Goal: Task Accomplishment & Management: Use online tool/utility

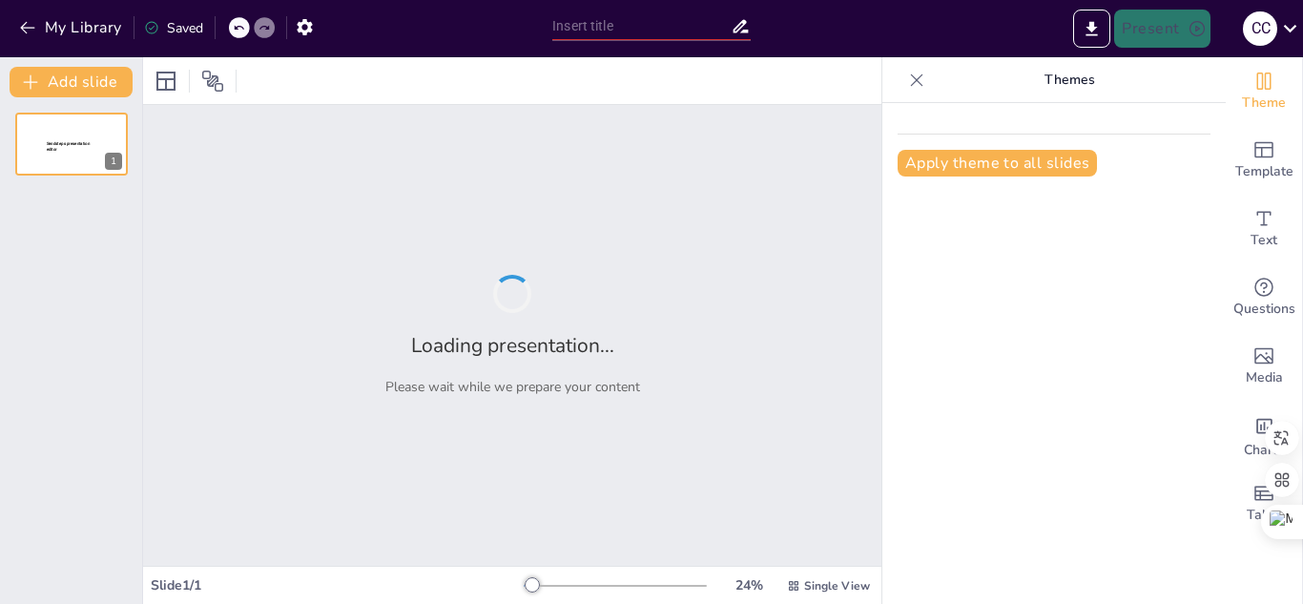
type input "Evolución de las Empresas: Antes y Después de la Era Digital"
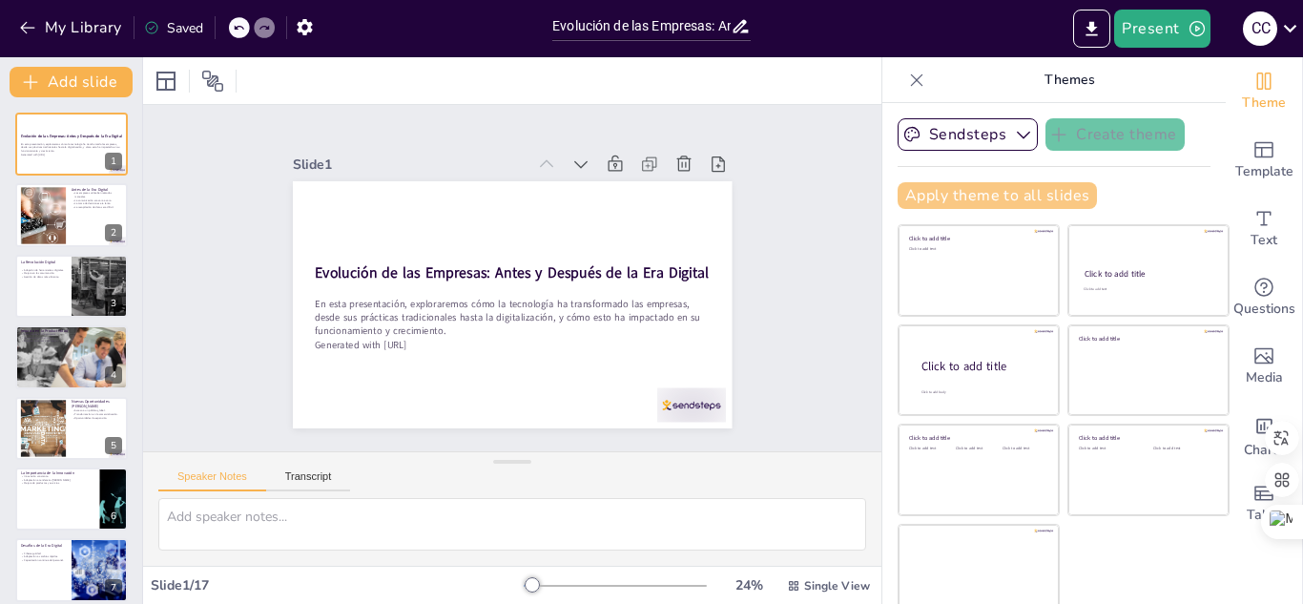
checkbox input "true"
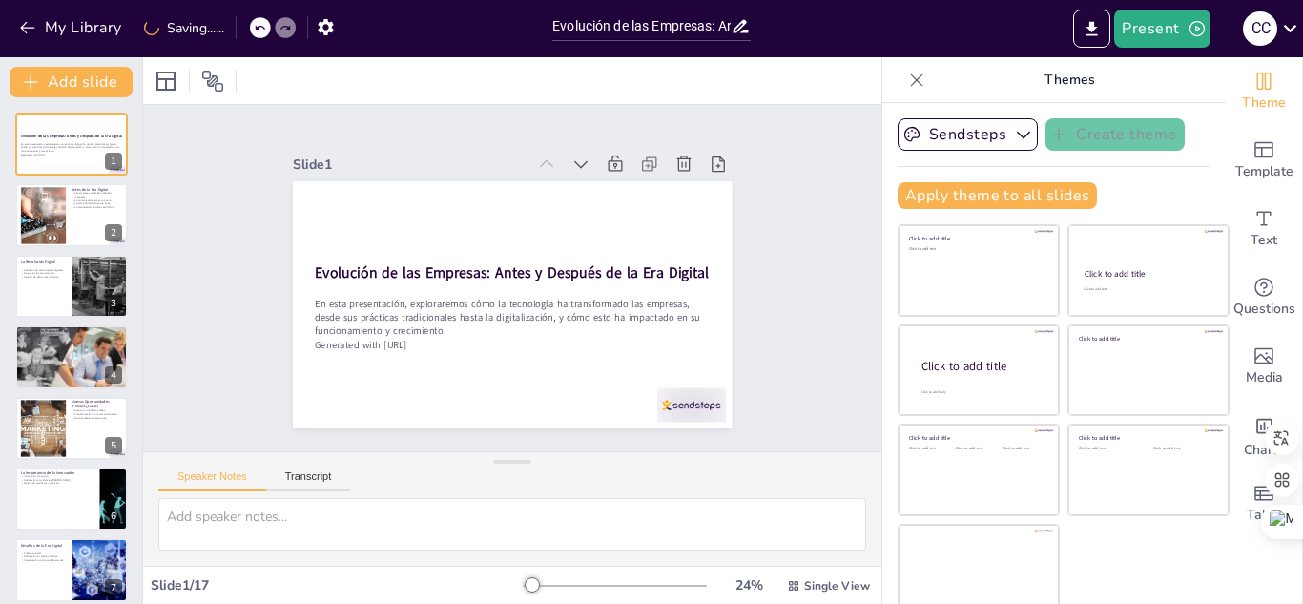
checkbox input "true"
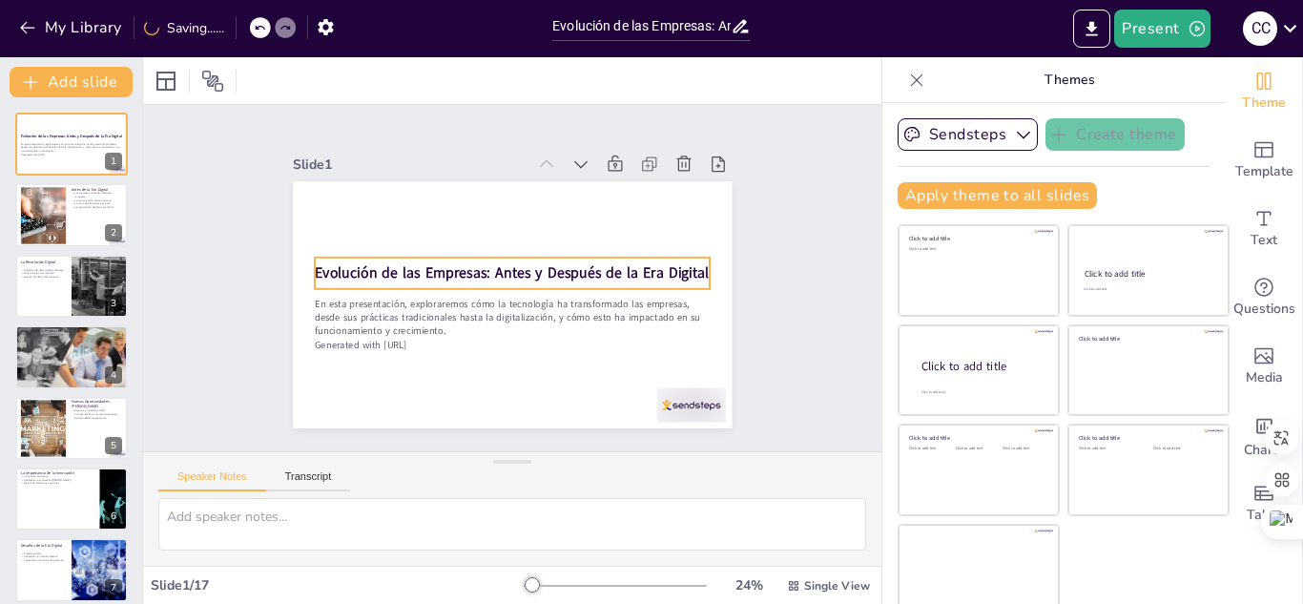
checkbox input "true"
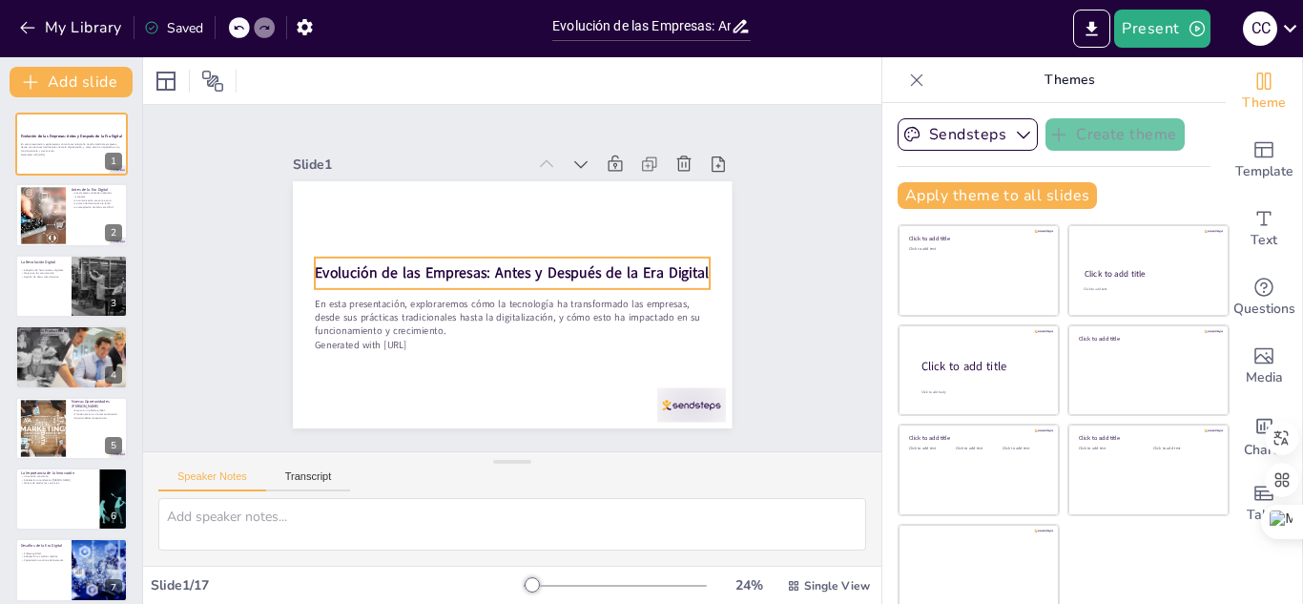
checkbox input "true"
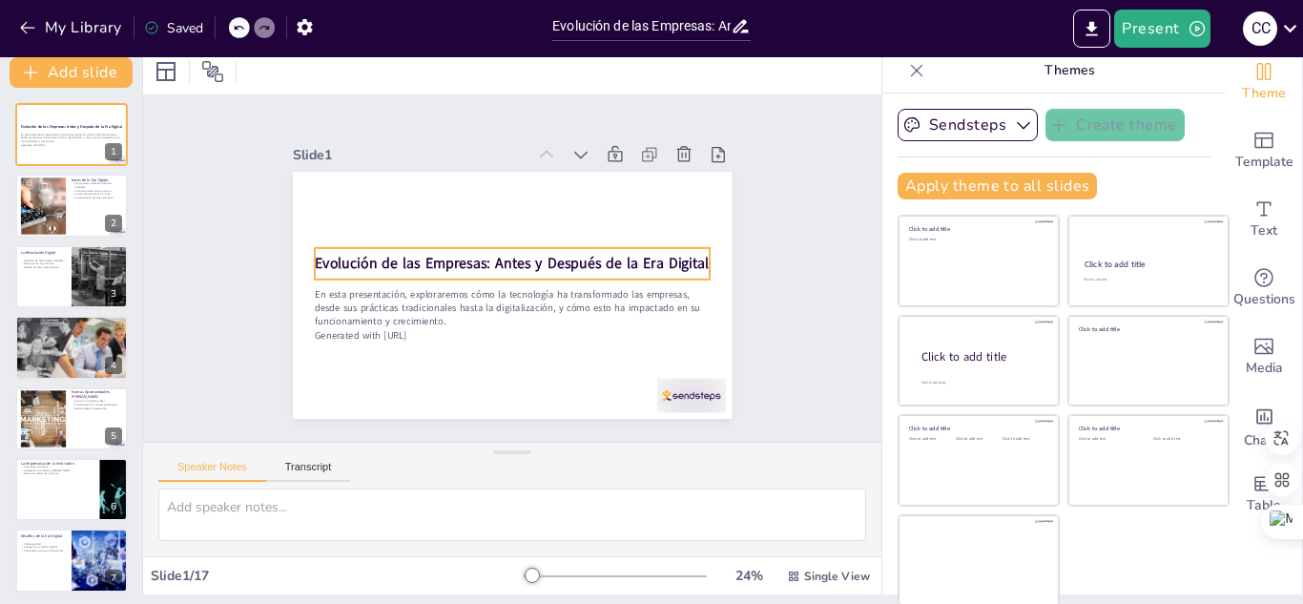
scroll to position [11, 0]
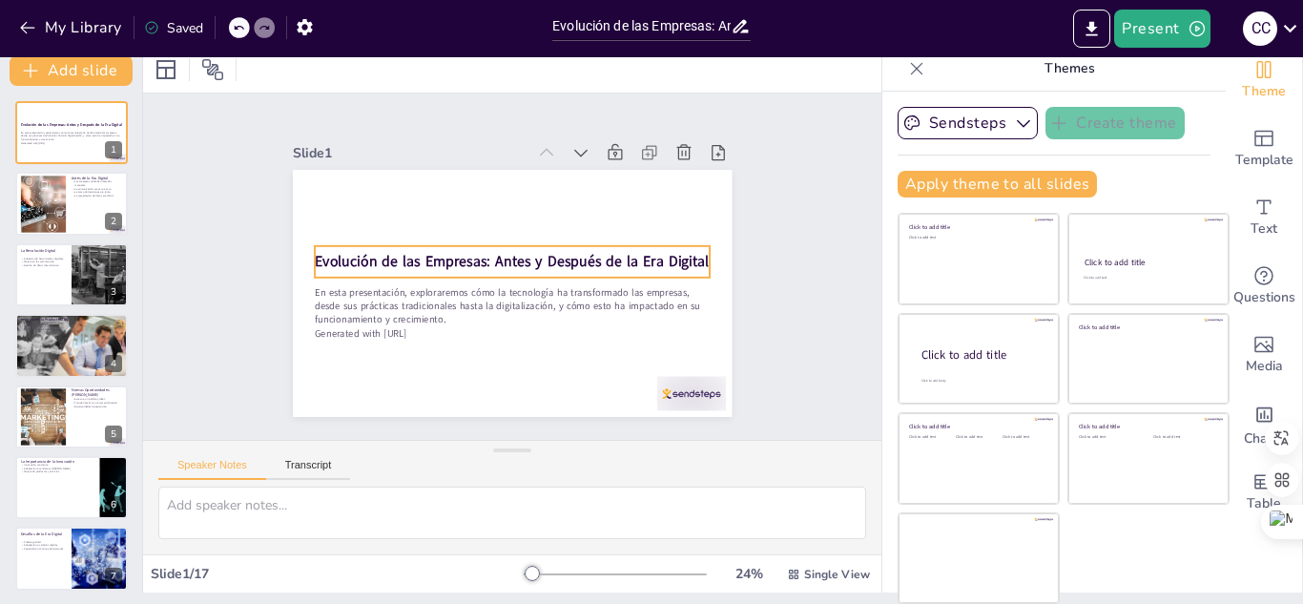
checkbox input "true"
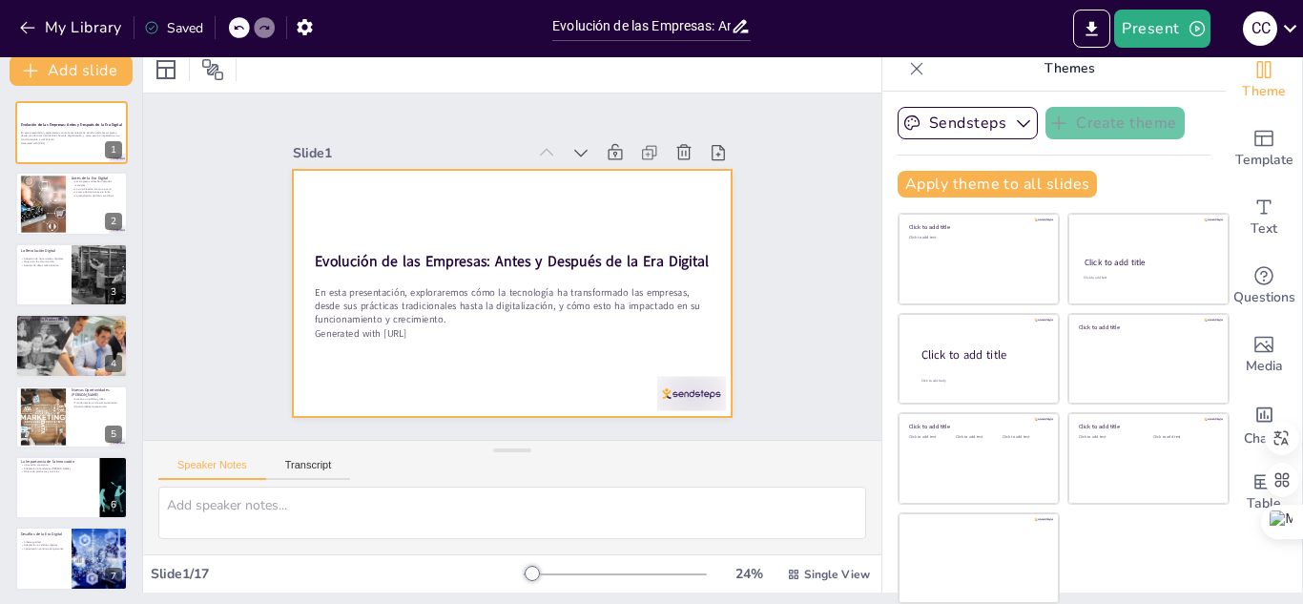
checkbox input "true"
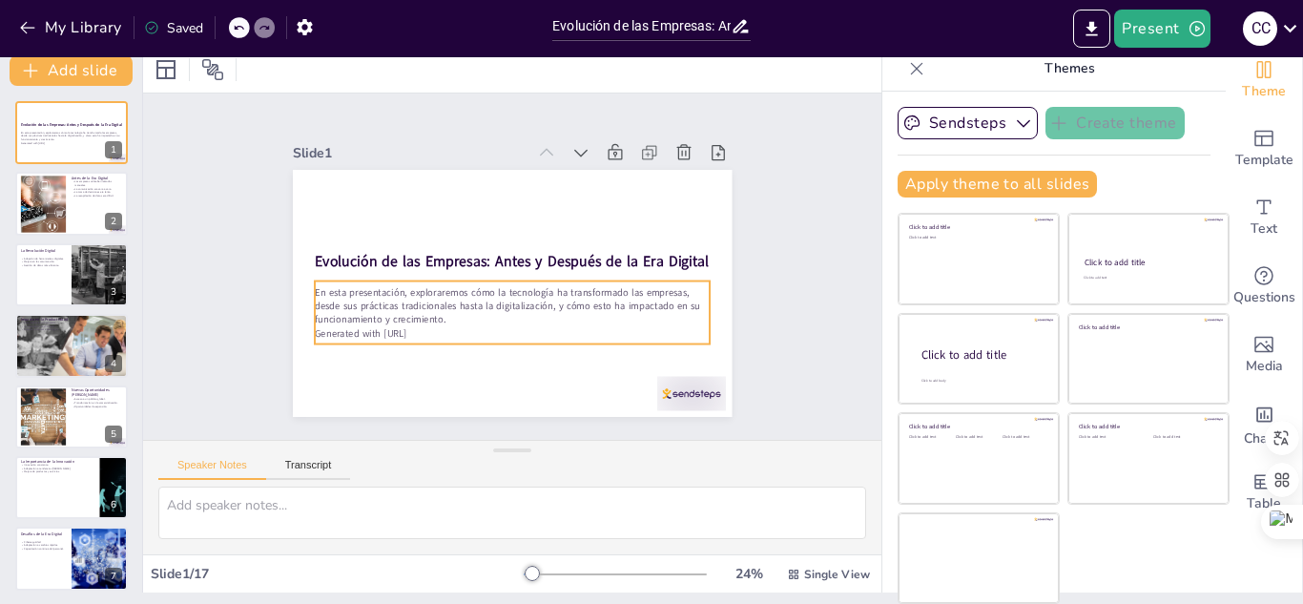
checkbox input "true"
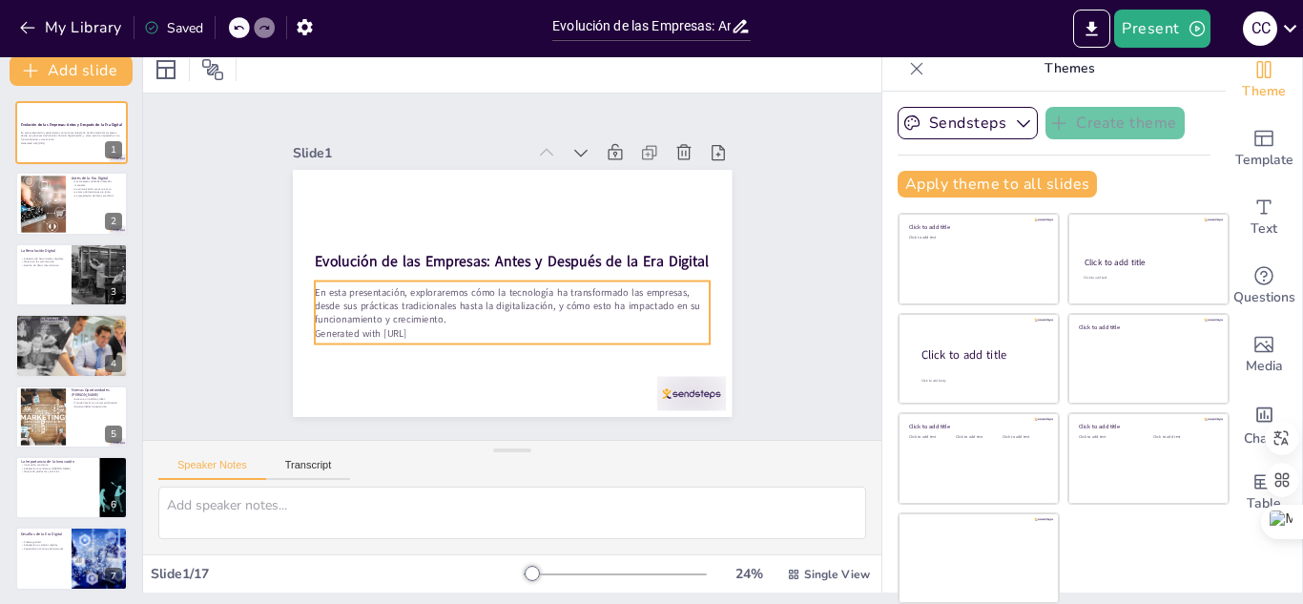
checkbox input "true"
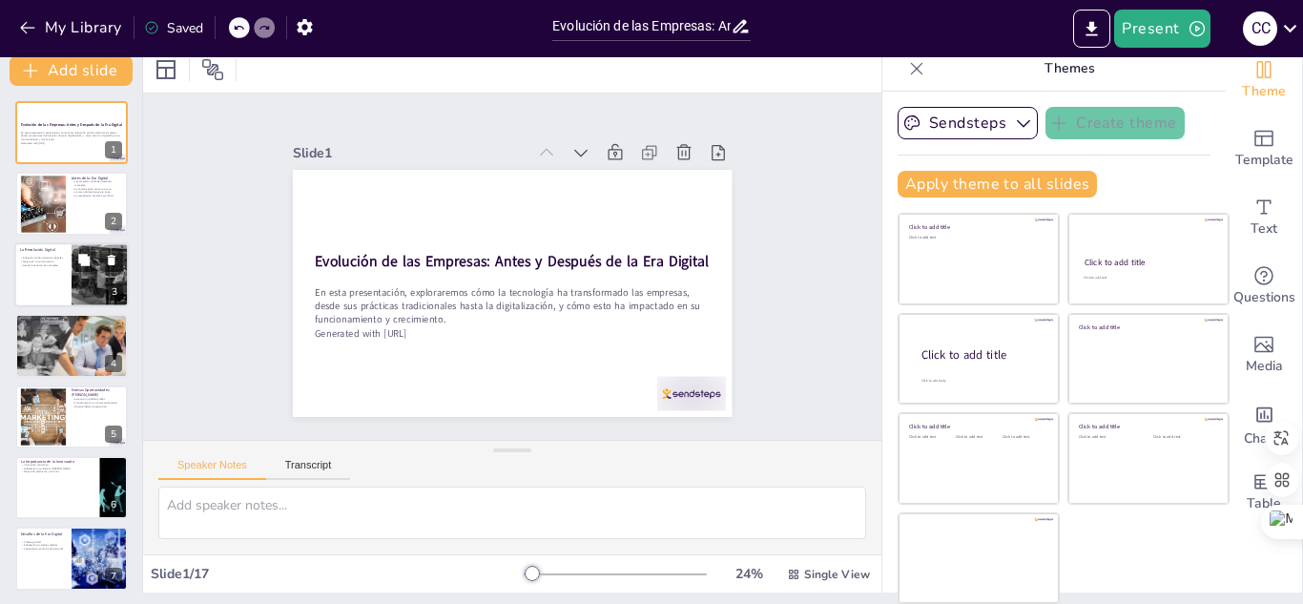
checkbox input "true"
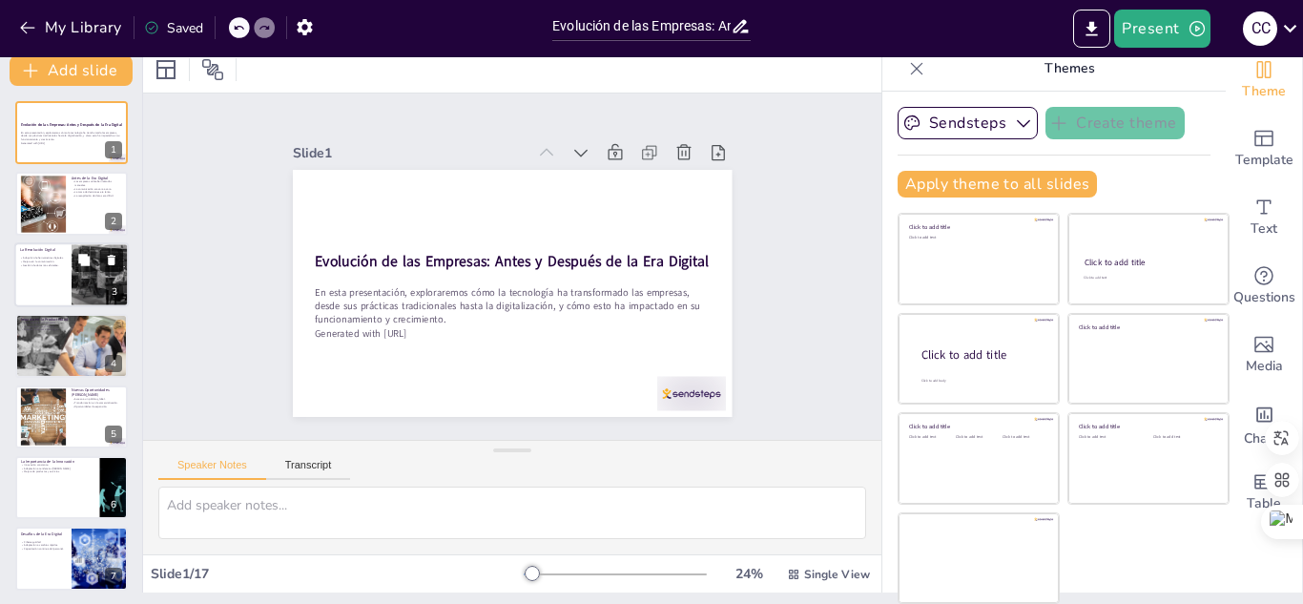
checkbox input "true"
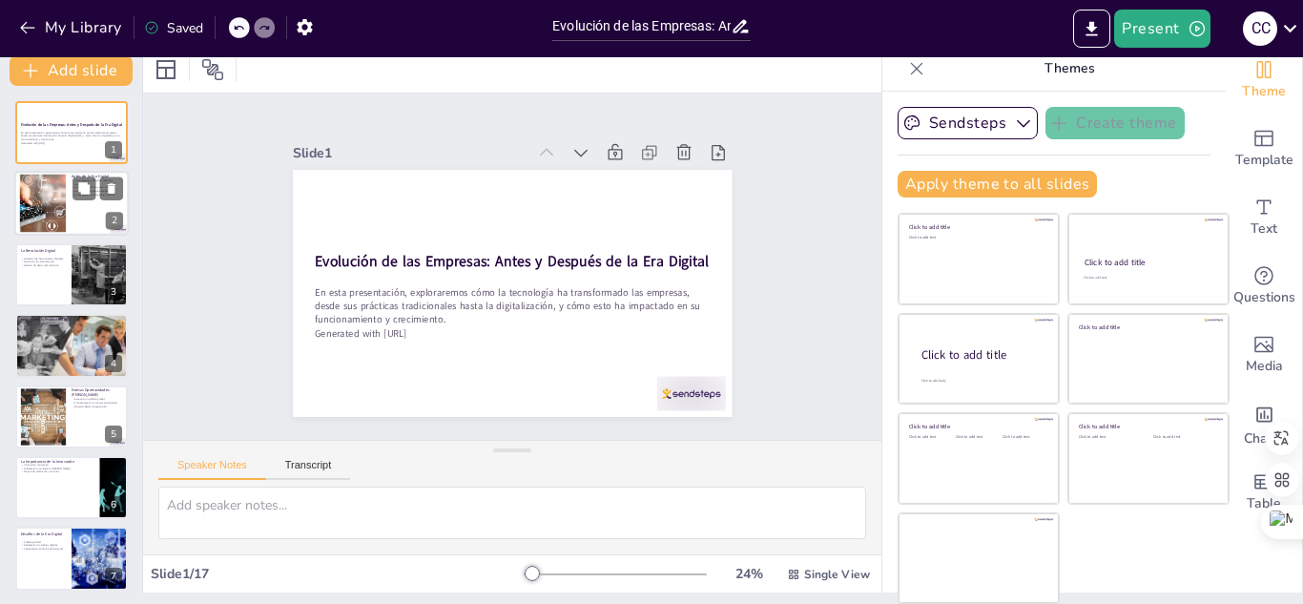
checkbox input "true"
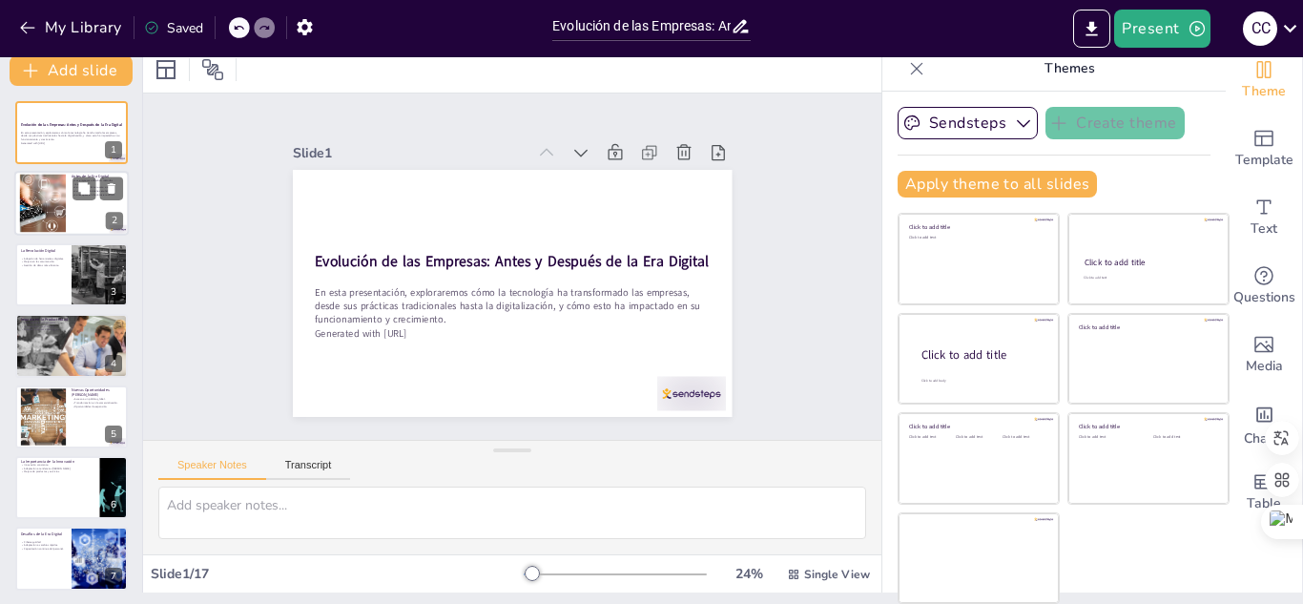
checkbox input "true"
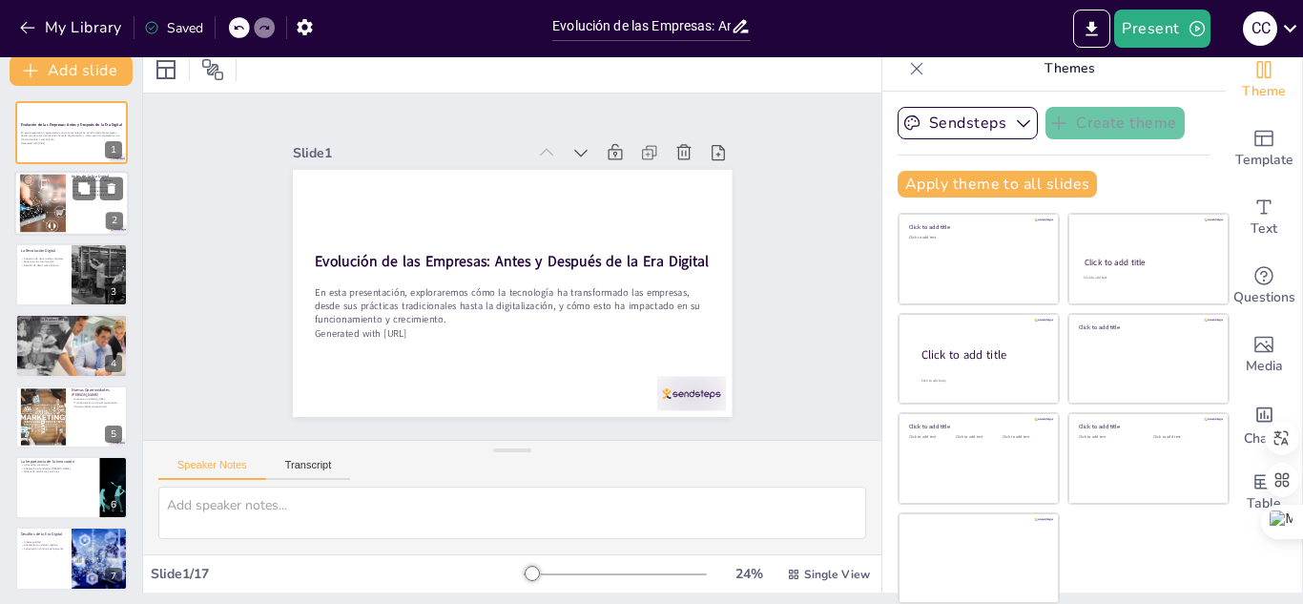
checkbox input "true"
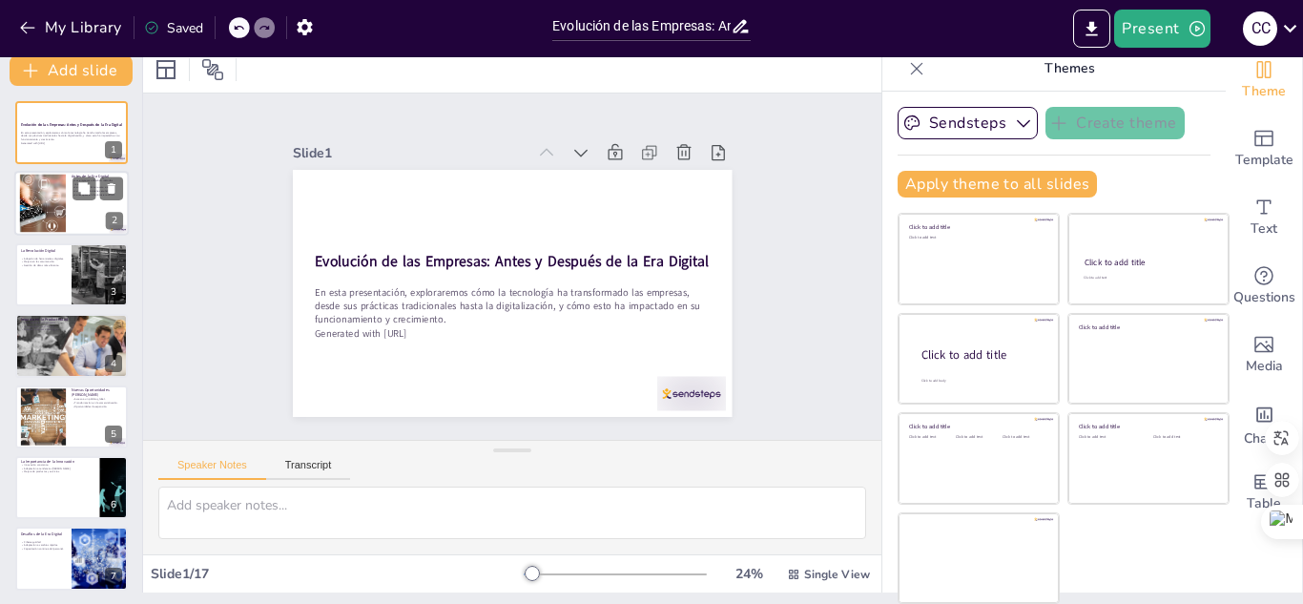
click at [89, 207] on div at bounding box center [71, 204] width 114 height 65
type textarea "Las empresas antes de la era digital dependían en gran medida de métodos manual…"
checkbox input "true"
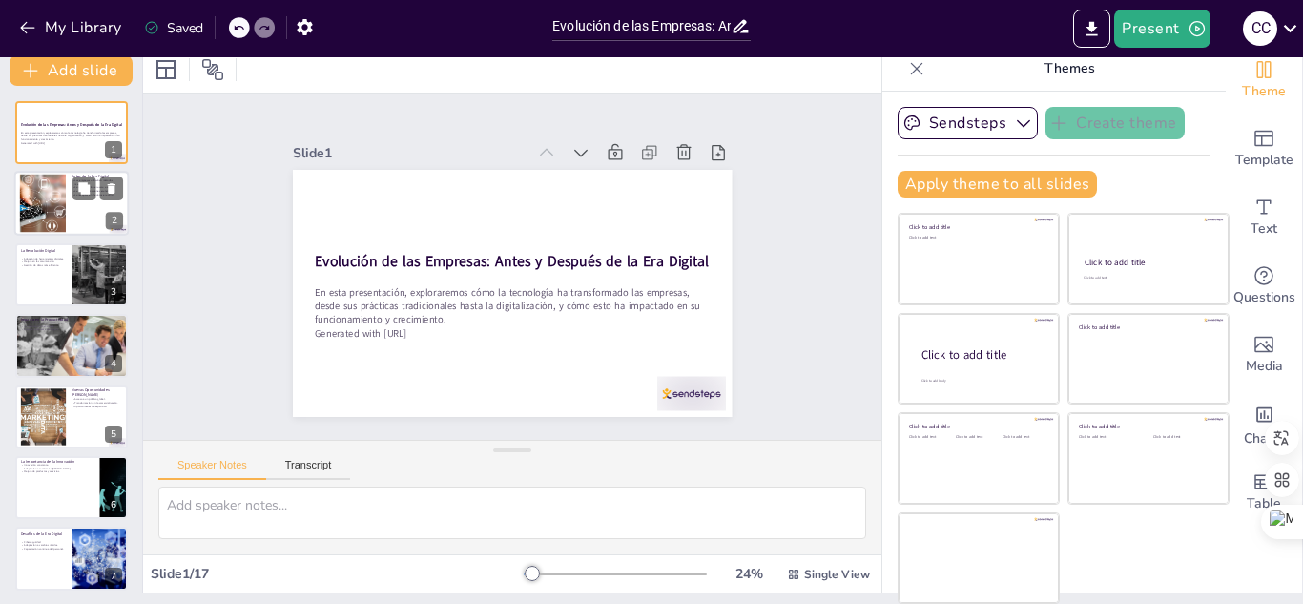
checkbox input "true"
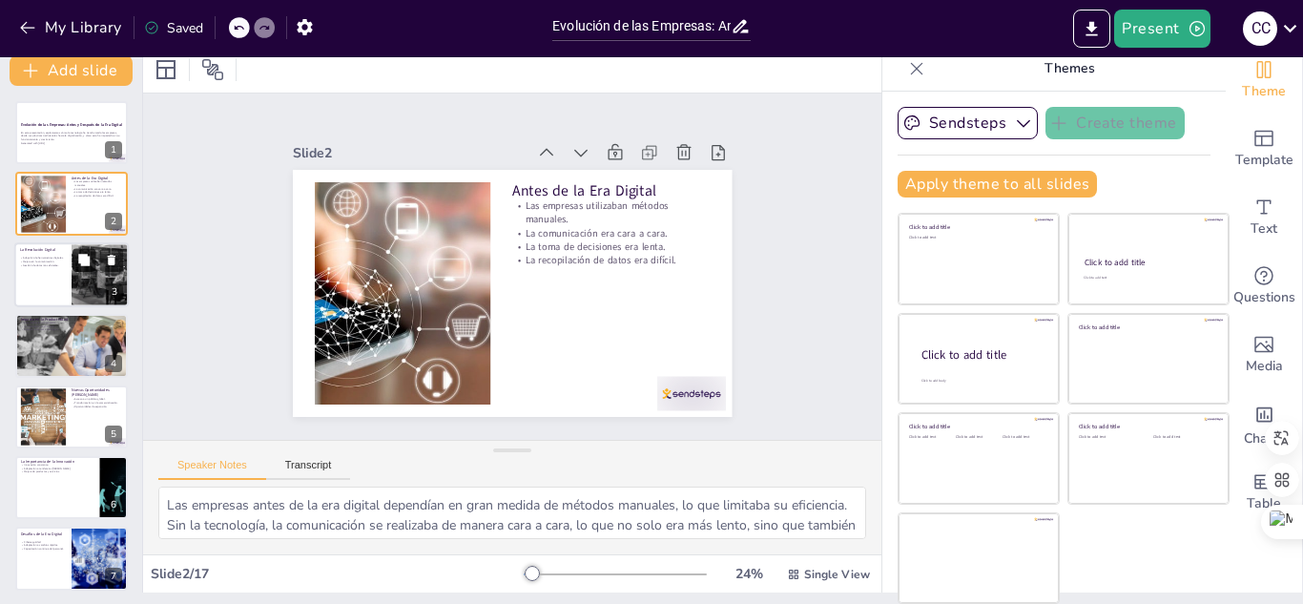
checkbox input "true"
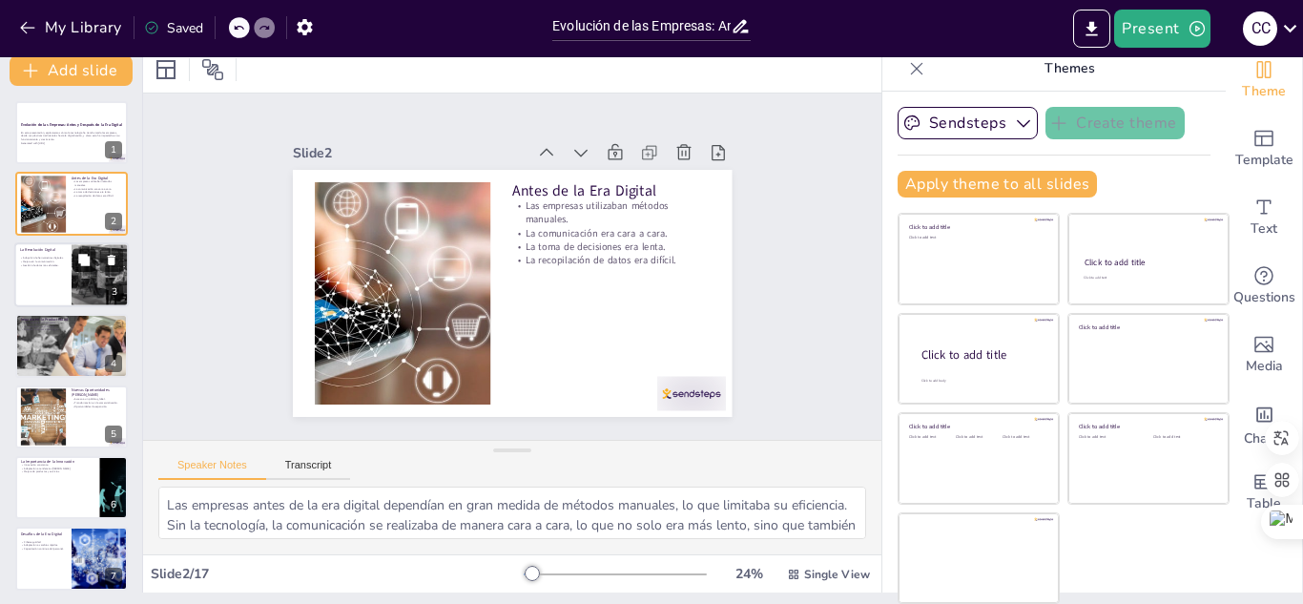
checkbox input "true"
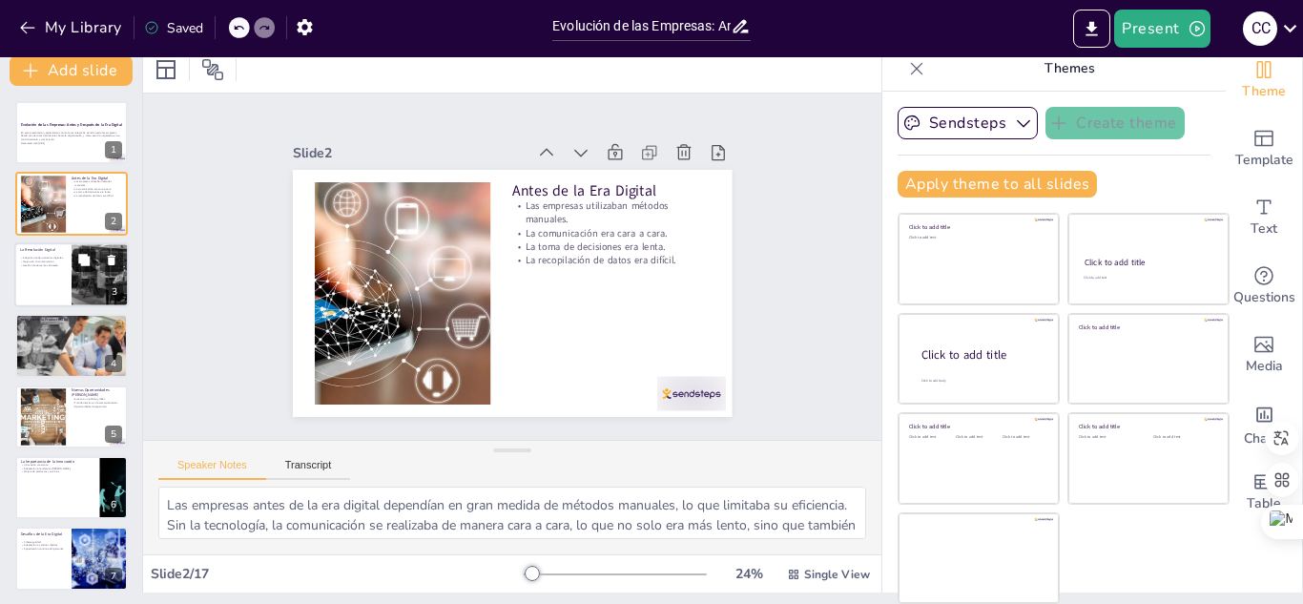
checkbox input "true"
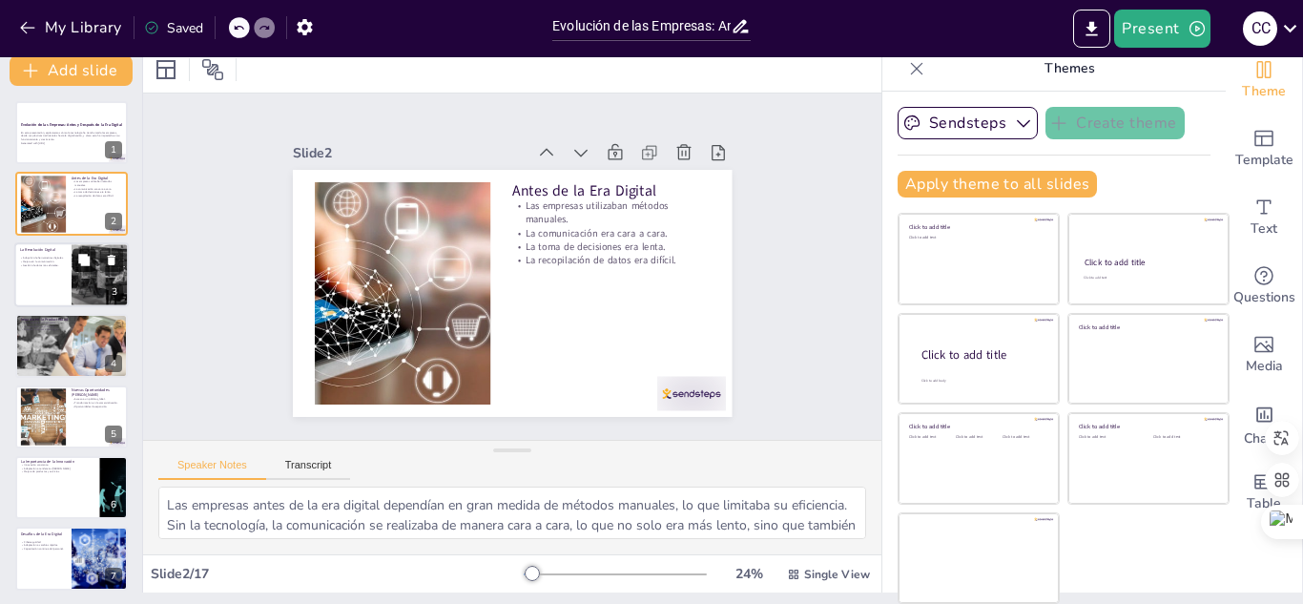
click at [85, 265] on icon at bounding box center [83, 259] width 11 height 11
type textarea "La adopción de herramientas digitales ha permitido a las empresas mejorar su ef…"
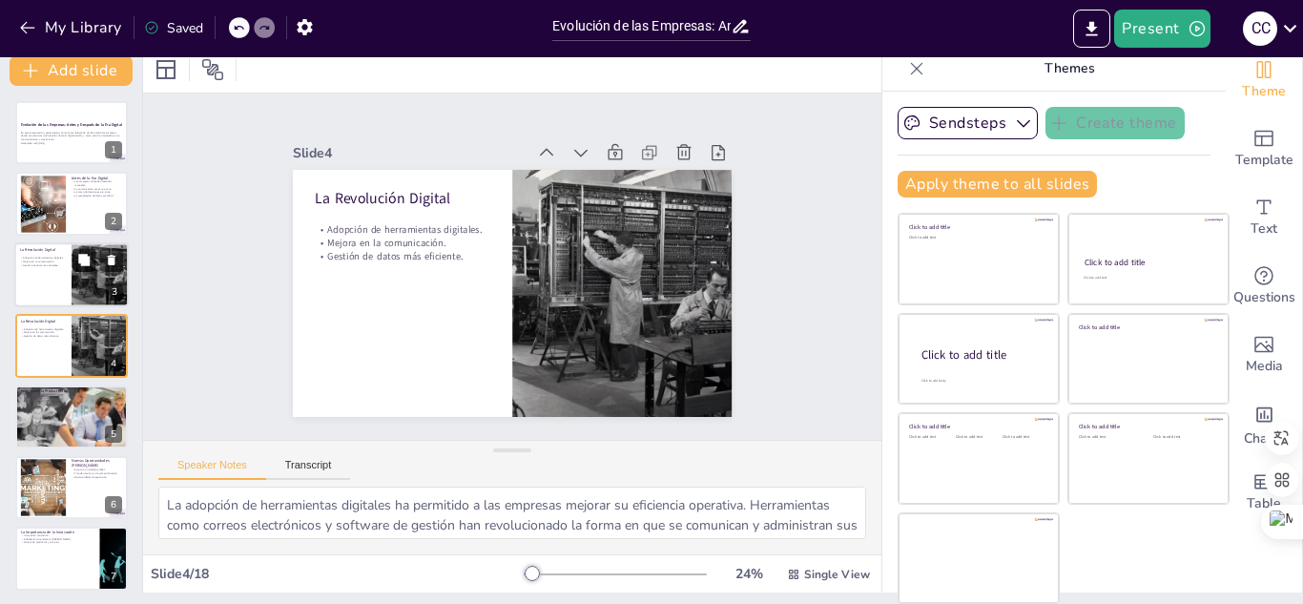
checkbox input "true"
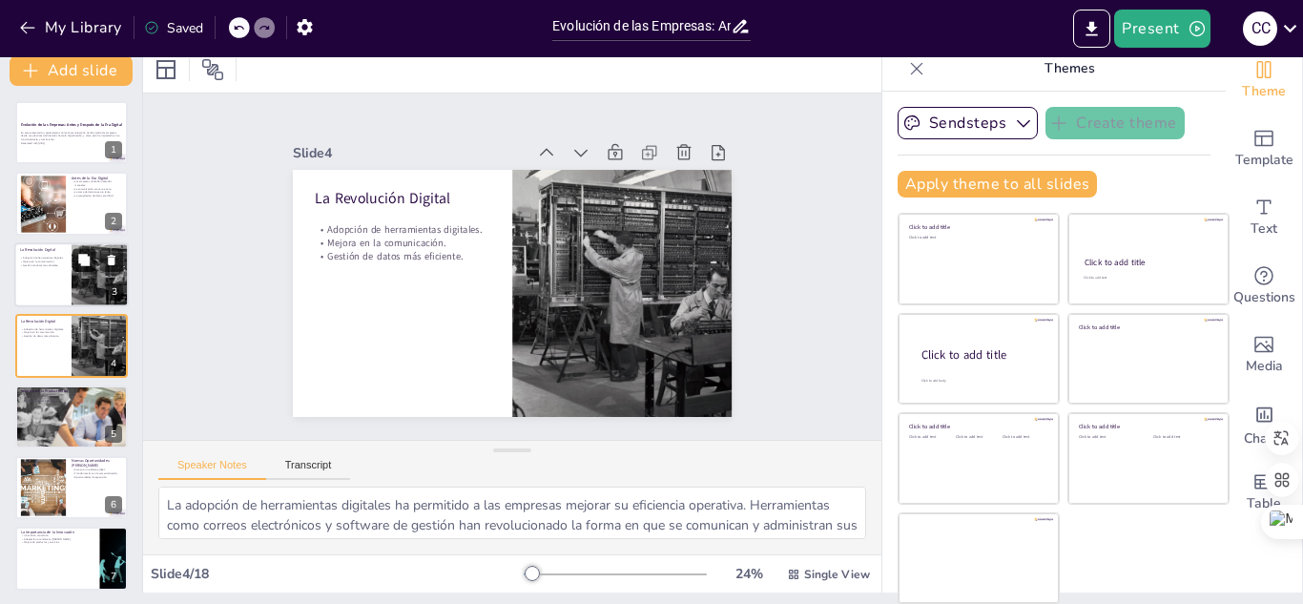
scroll to position [7, 0]
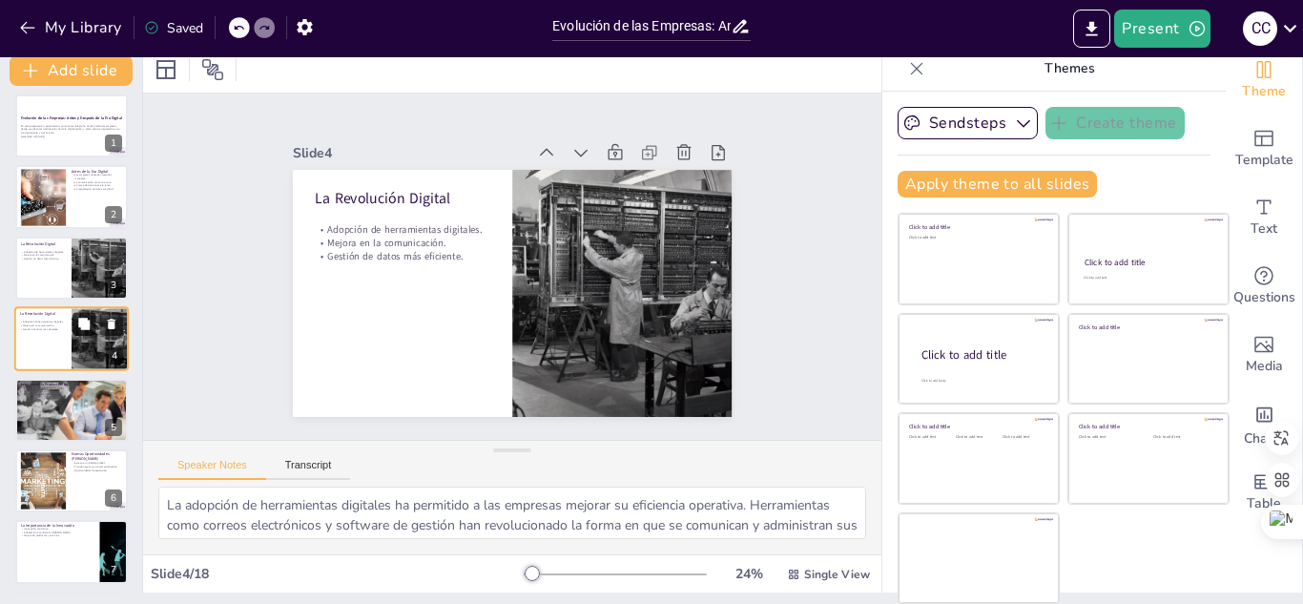
checkbox input "true"
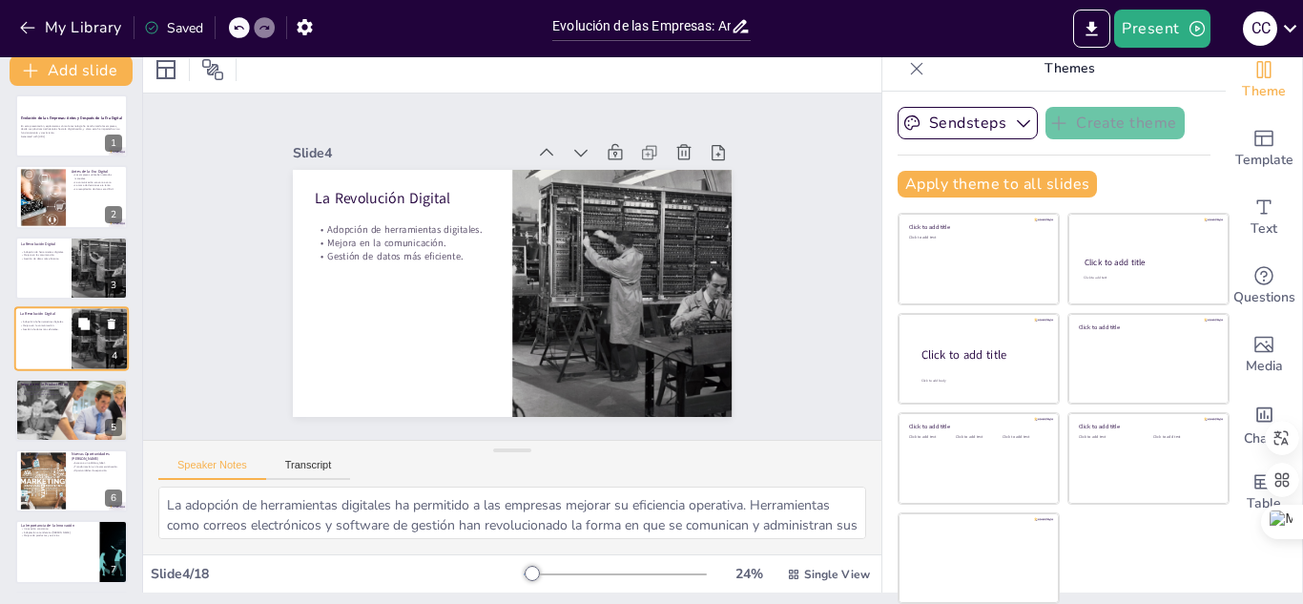
click at [87, 323] on icon at bounding box center [83, 323] width 11 height 11
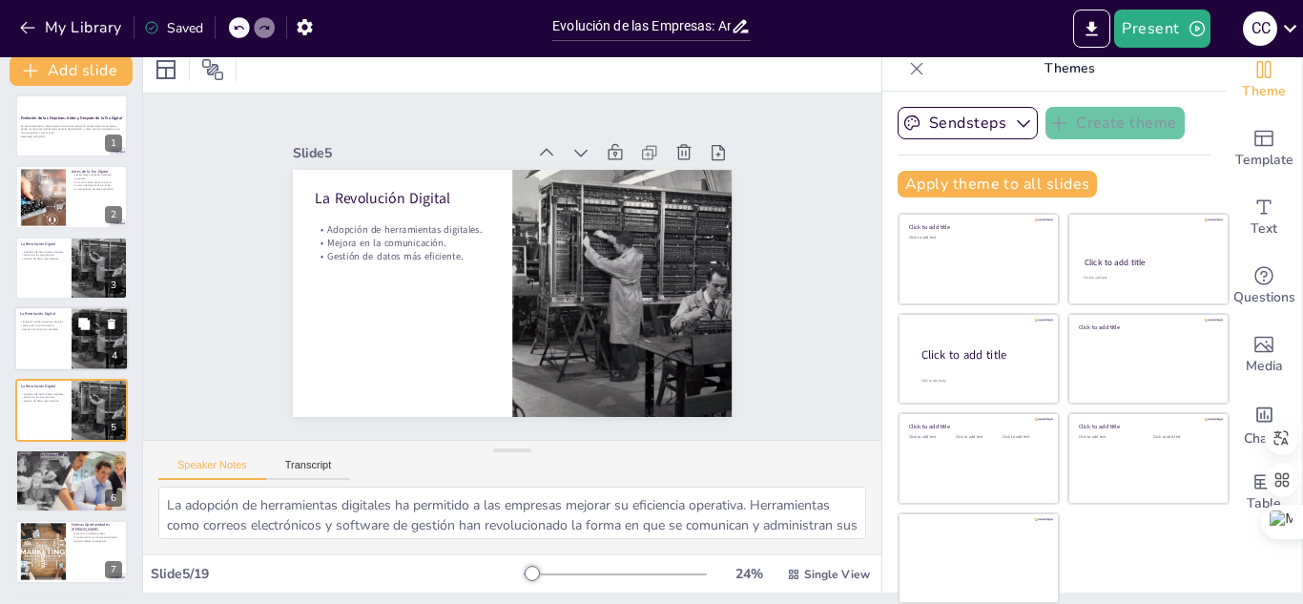
checkbox input "true"
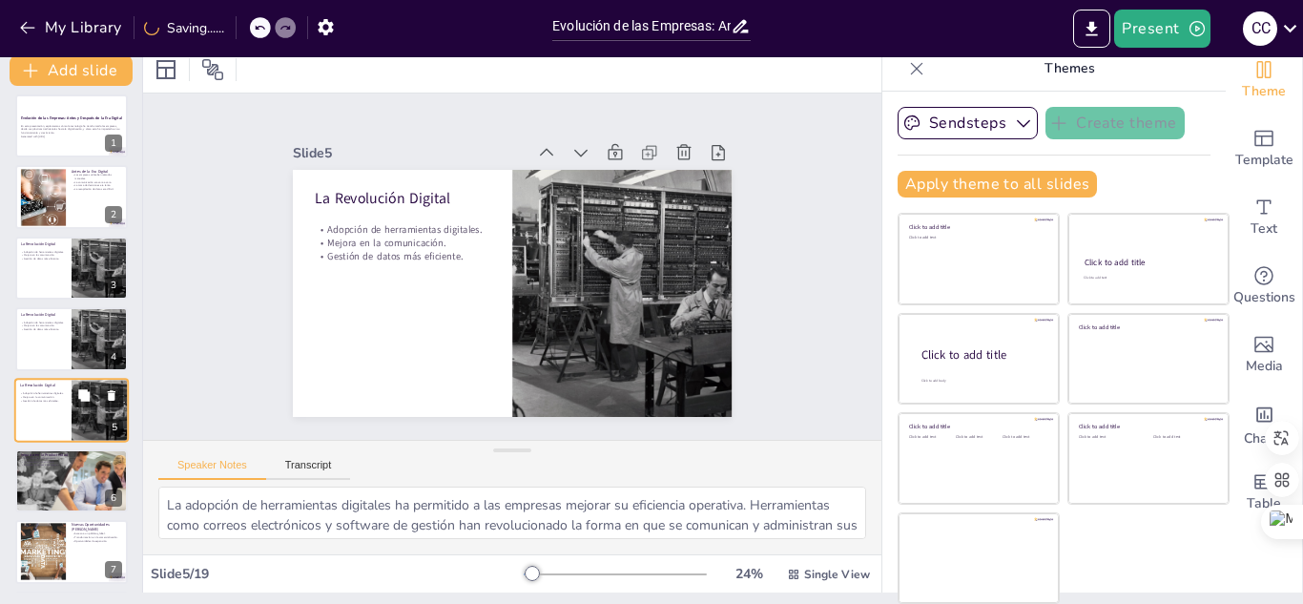
scroll to position [77, 0]
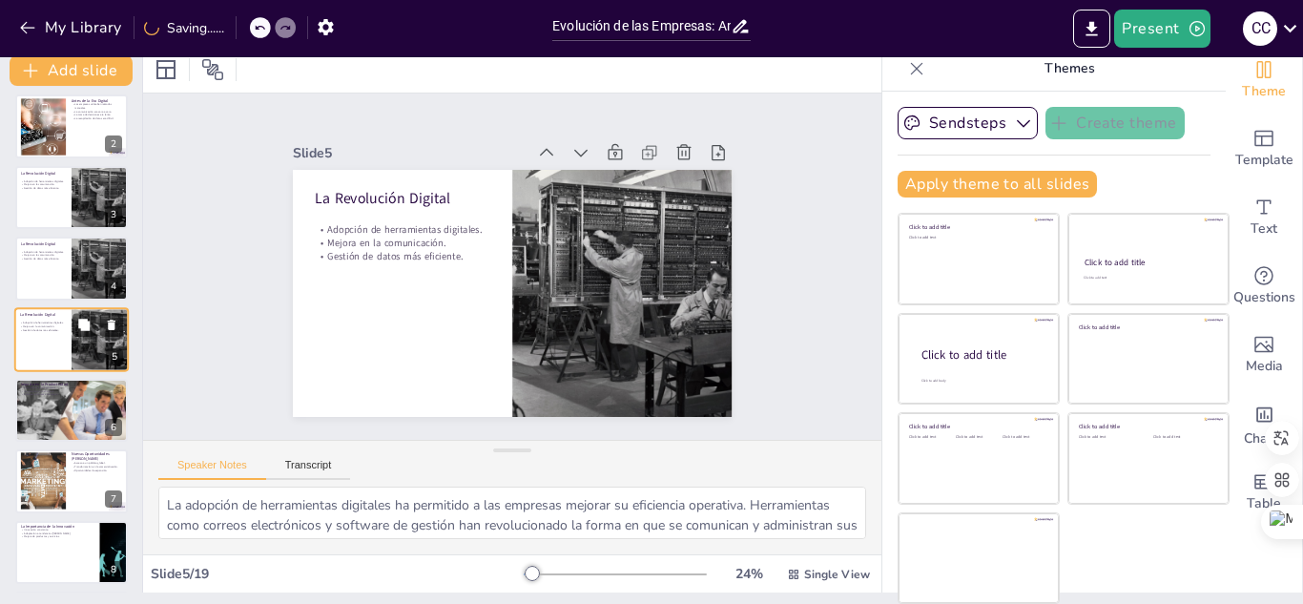
checkbox input "true"
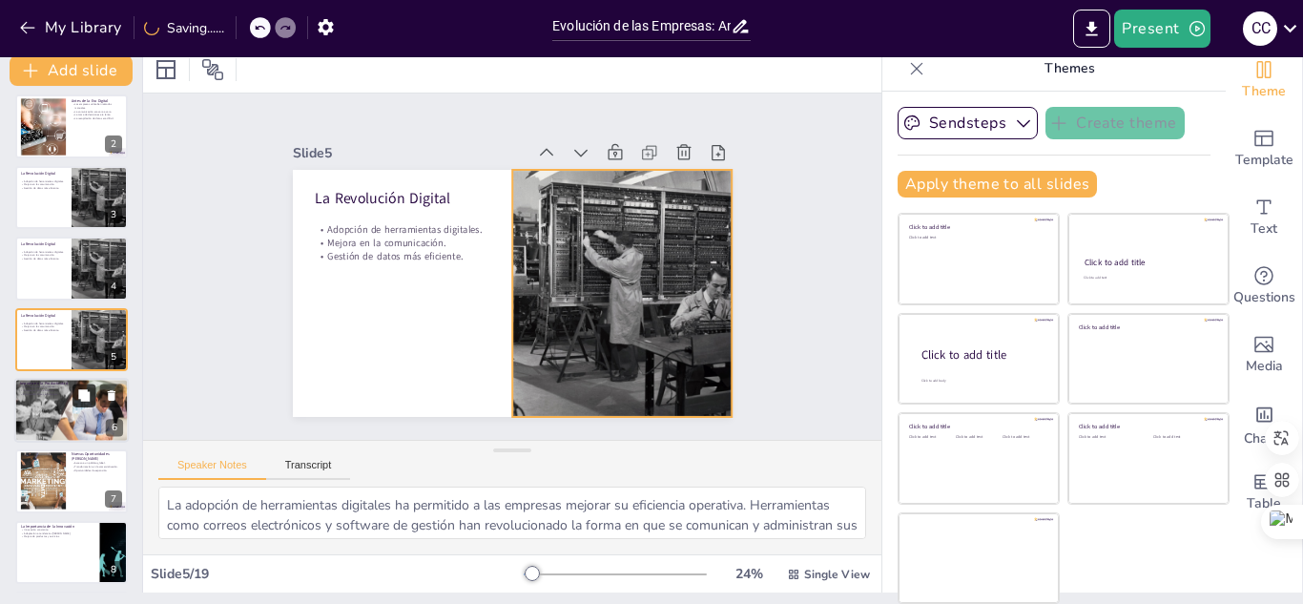
checkbox input "true"
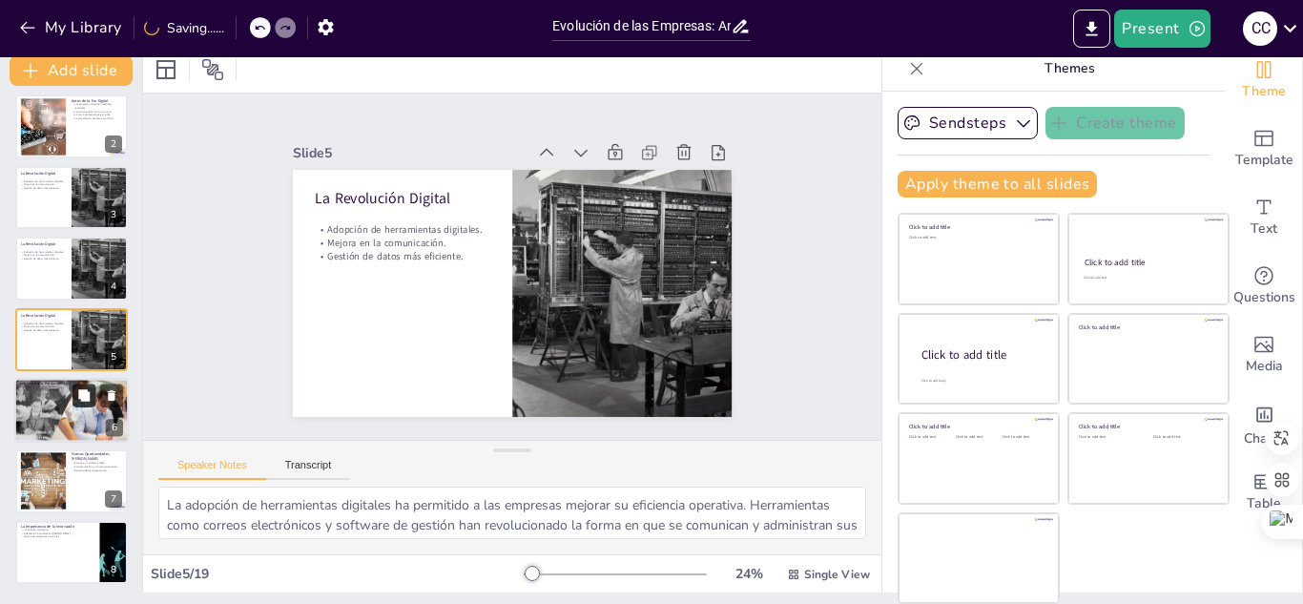
click at [91, 391] on icon at bounding box center [83, 394] width 13 height 13
type textarea "La automatización de procesos es uno de los mayores beneficios de la digitaliza…"
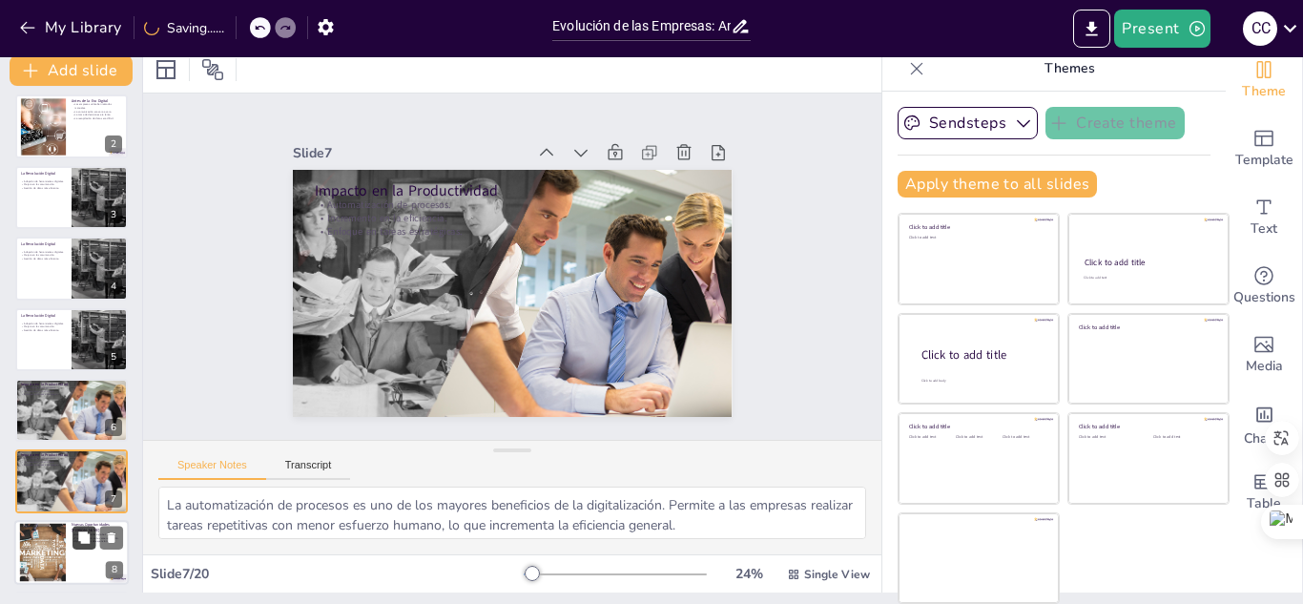
checkbox input "true"
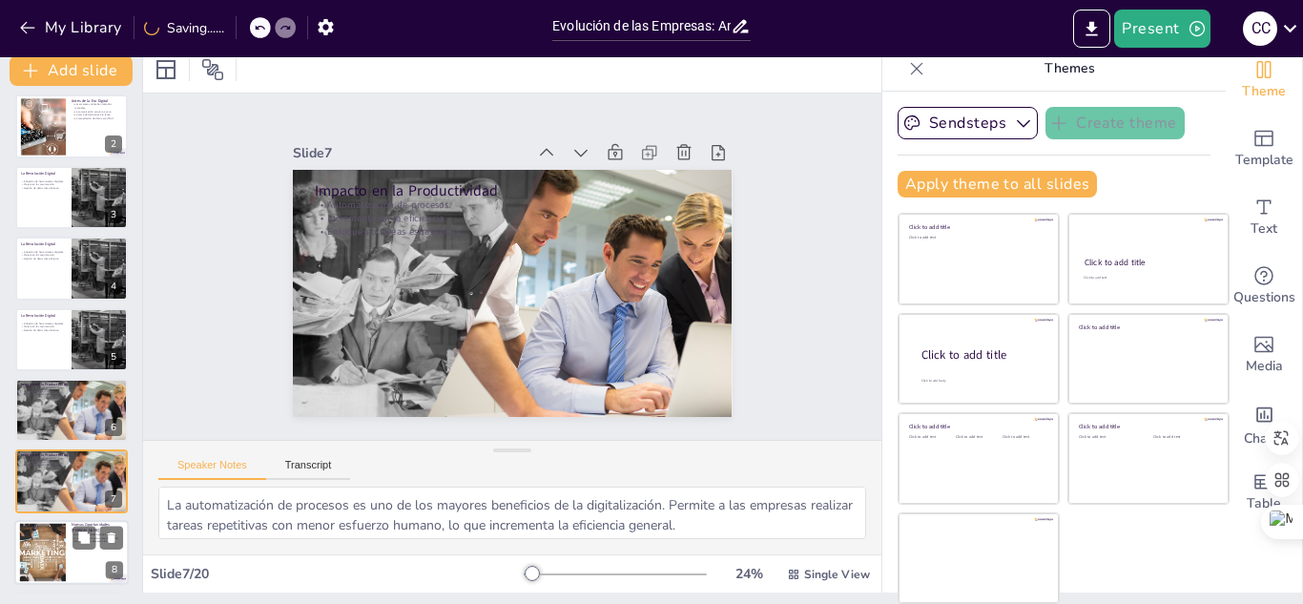
scroll to position [219, 0]
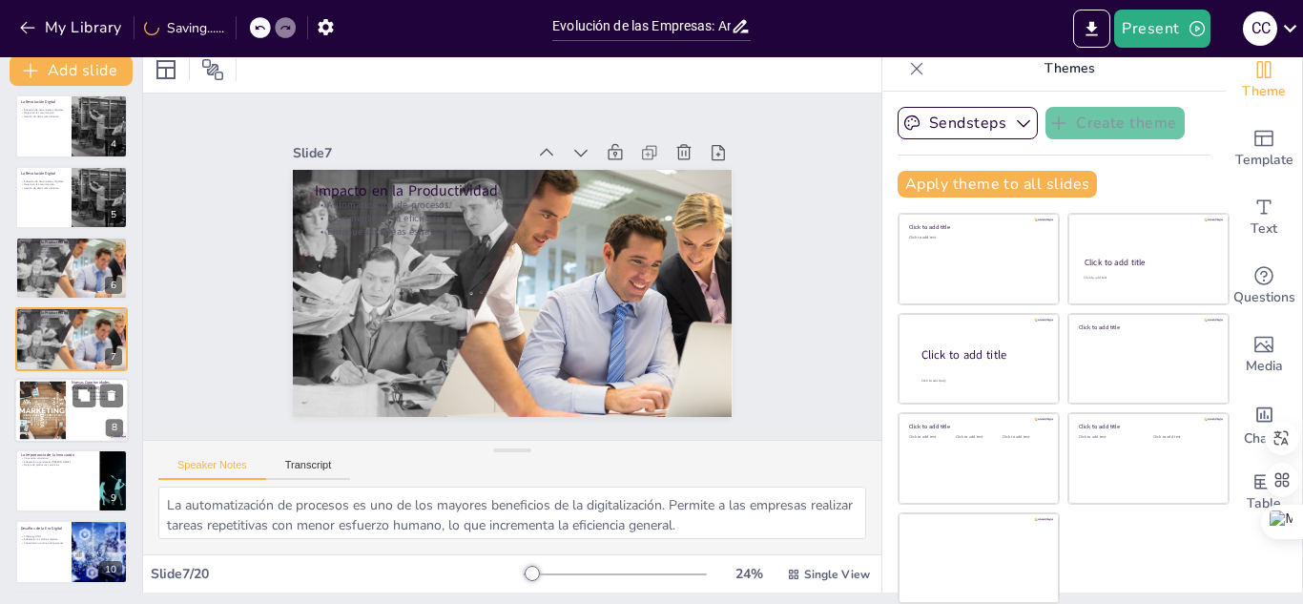
checkbox input "true"
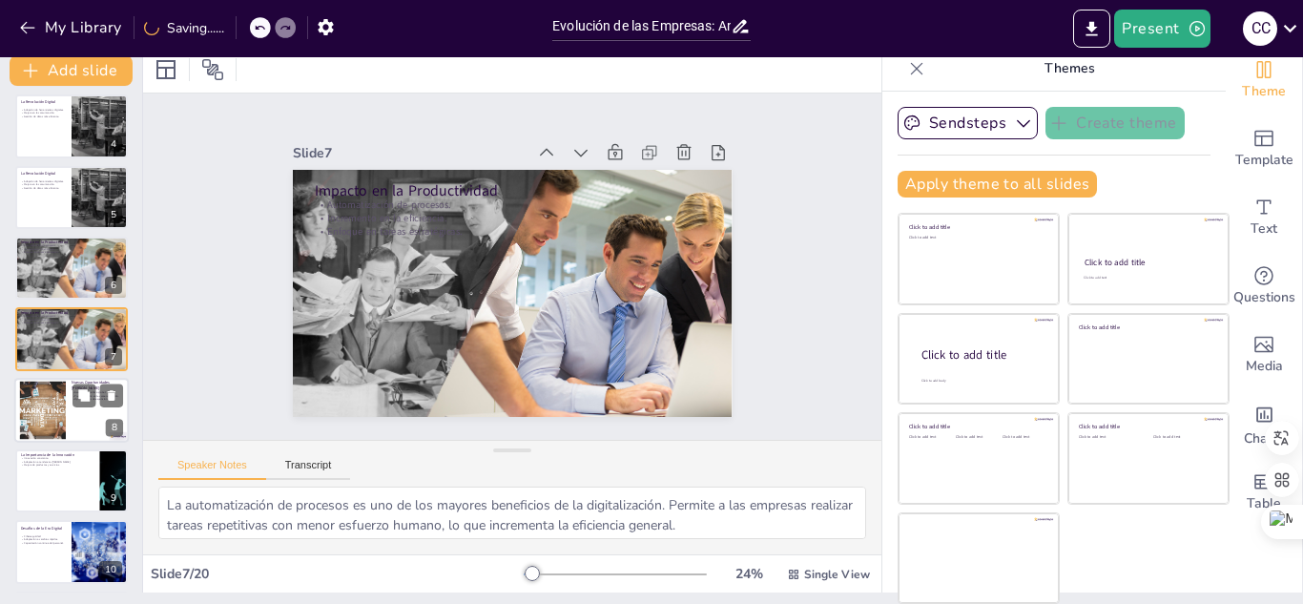
checkbox input "true"
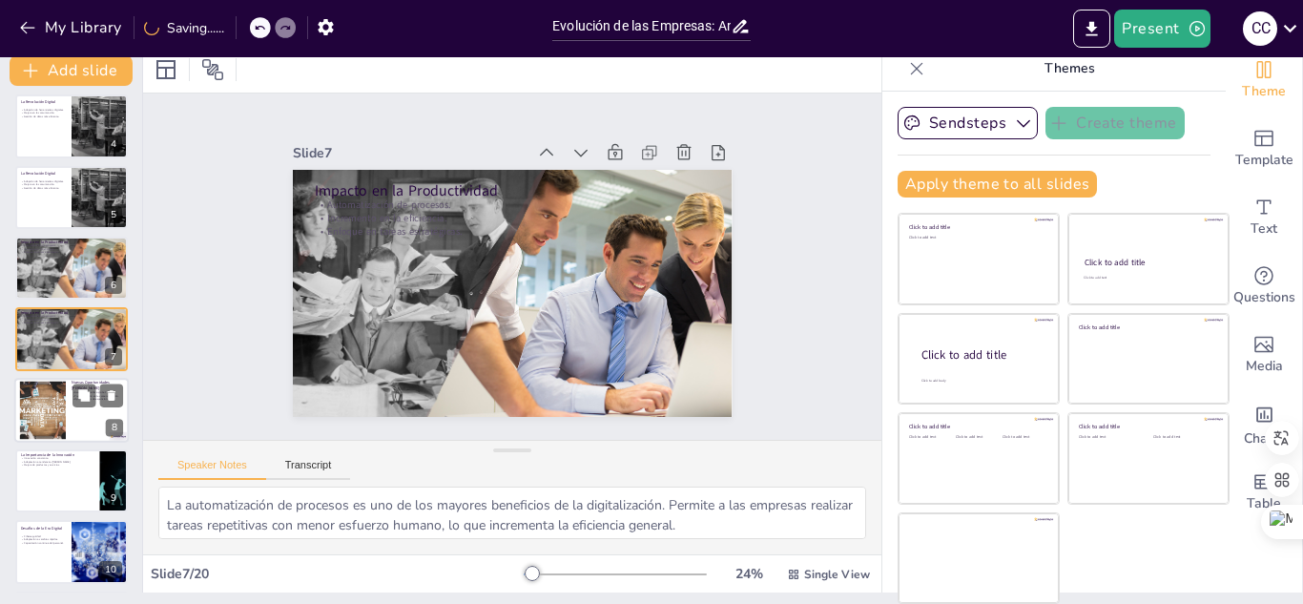
checkbox input "true"
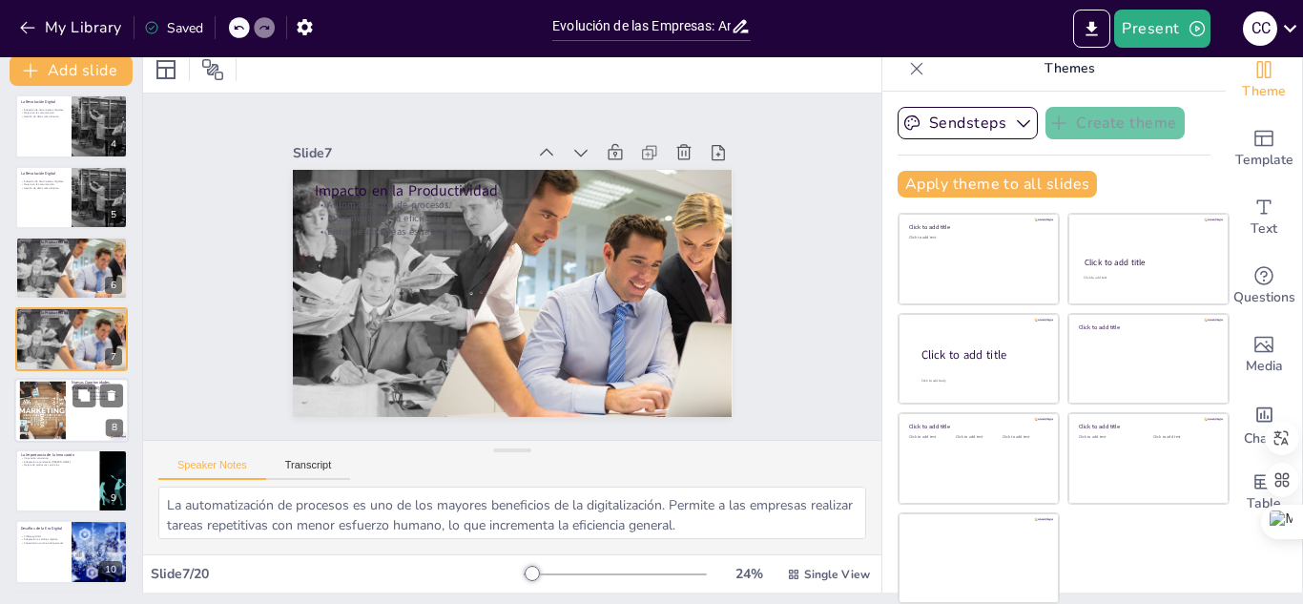
checkbox input "true"
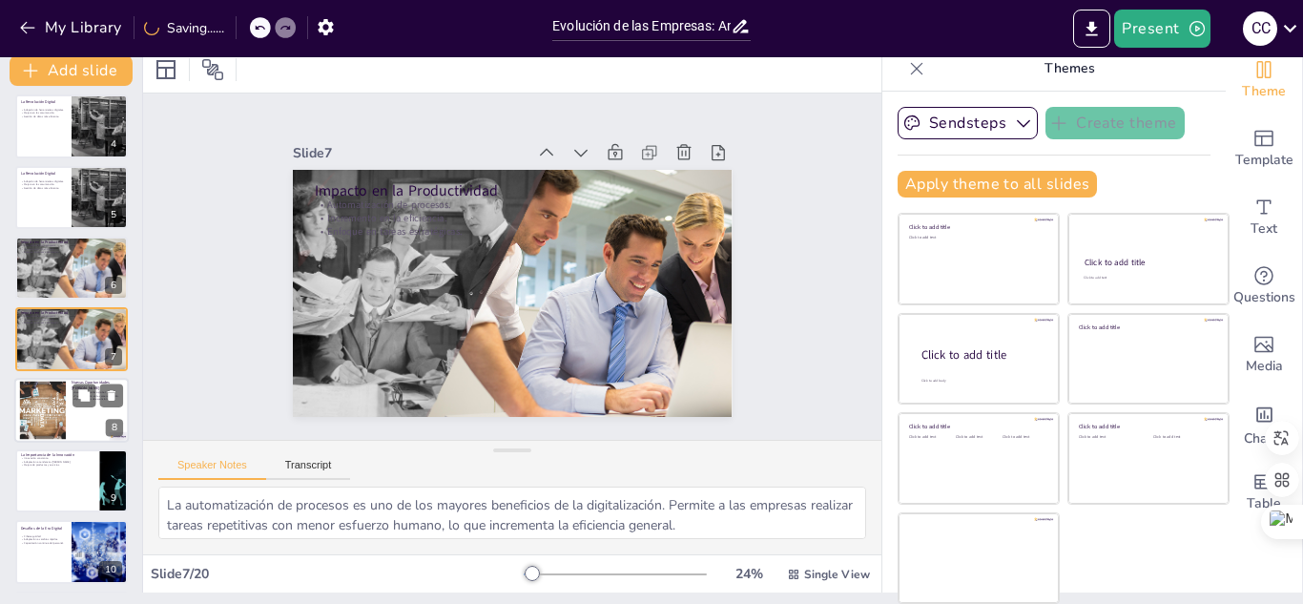
checkbox input "true"
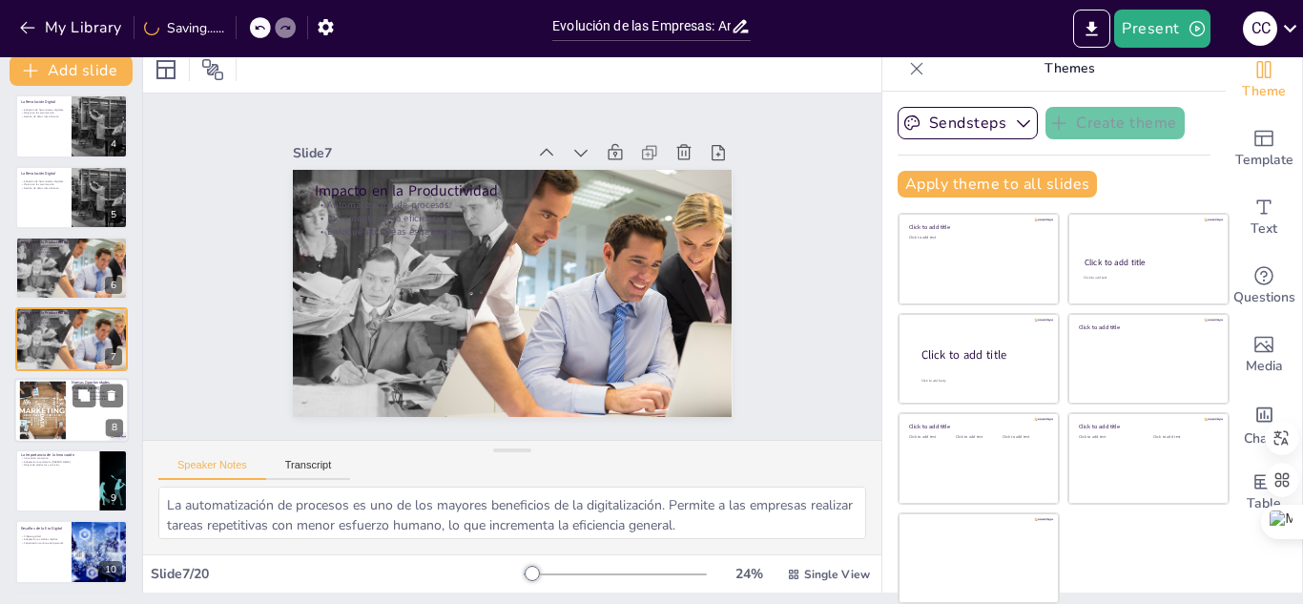
checkbox input "true"
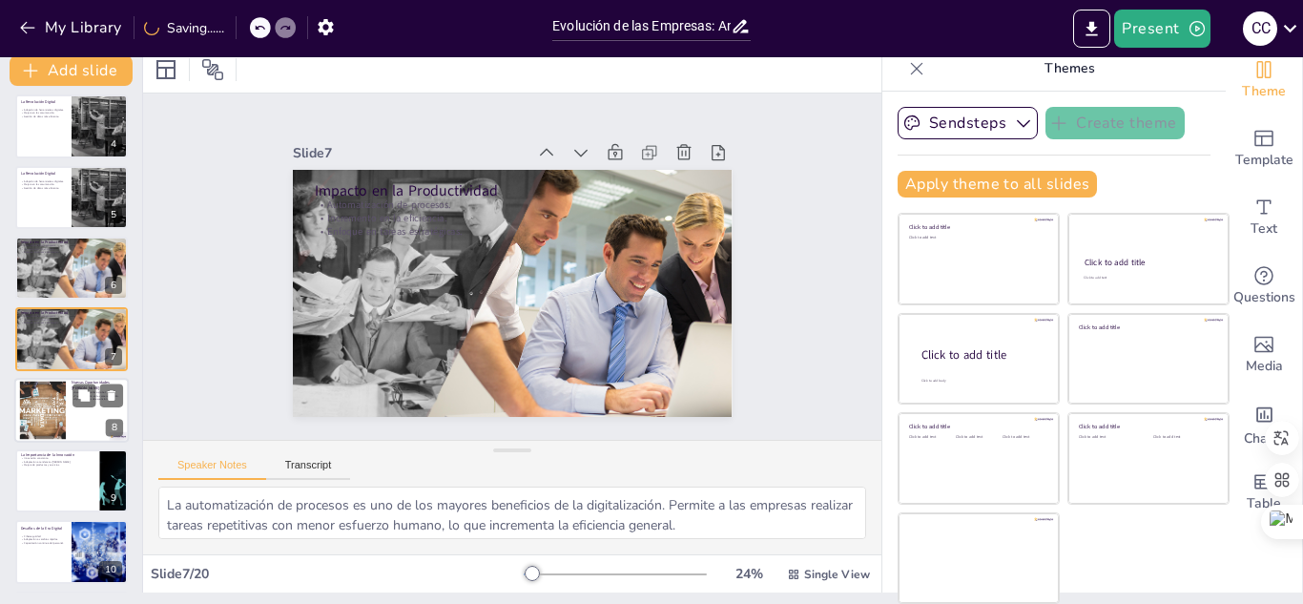
scroll to position [315, 0]
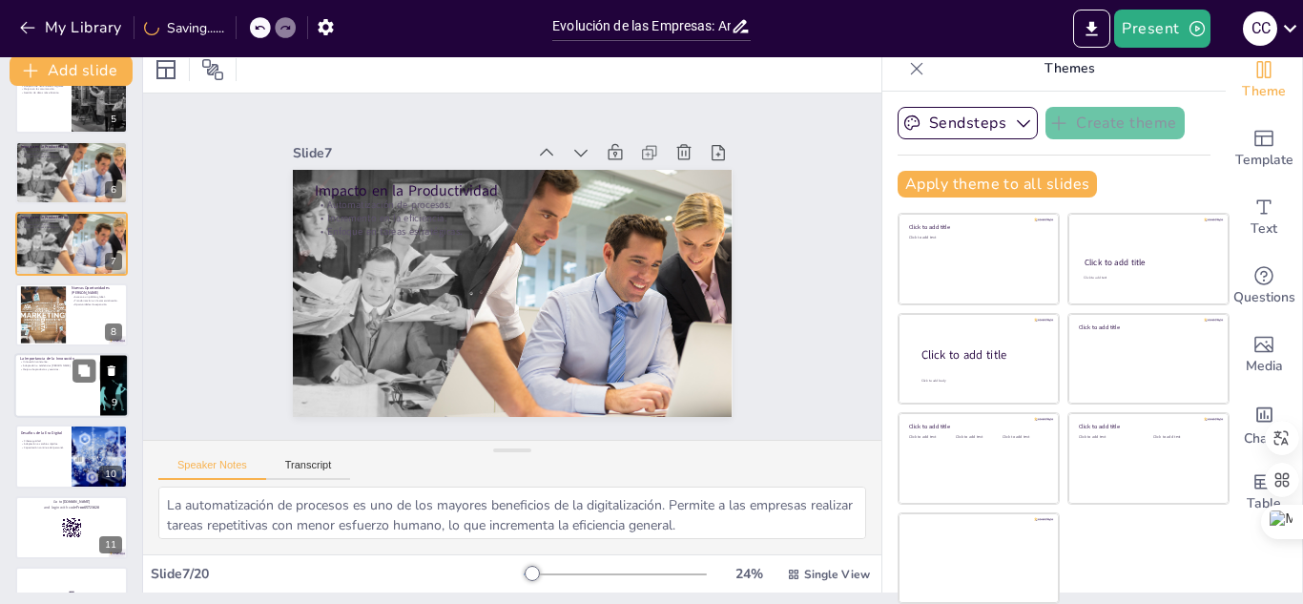
checkbox input "true"
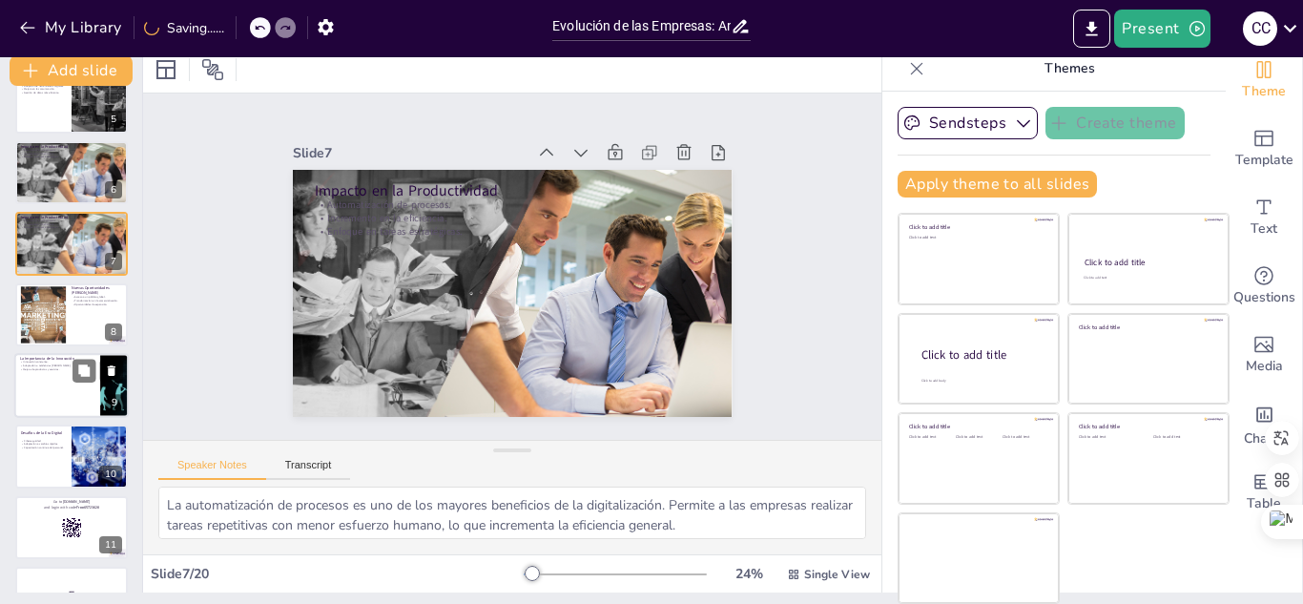
checkbox input "true"
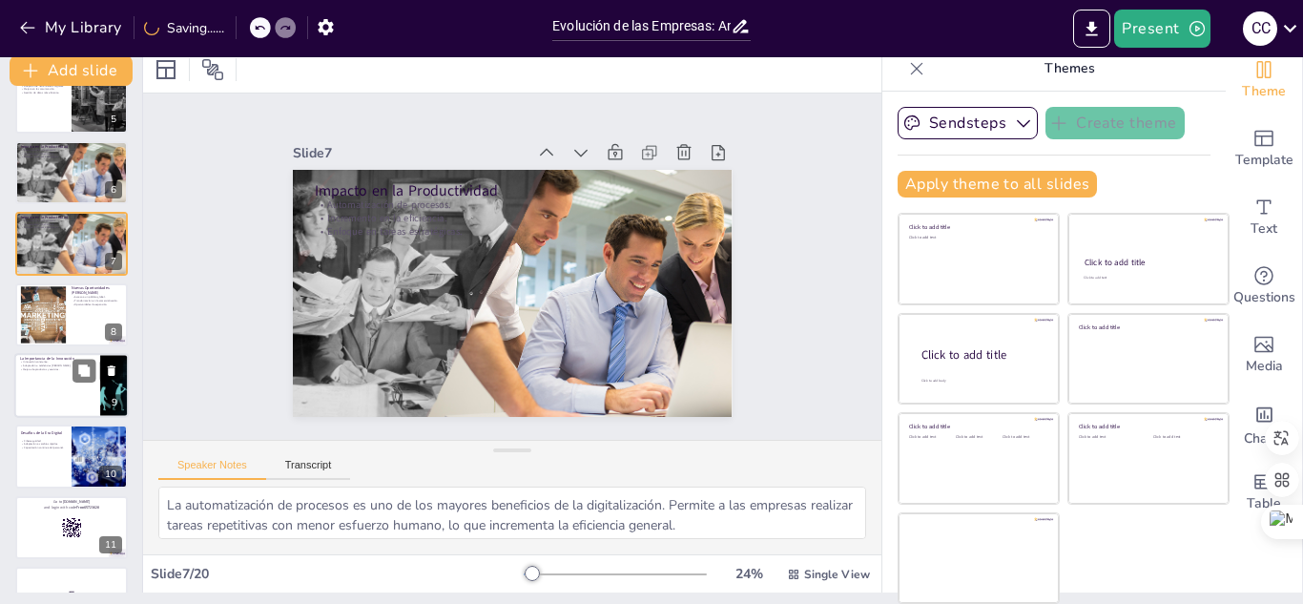
click at [59, 391] on div at bounding box center [71, 385] width 114 height 65
type textarea "La innovación constante es esencial para que las empresas se mantengan relevant…"
checkbox input "true"
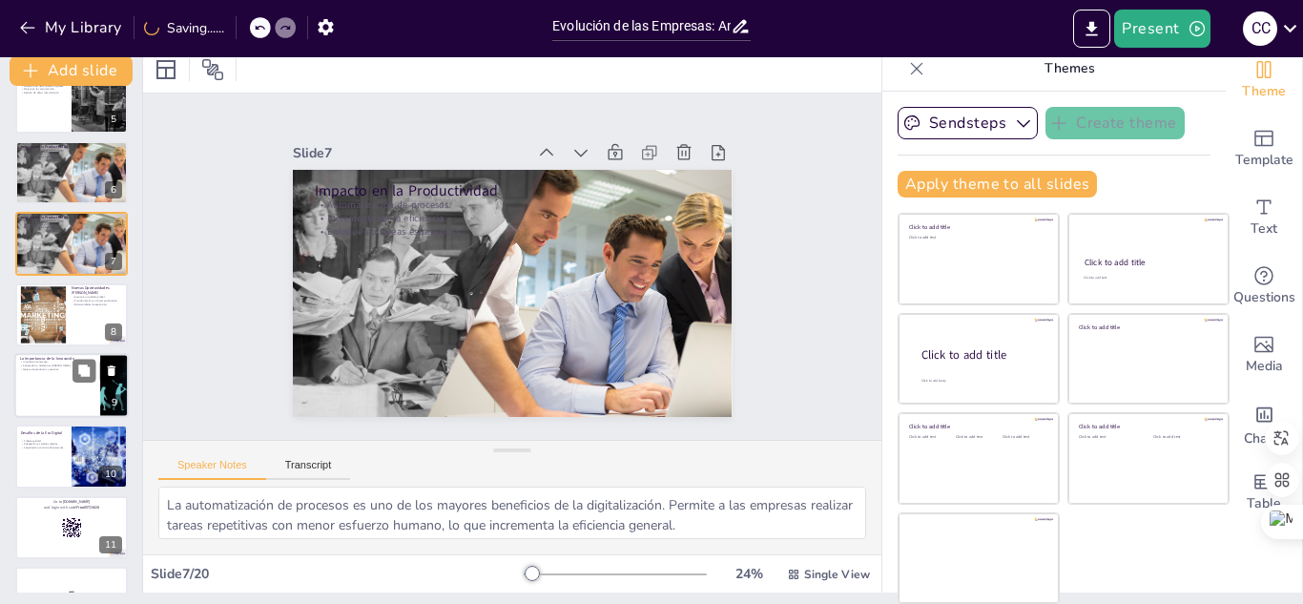
checkbox input "true"
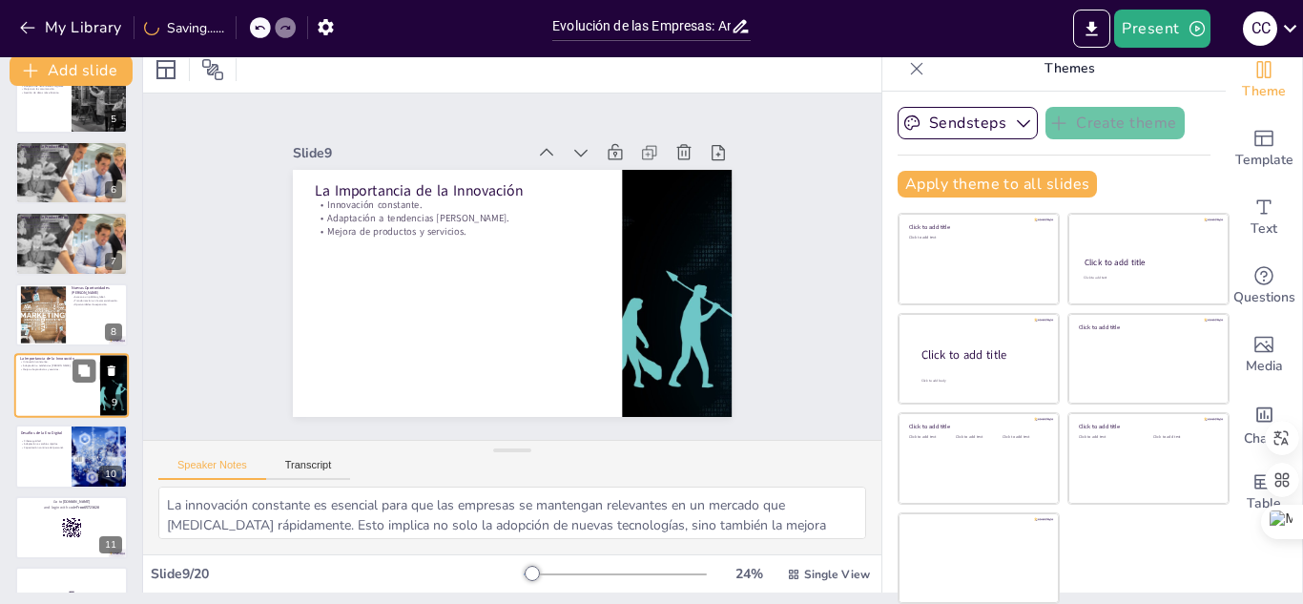
scroll to position [362, 0]
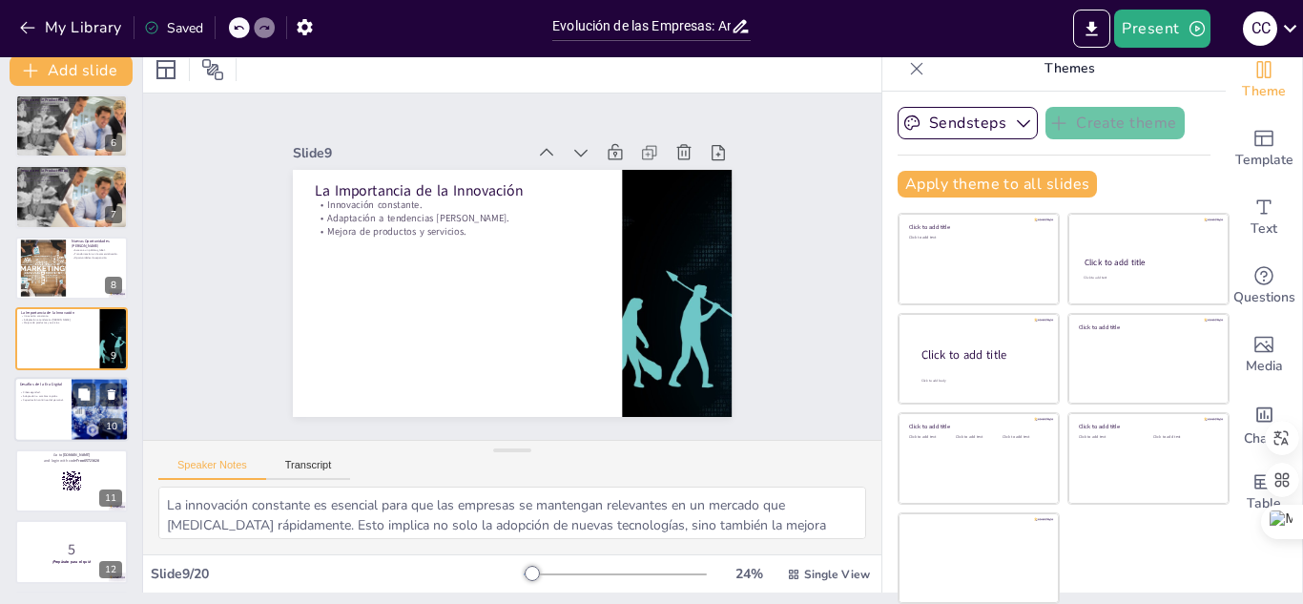
checkbox input "true"
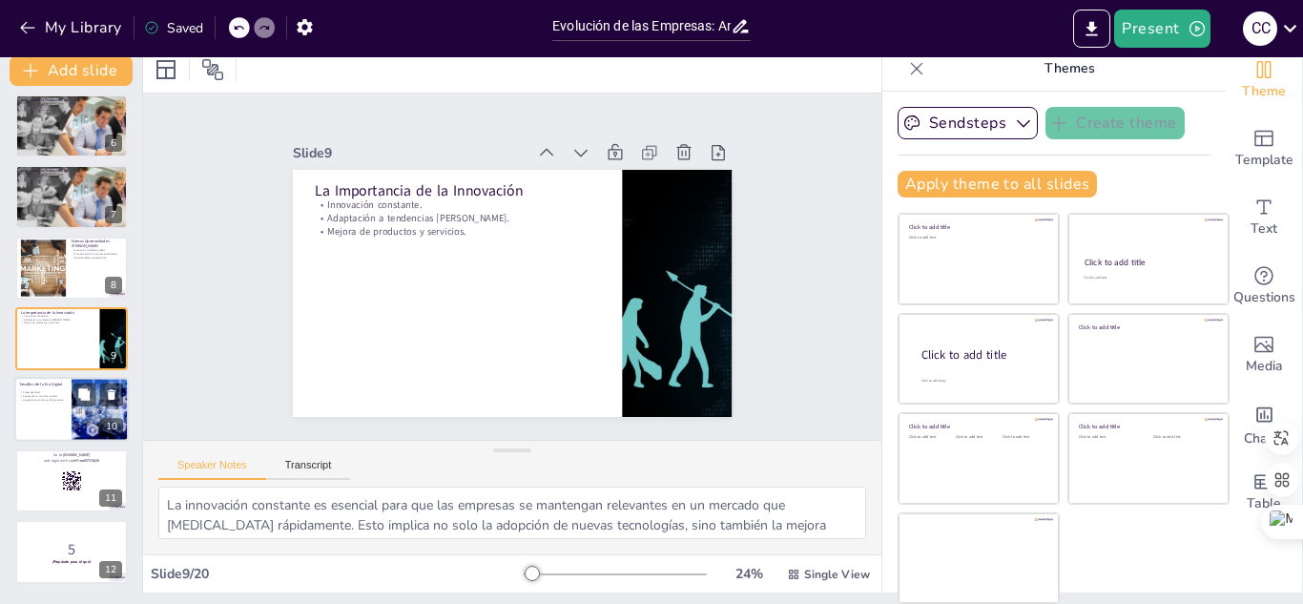
checkbox input "true"
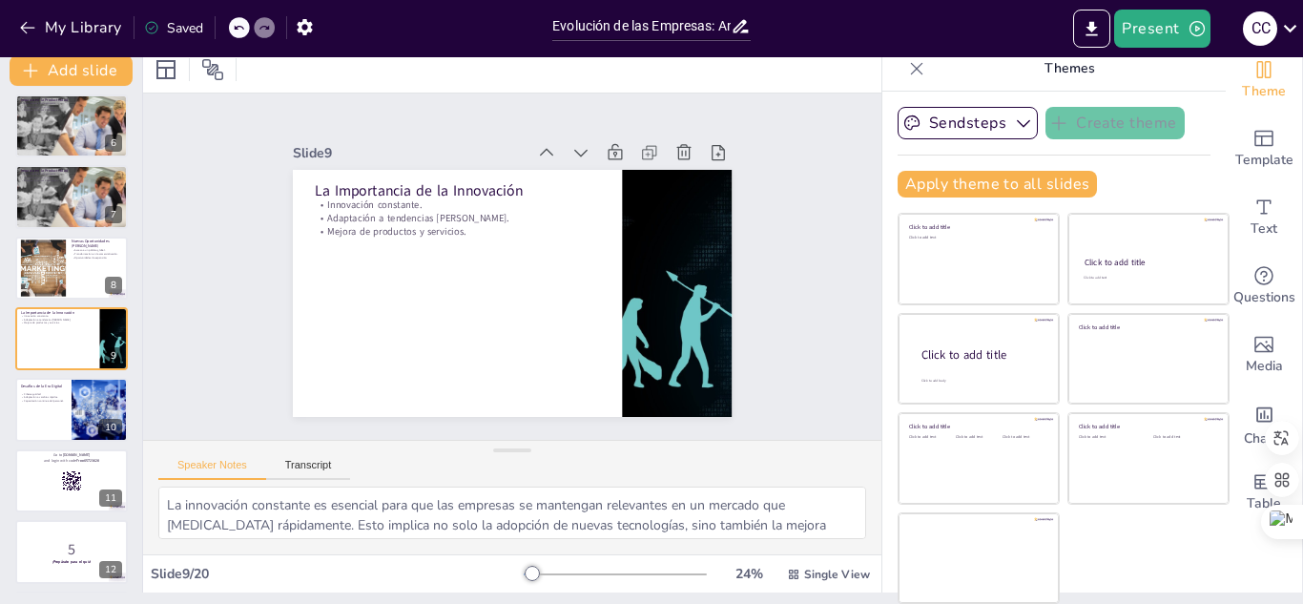
checkbox input "true"
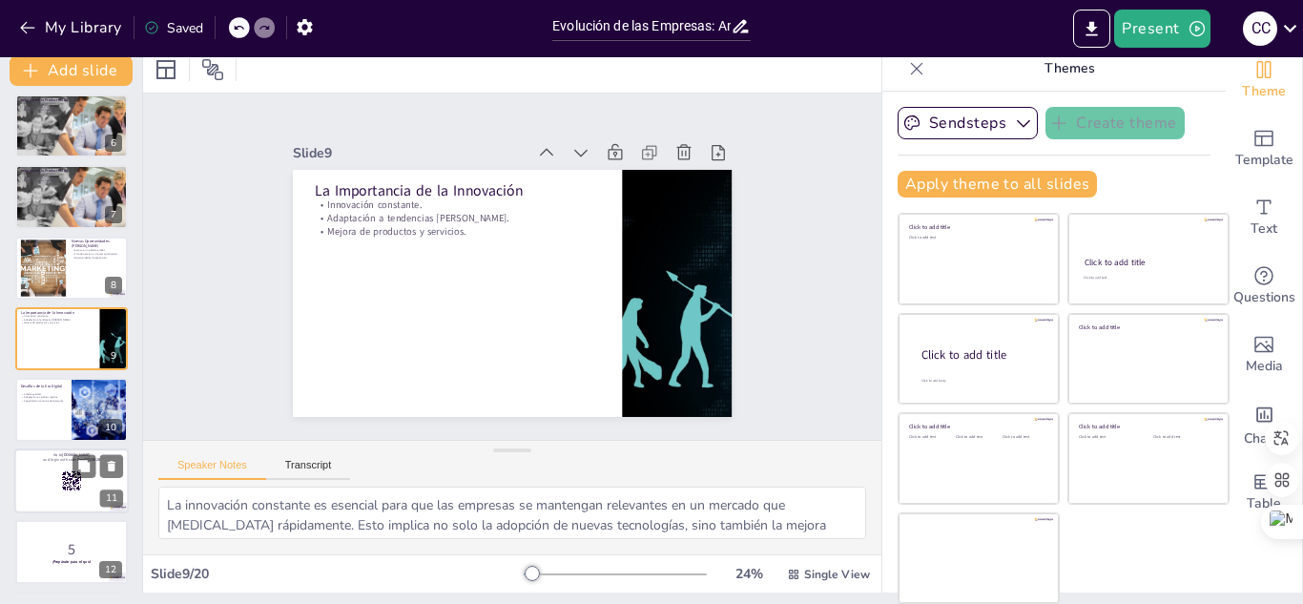
checkbox input "true"
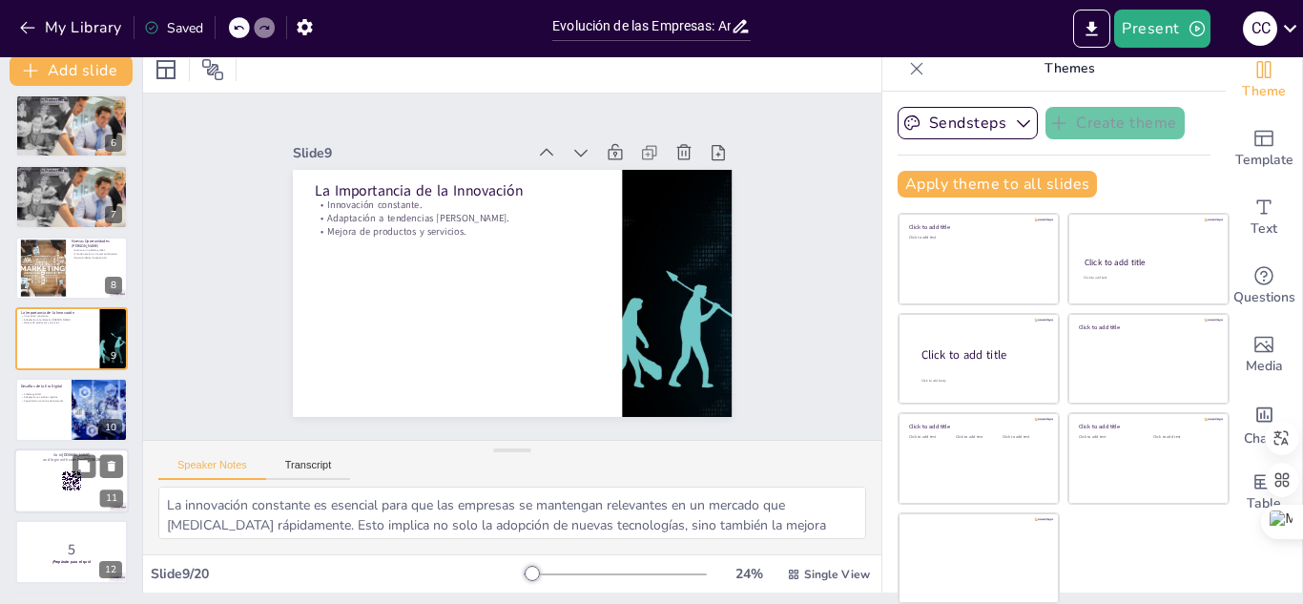
checkbox input "true"
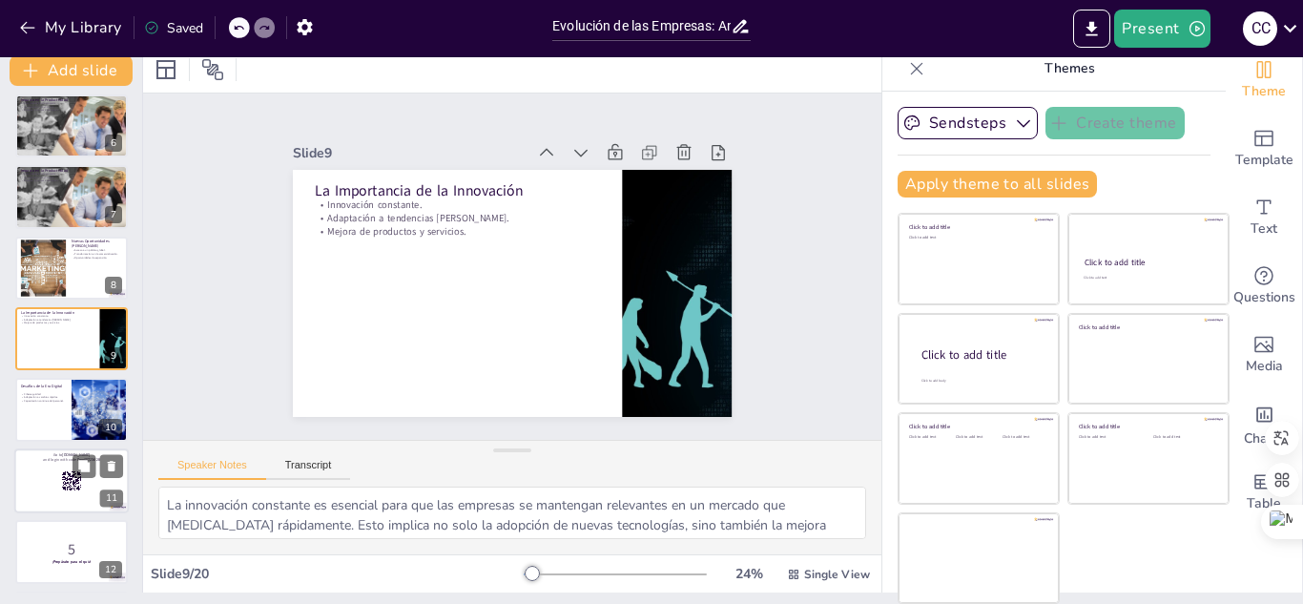
click at [42, 460] on p "and login with code Free65723628" at bounding box center [71, 460] width 103 height 6
checkbox input "true"
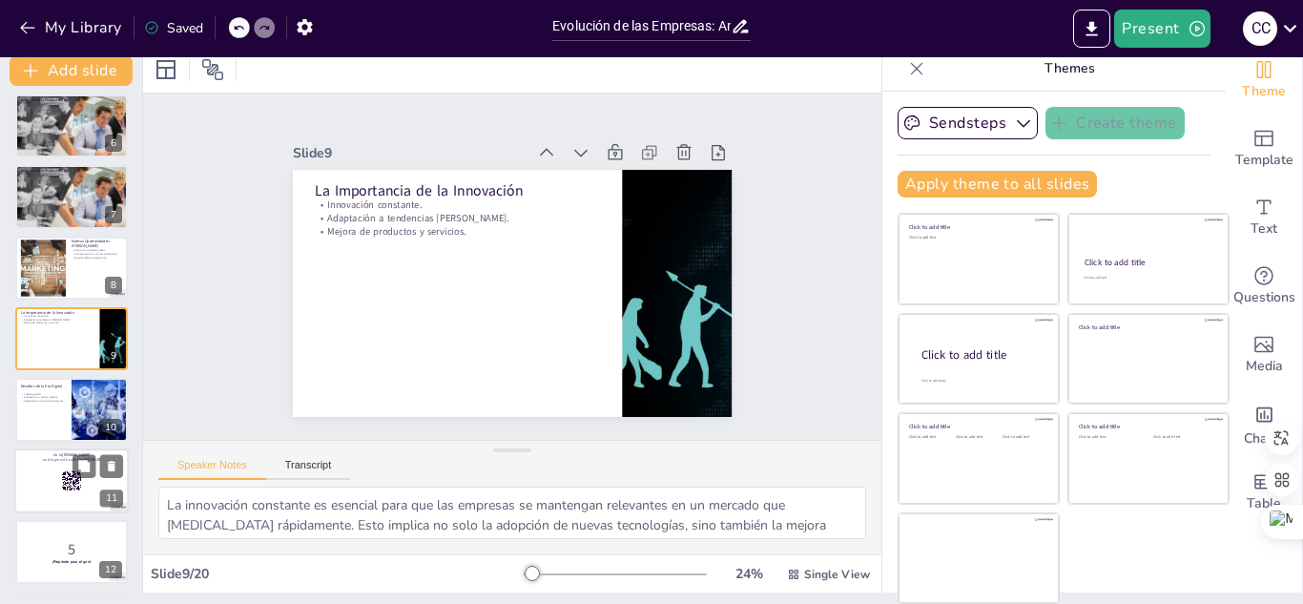
checkbox input "true"
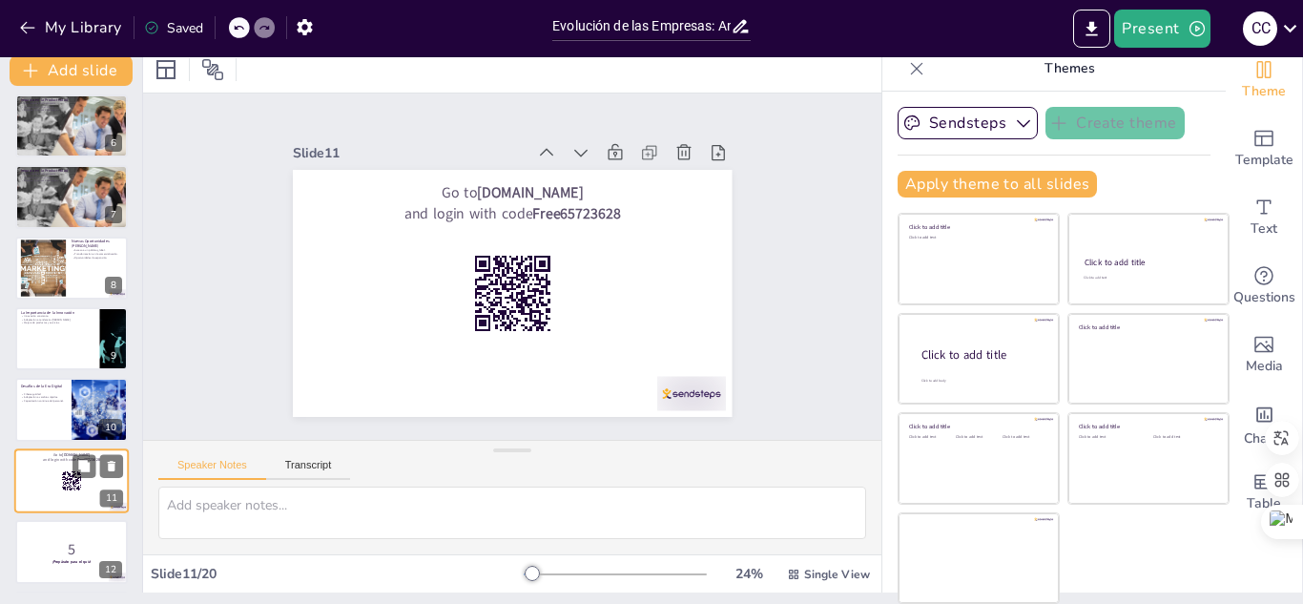
scroll to position [503, 0]
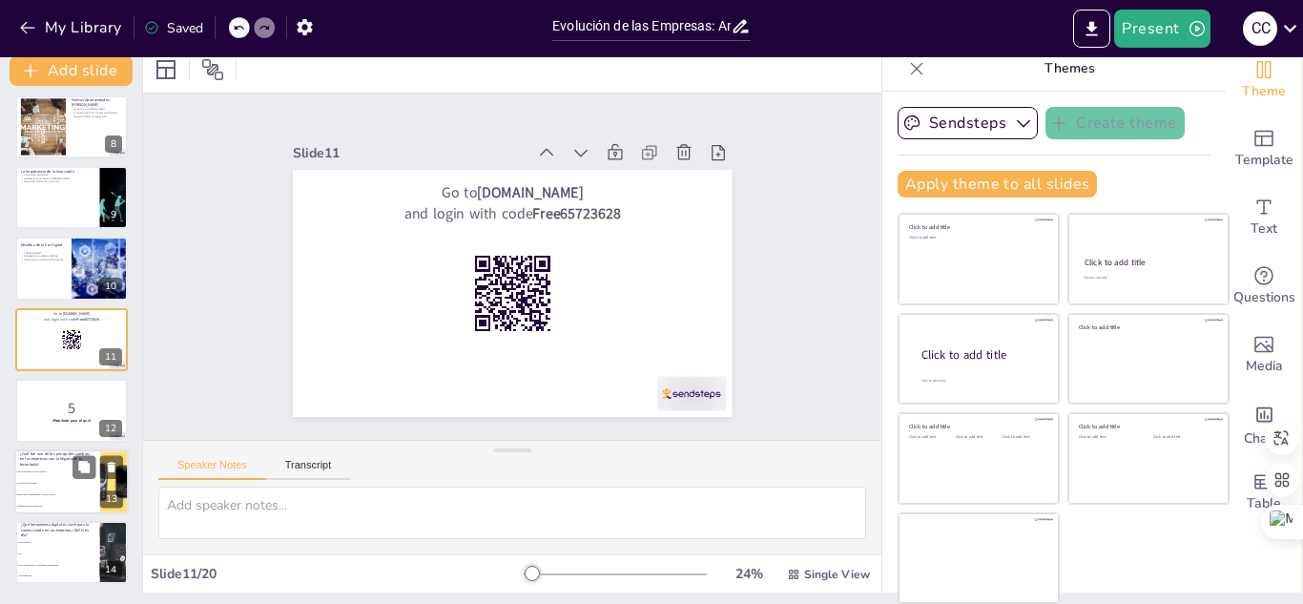
checkbox input "true"
click at [57, 484] on span "Uso exclusivo de papel" at bounding box center [58, 482] width 82 height 3
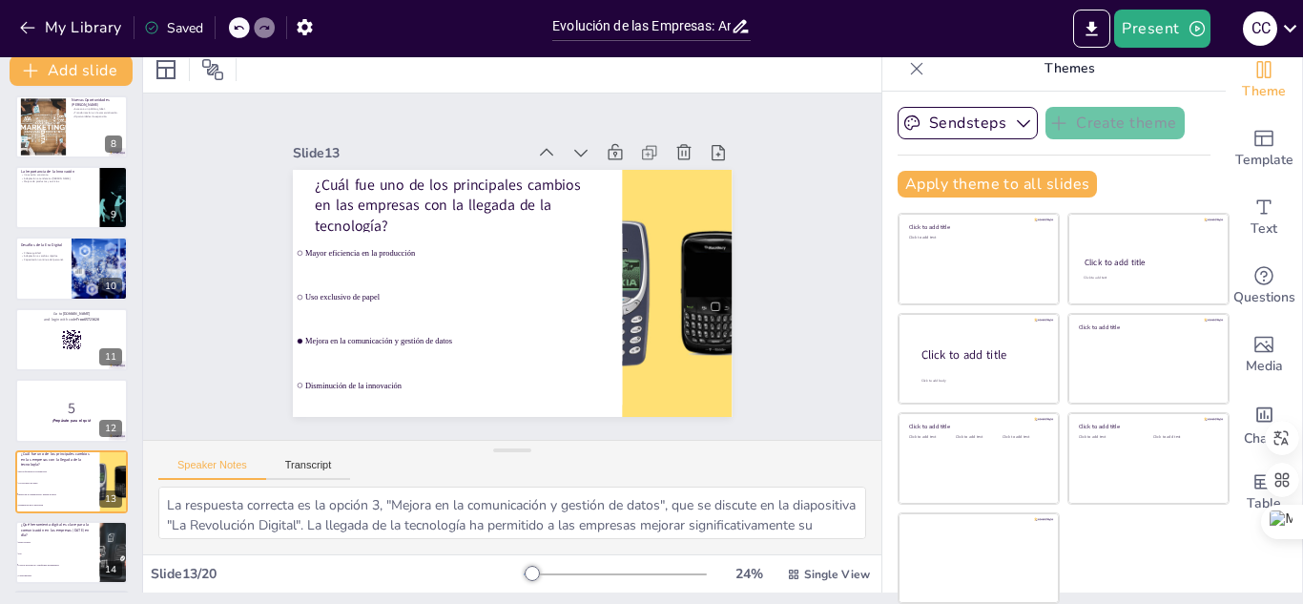
scroll to position [645, 0]
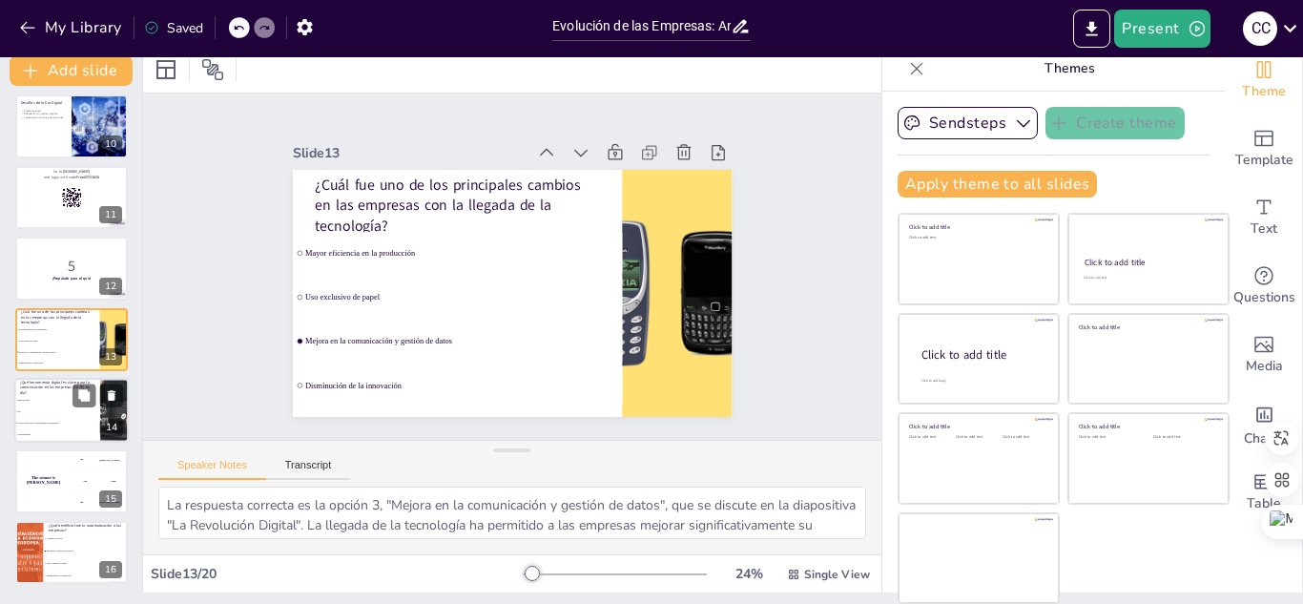
click at [63, 425] on li "Correos electrónicos y plataformas de mensajería" at bounding box center [57, 422] width 86 height 11
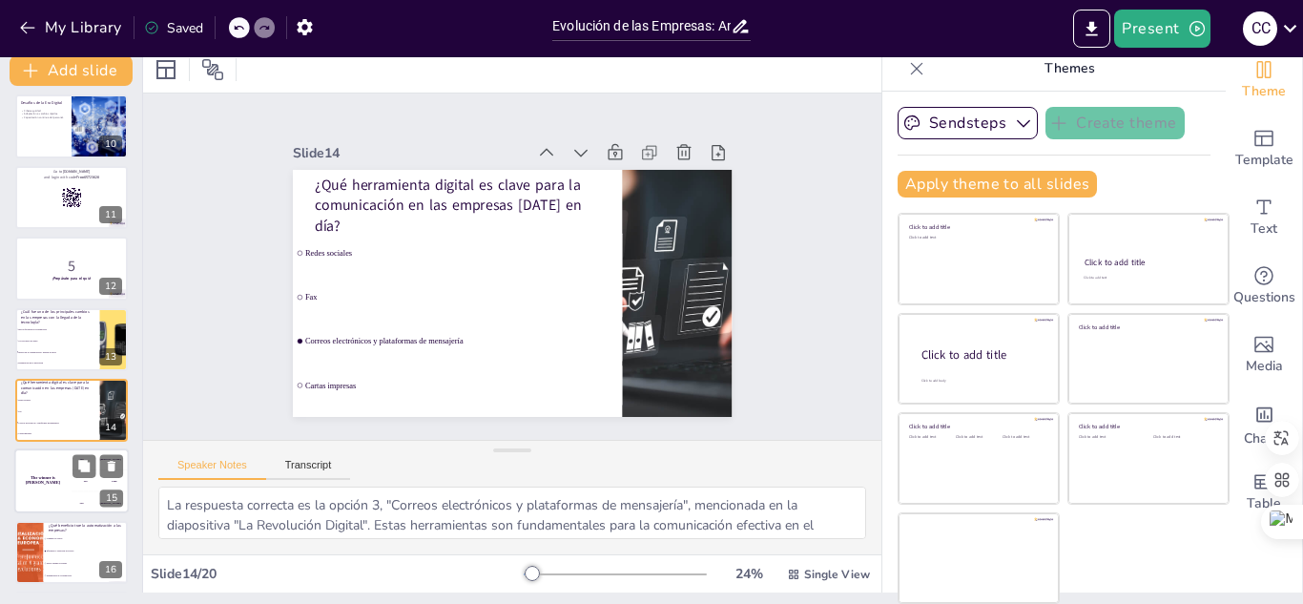
scroll to position [716, 0]
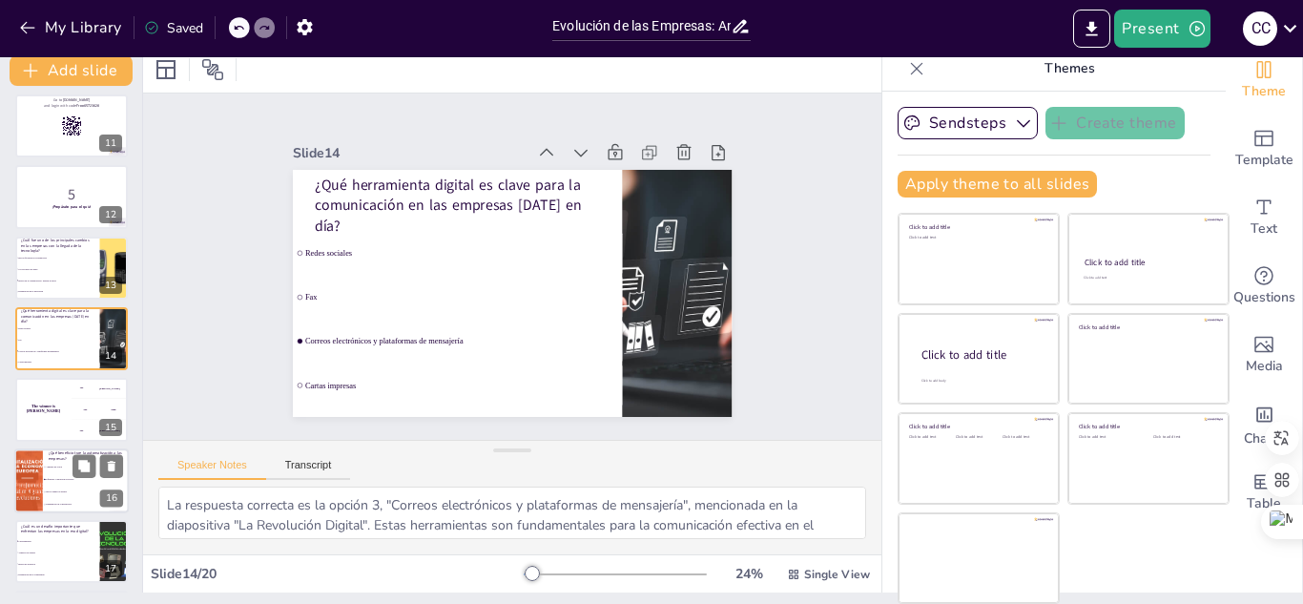
click at [50, 477] on li "Eficiencia y reducción de errores" at bounding box center [86, 479] width 86 height 12
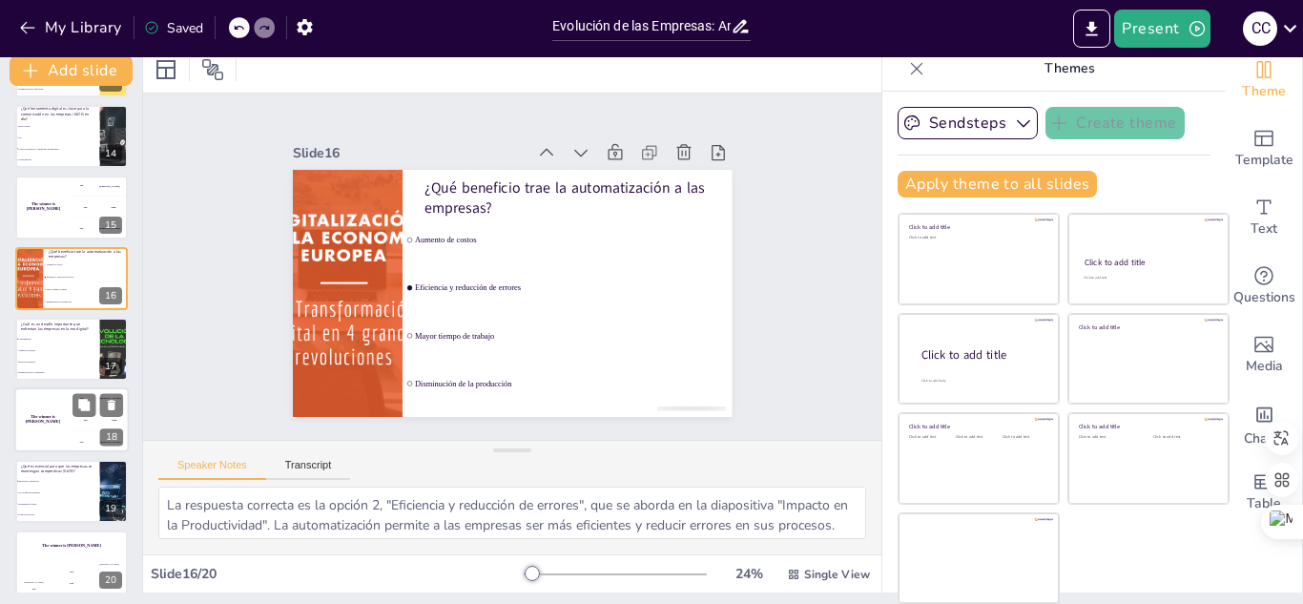
scroll to position [936, 0]
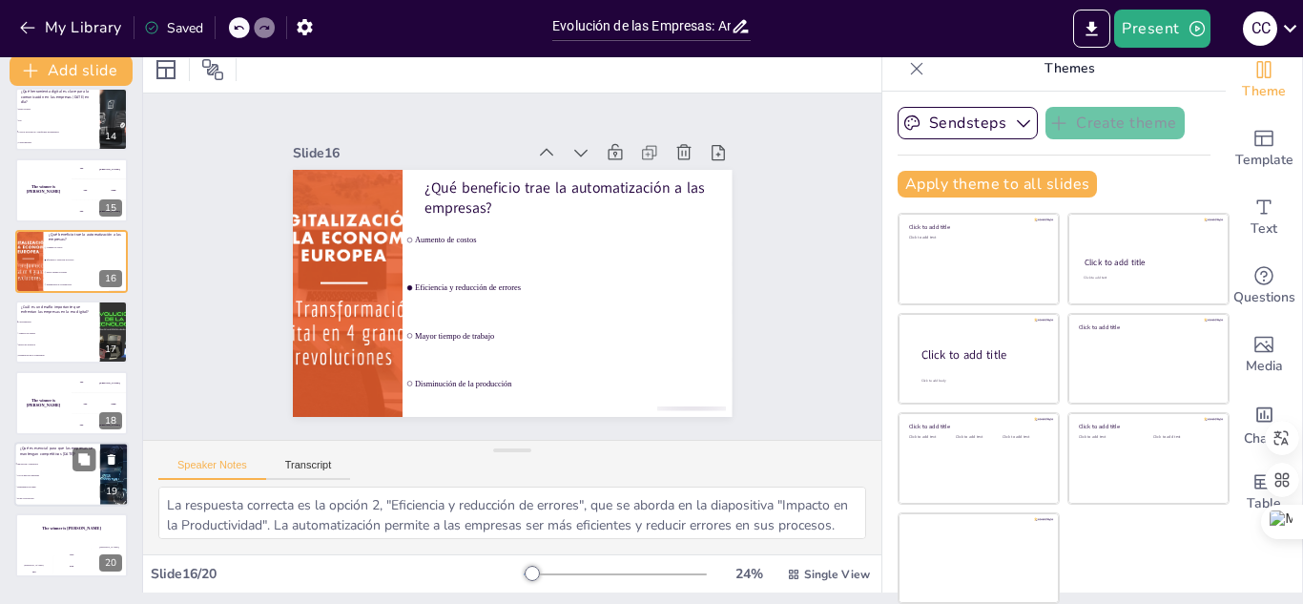
click at [52, 465] on span "Innovación y adaptación" at bounding box center [58, 464] width 82 height 3
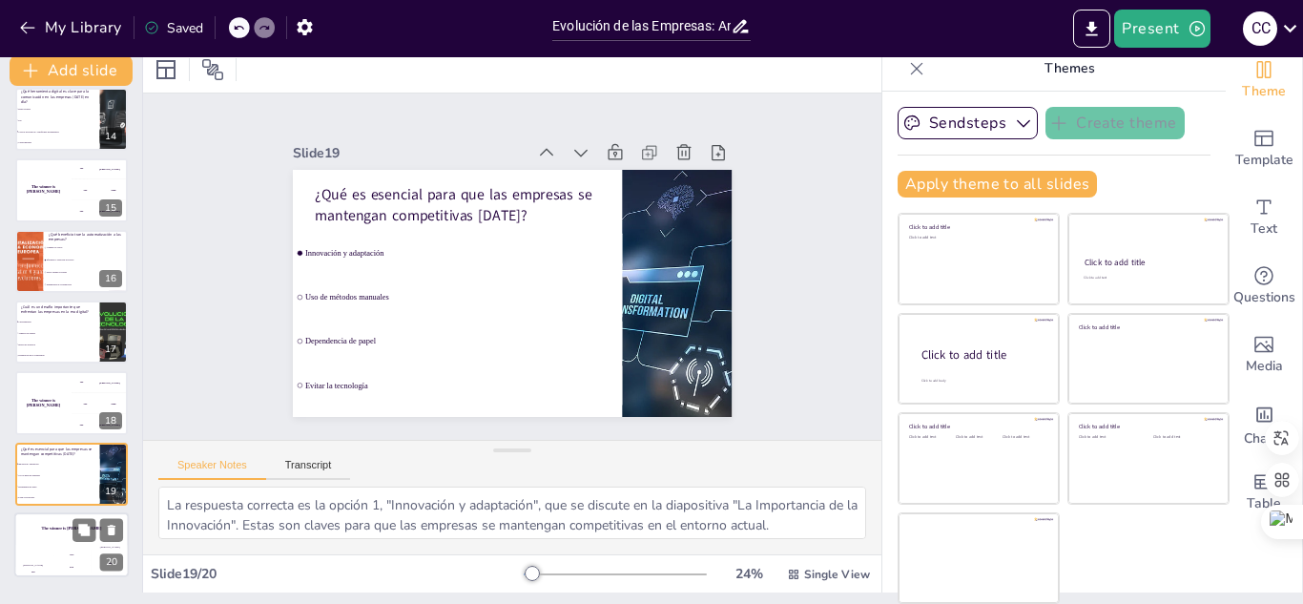
click at [54, 544] on div "The winner is [PERSON_NAME]" at bounding box center [71, 528] width 114 height 32
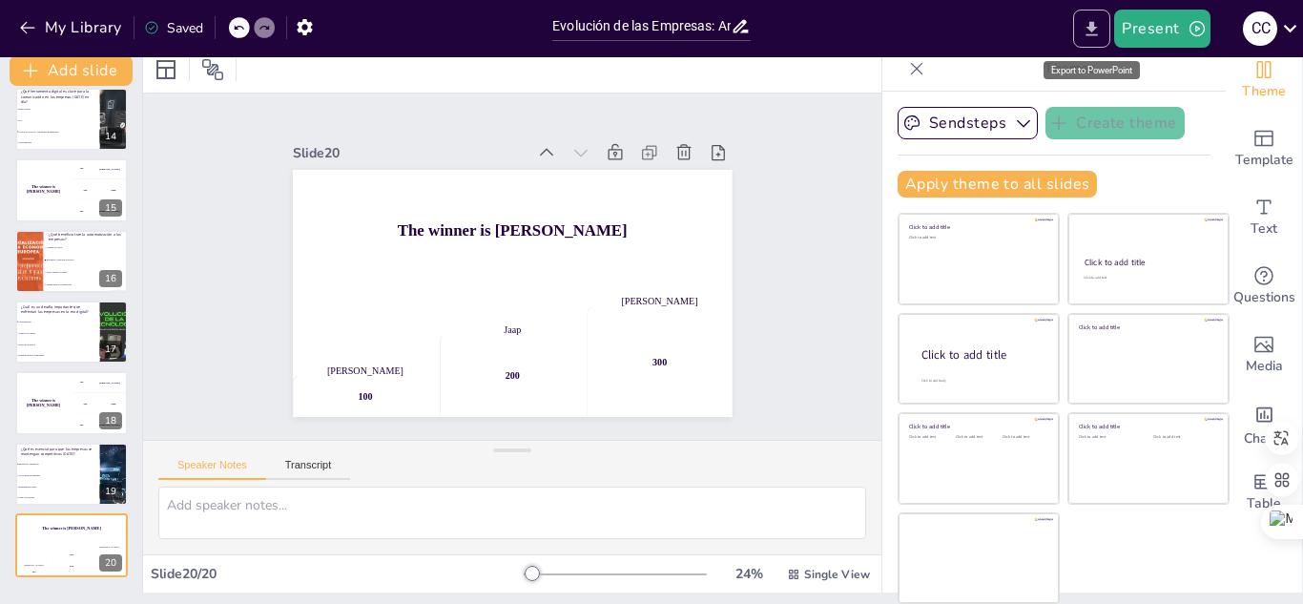
click at [1090, 26] on icon "Export to PowerPoint" at bounding box center [1092, 29] width 20 height 20
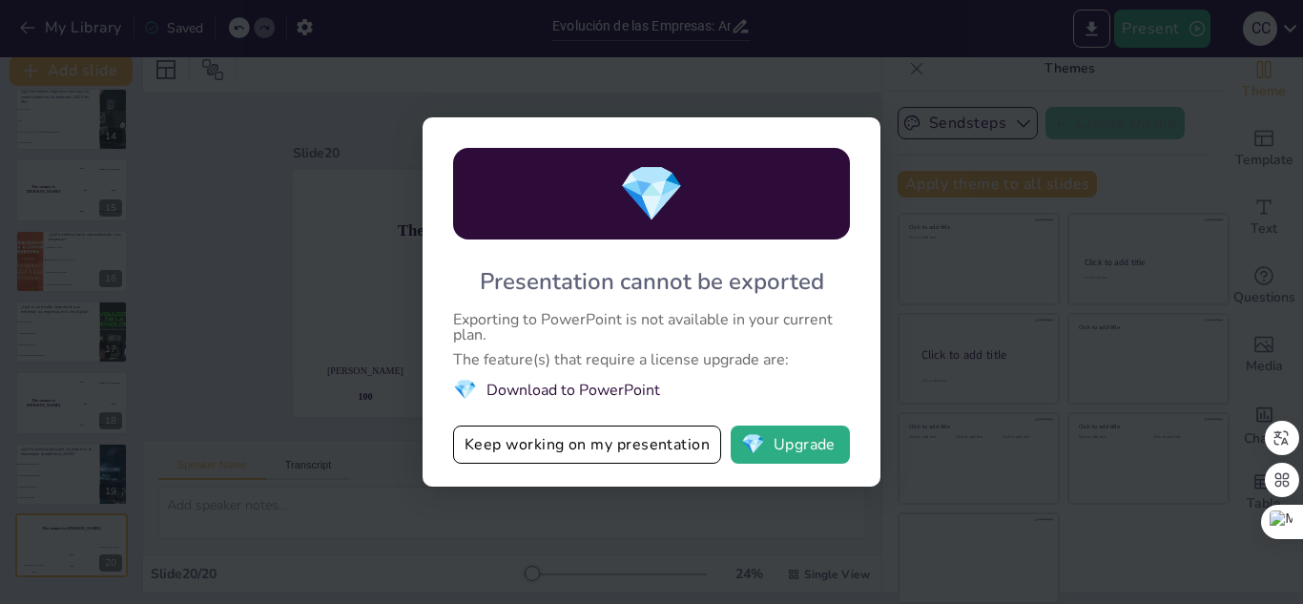
click at [315, 398] on div "💎 Presentation cannot be exported Exporting to PowerPoint is not available in y…" at bounding box center [651, 302] width 1303 height 604
click at [481, 447] on button "Keep working on my presentation" at bounding box center [587, 444] width 268 height 38
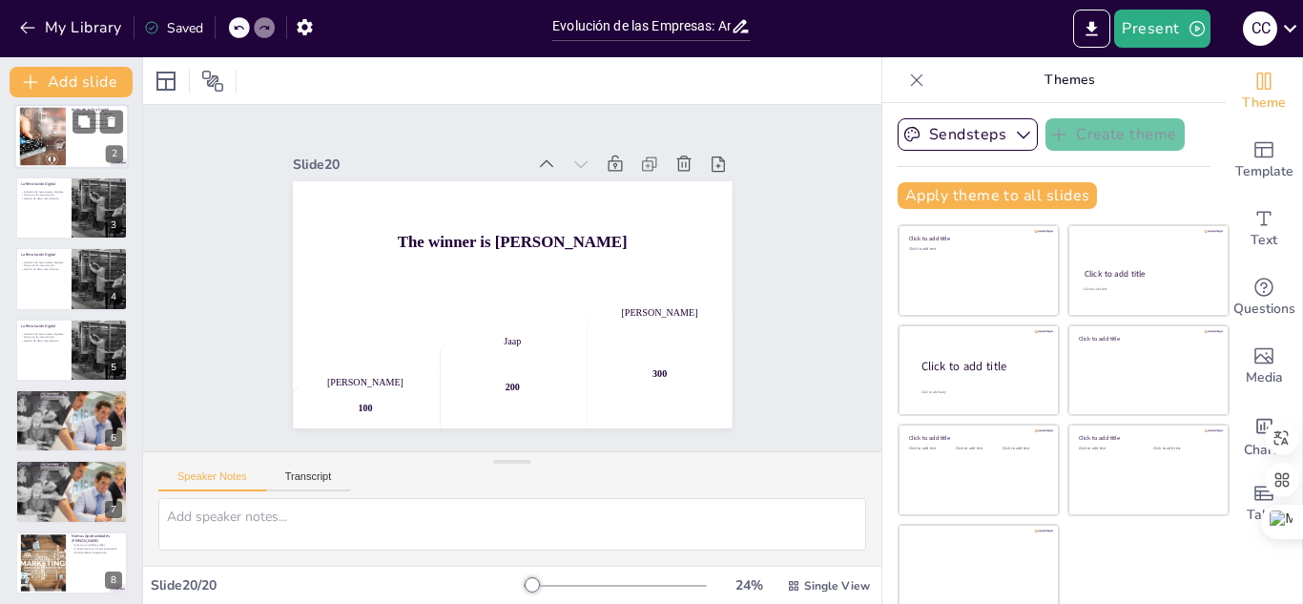
scroll to position [0, 0]
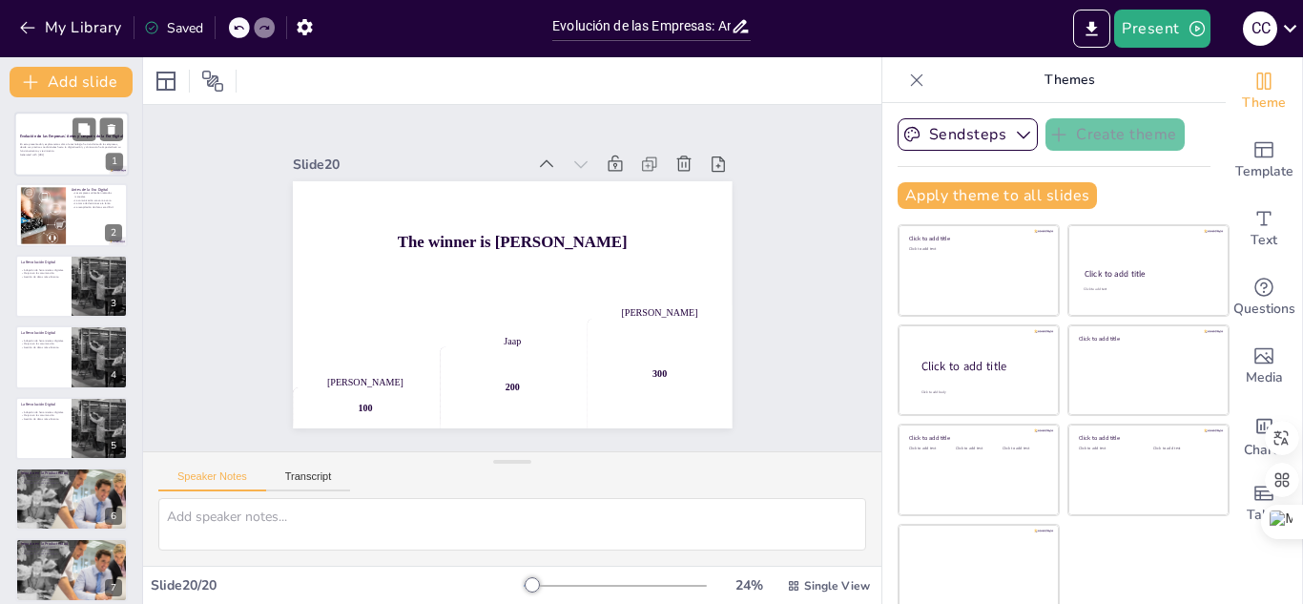
click at [42, 148] on p "En esta presentación, exploraremos cómo la tecnología ha transformado las empre…" at bounding box center [71, 147] width 103 height 10
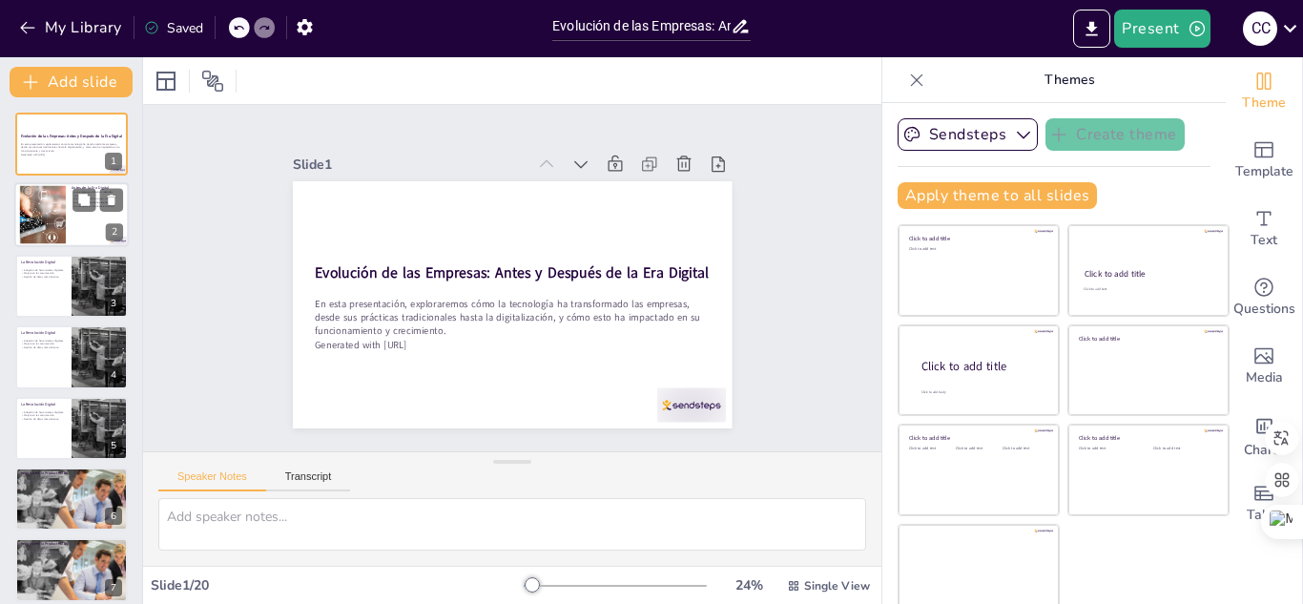
click at [42, 216] on div at bounding box center [43, 215] width 104 height 58
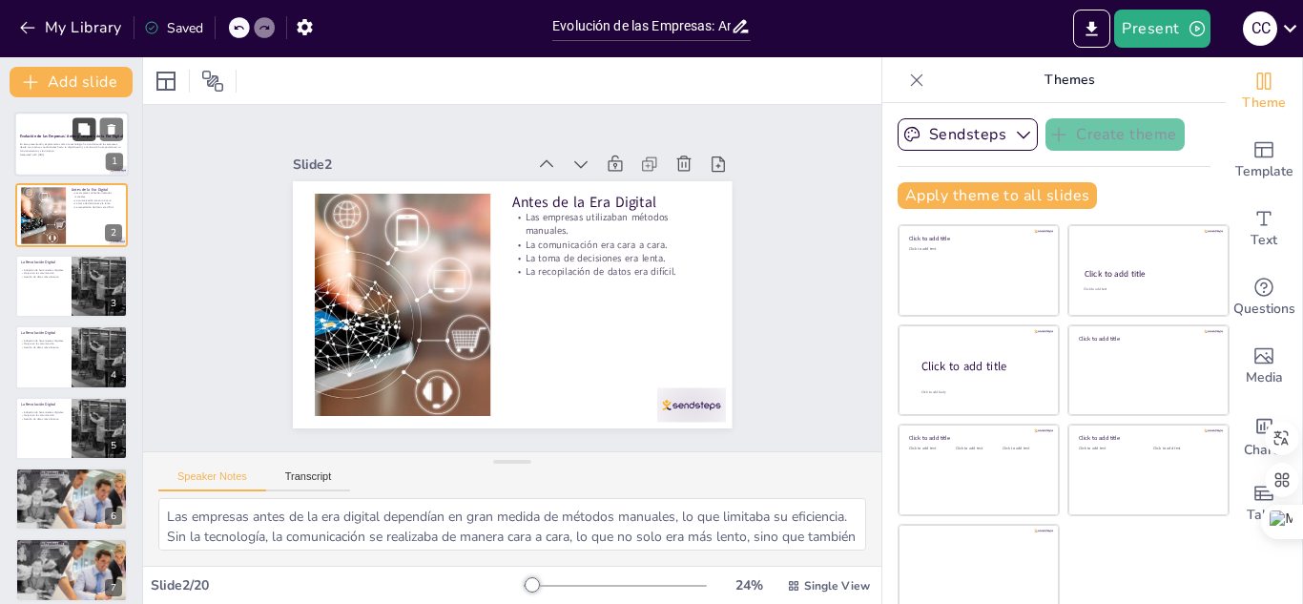
click at [72, 137] on button at bounding box center [83, 128] width 23 height 23
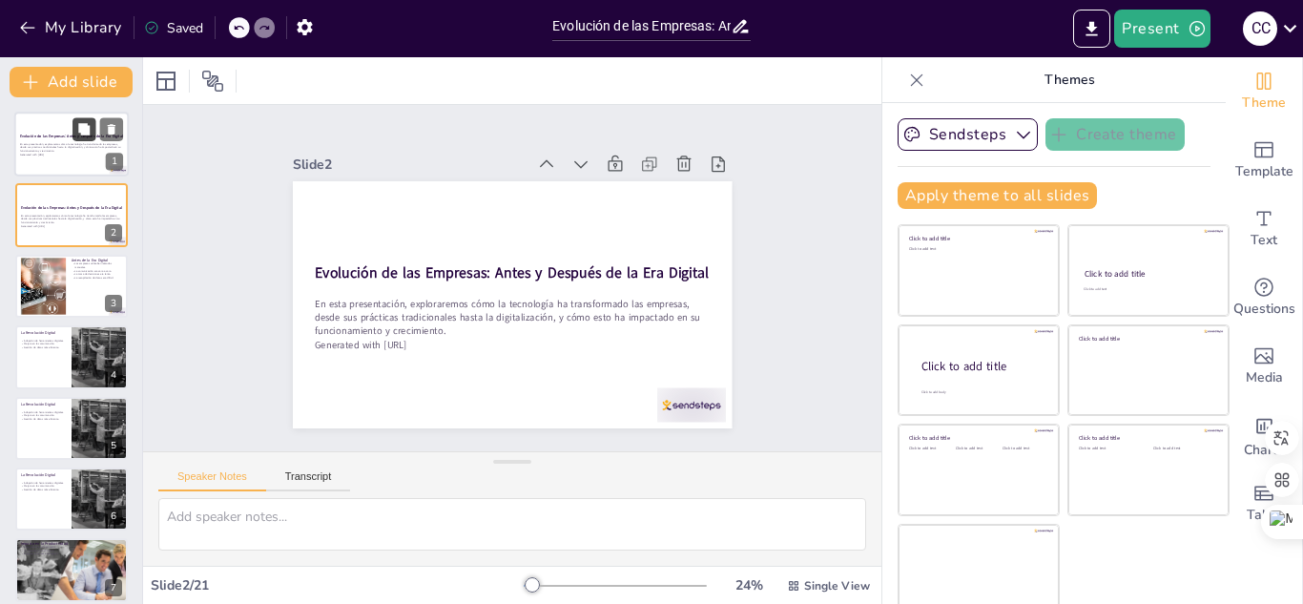
click at [87, 123] on icon at bounding box center [83, 129] width 13 height 13
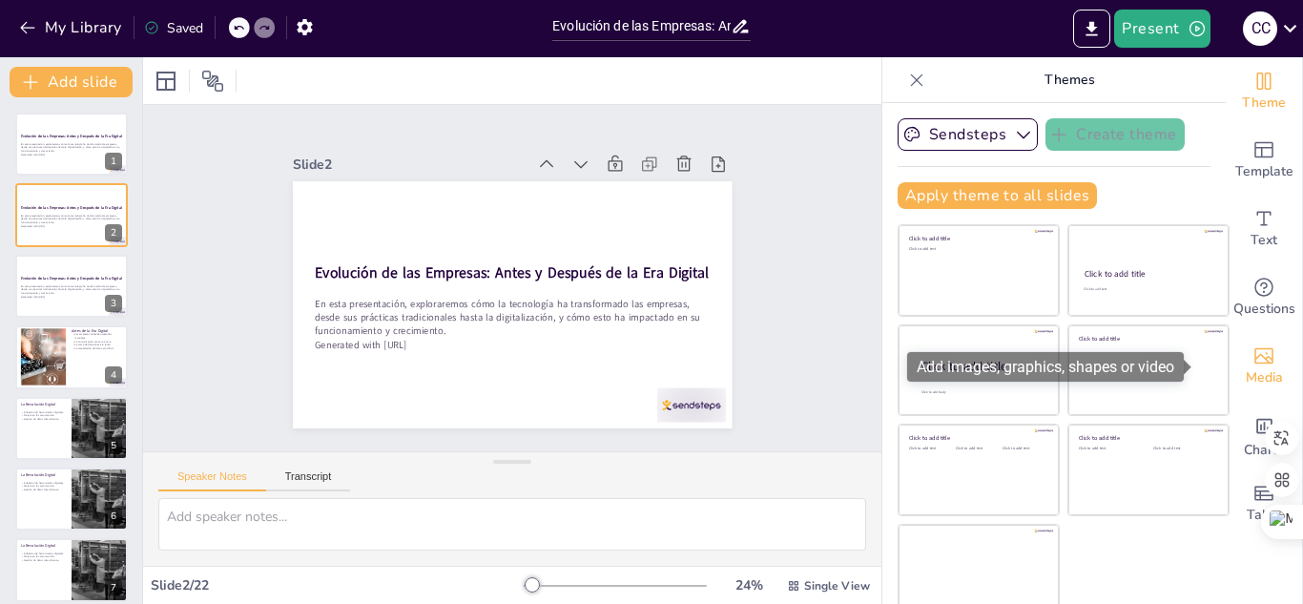
click at [1246, 374] on span "Media" at bounding box center [1264, 377] width 37 height 21
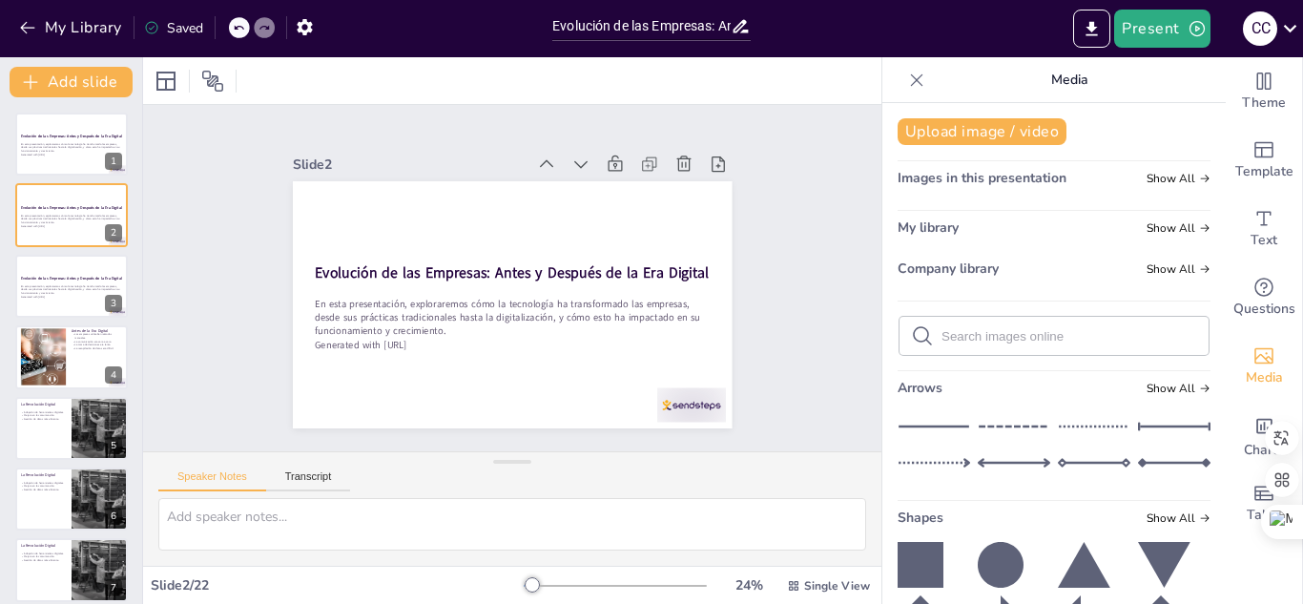
click at [155, 31] on icon at bounding box center [151, 27] width 15 height 15
click at [54, 148] on p "En esta presentación, exploraremos cómo la tecnología ha transformado las empre…" at bounding box center [71, 147] width 103 height 10
click at [53, 198] on div at bounding box center [71, 215] width 114 height 65
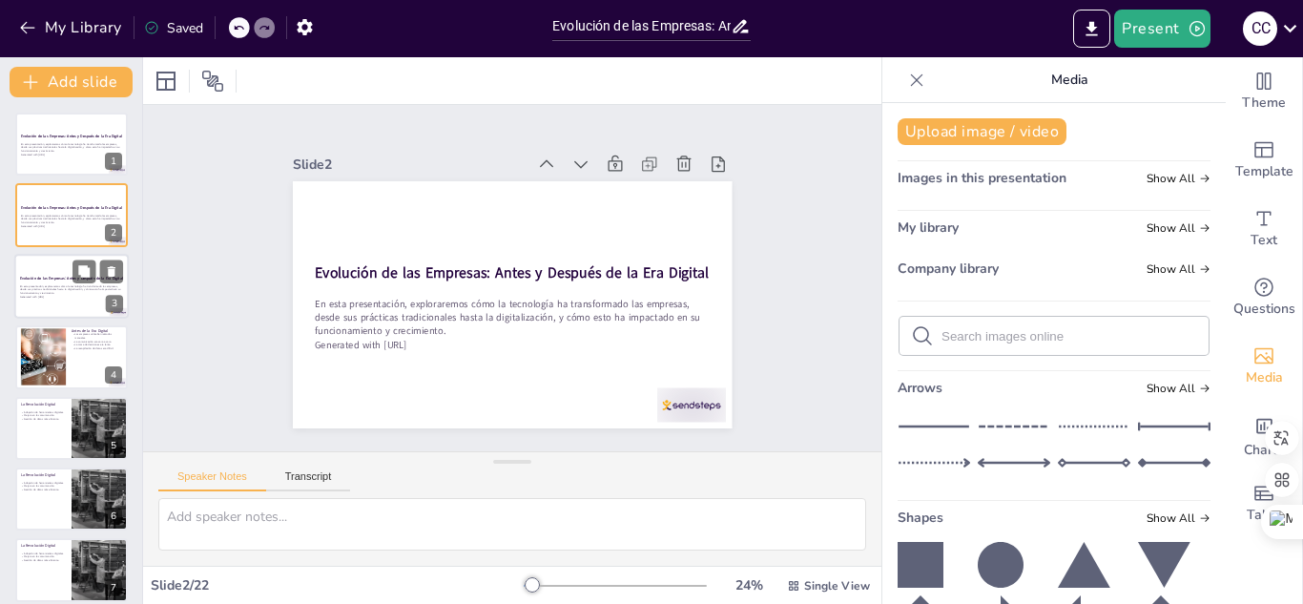
click at [49, 279] on strong "Evolución de las Empresas: Antes y Después de la Era Digital" at bounding box center [71, 278] width 103 height 5
click at [180, 35] on div "Saved" at bounding box center [173, 28] width 59 height 18
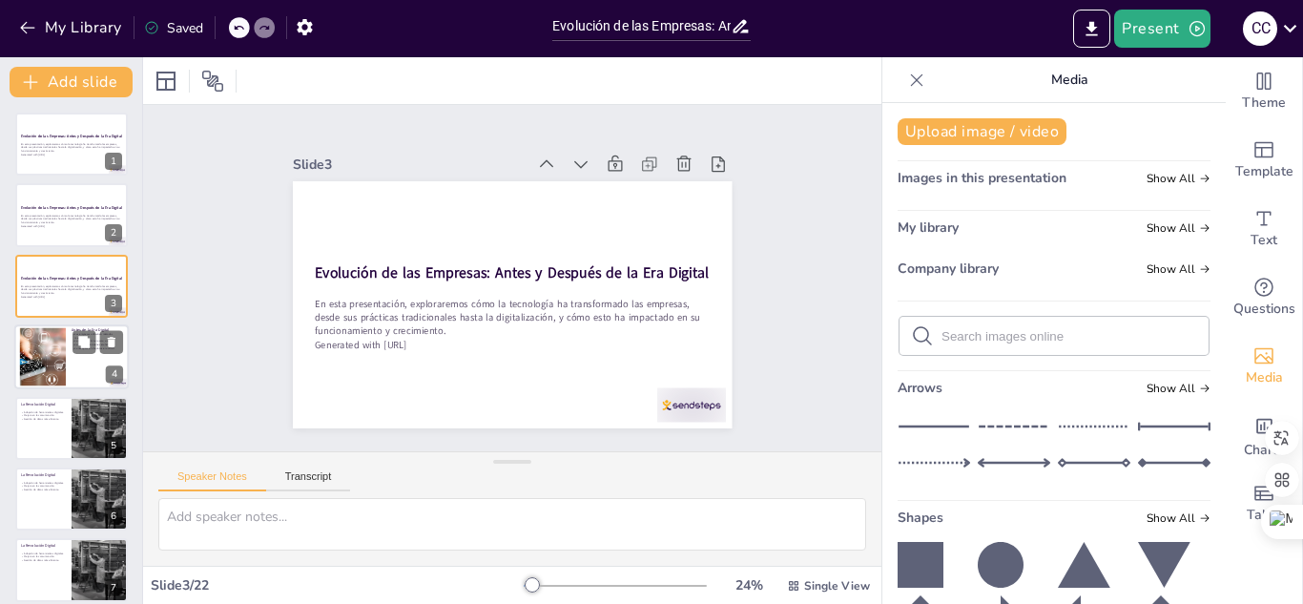
click at [68, 344] on div at bounding box center [71, 356] width 114 height 65
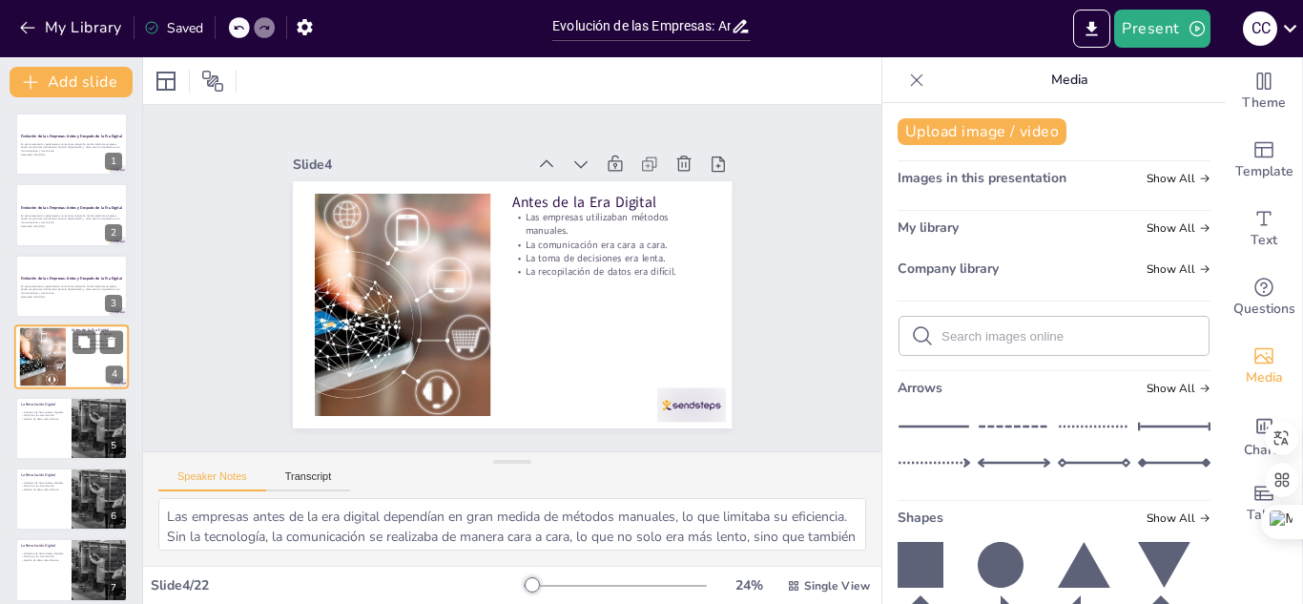
scroll to position [7, 0]
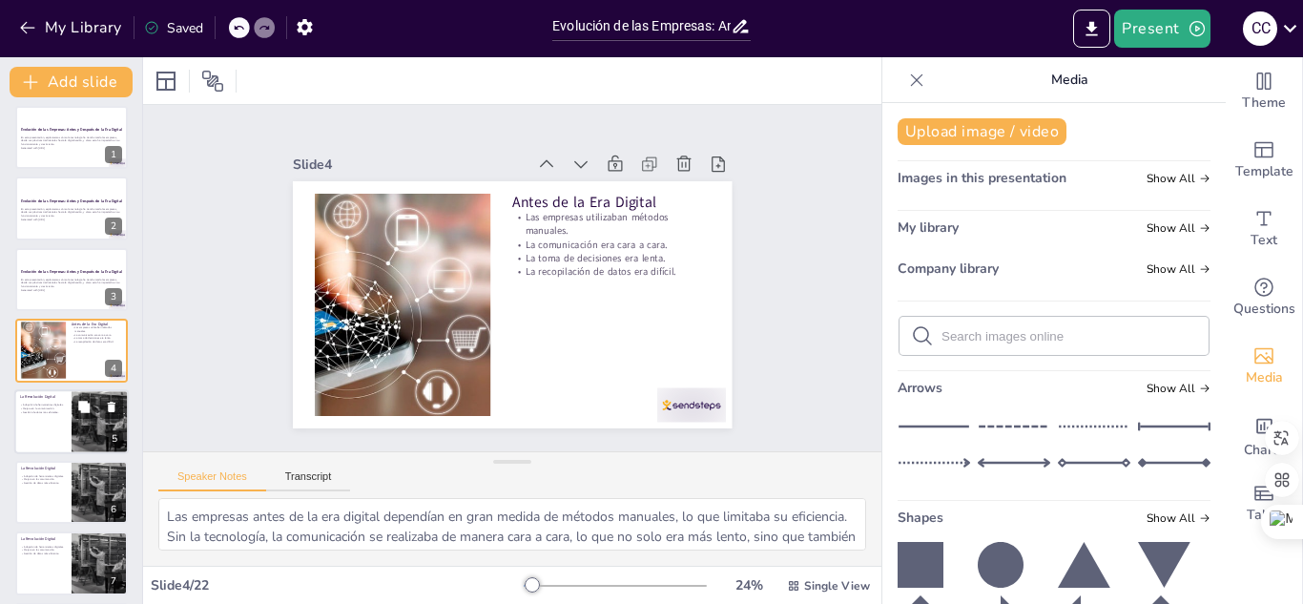
click at [50, 423] on div at bounding box center [71, 421] width 114 height 65
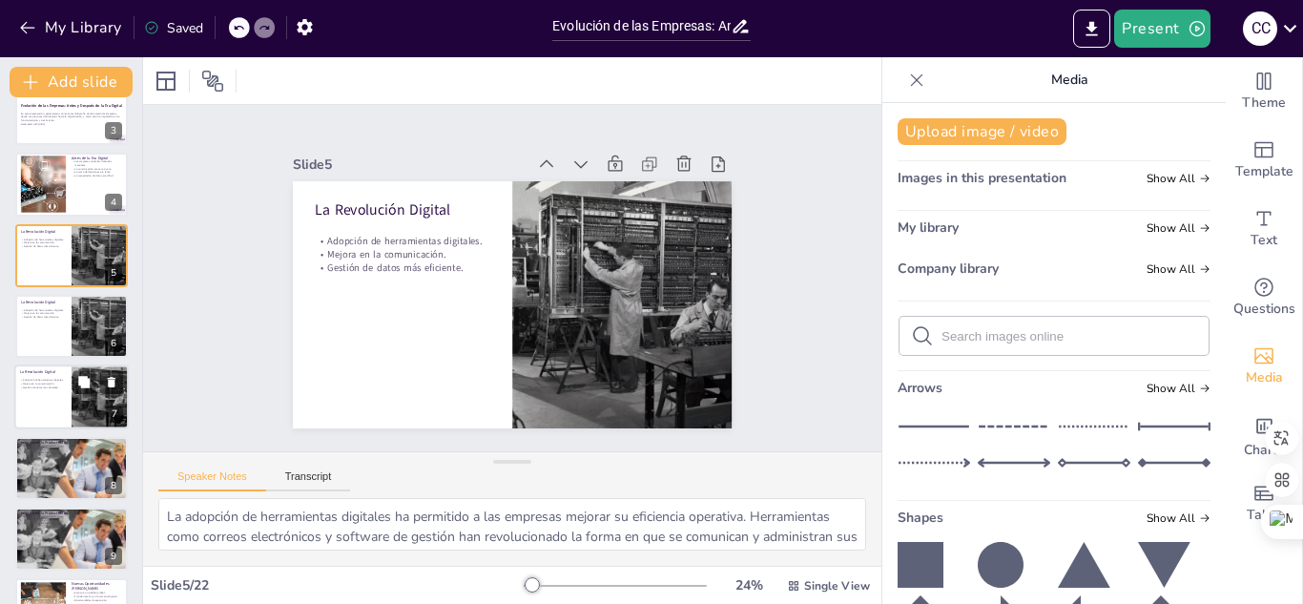
click at [46, 403] on div at bounding box center [71, 397] width 114 height 65
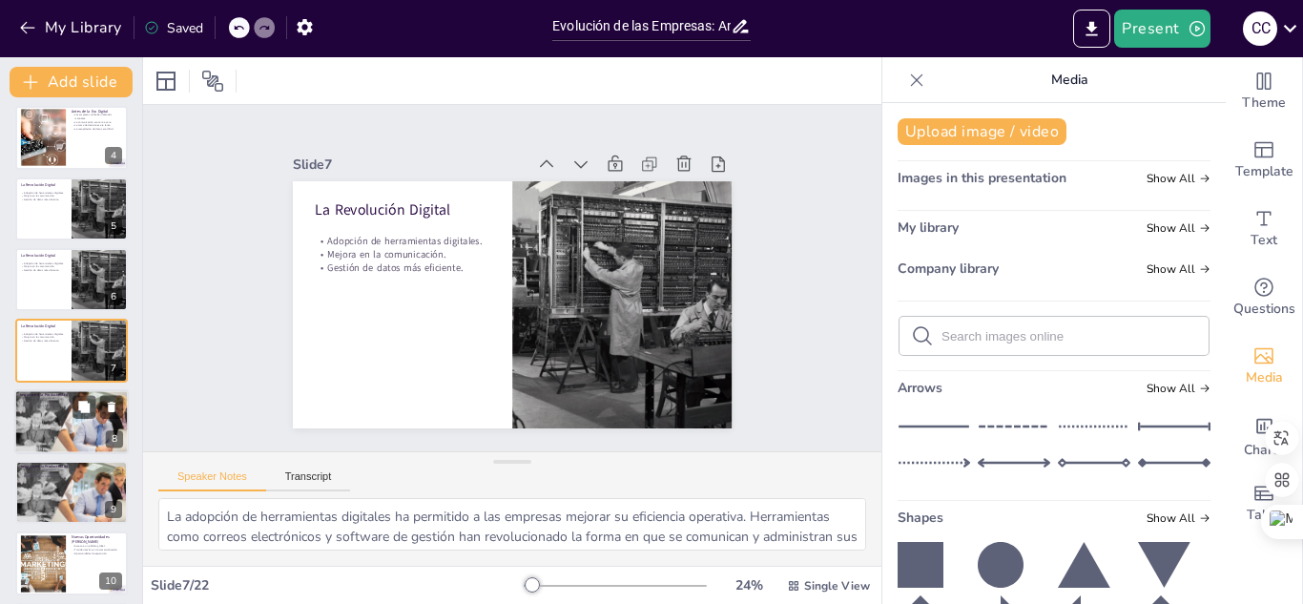
click at [47, 436] on div at bounding box center [71, 420] width 114 height 73
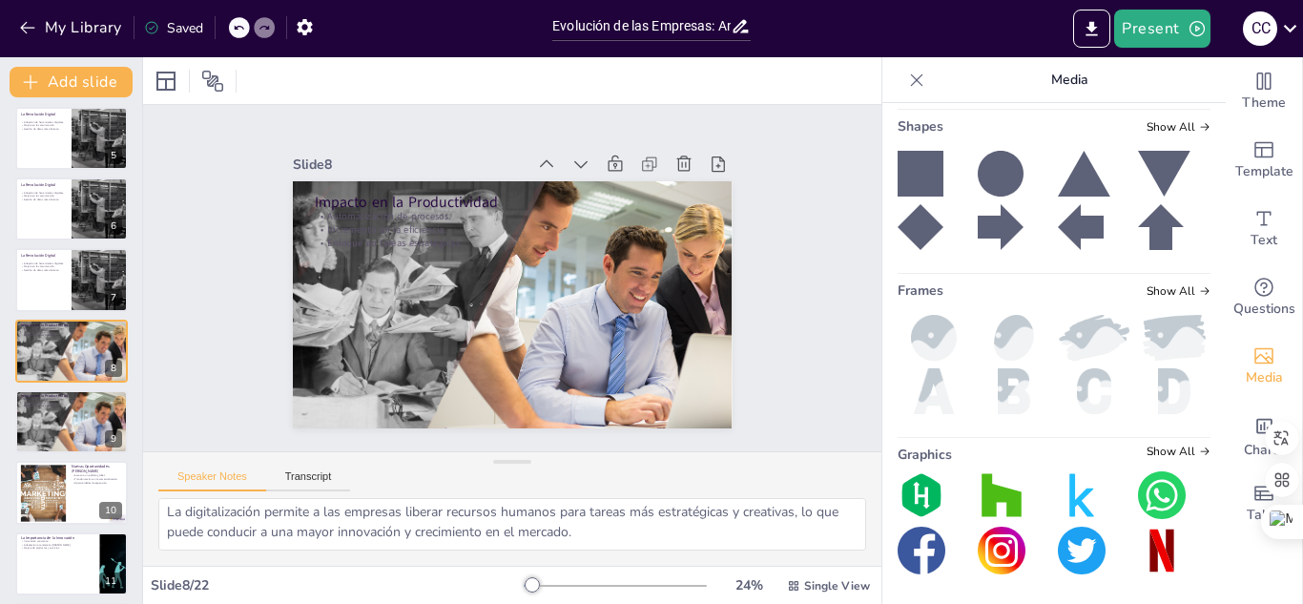
scroll to position [392, 0]
click at [1144, 490] on img at bounding box center [1162, 494] width 48 height 48
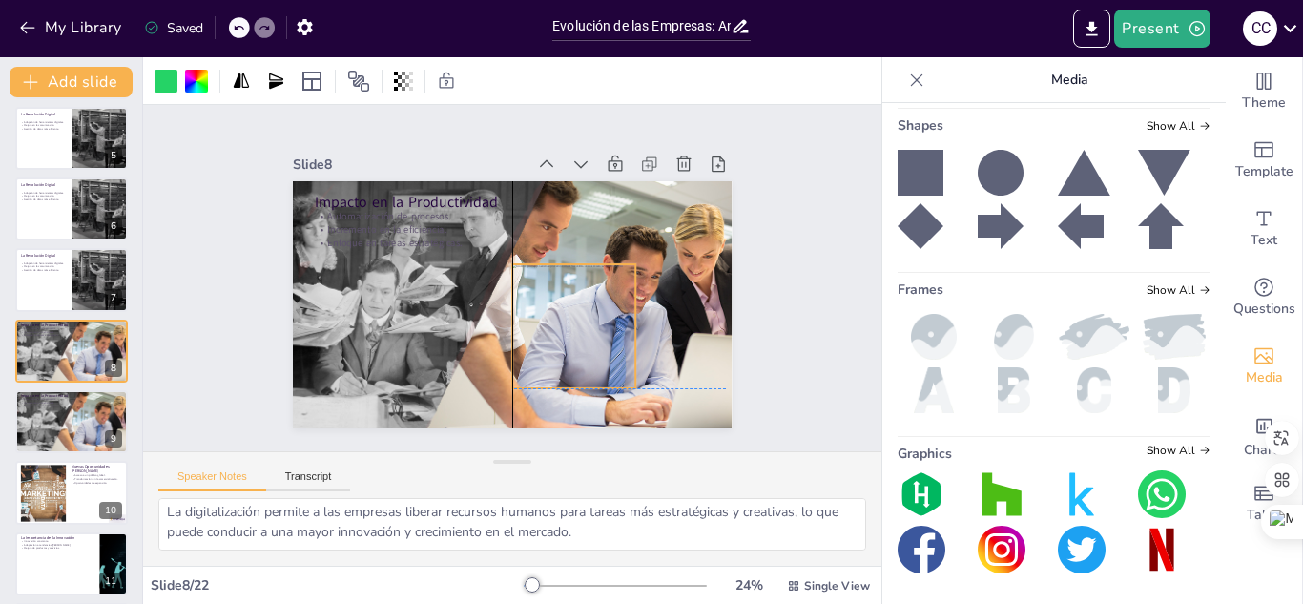
drag, startPoint x: 485, startPoint y: 285, endPoint x: 518, endPoint y: 291, distance: 33.9
click at [529, 295] on div at bounding box center [562, 337] width 147 height 147
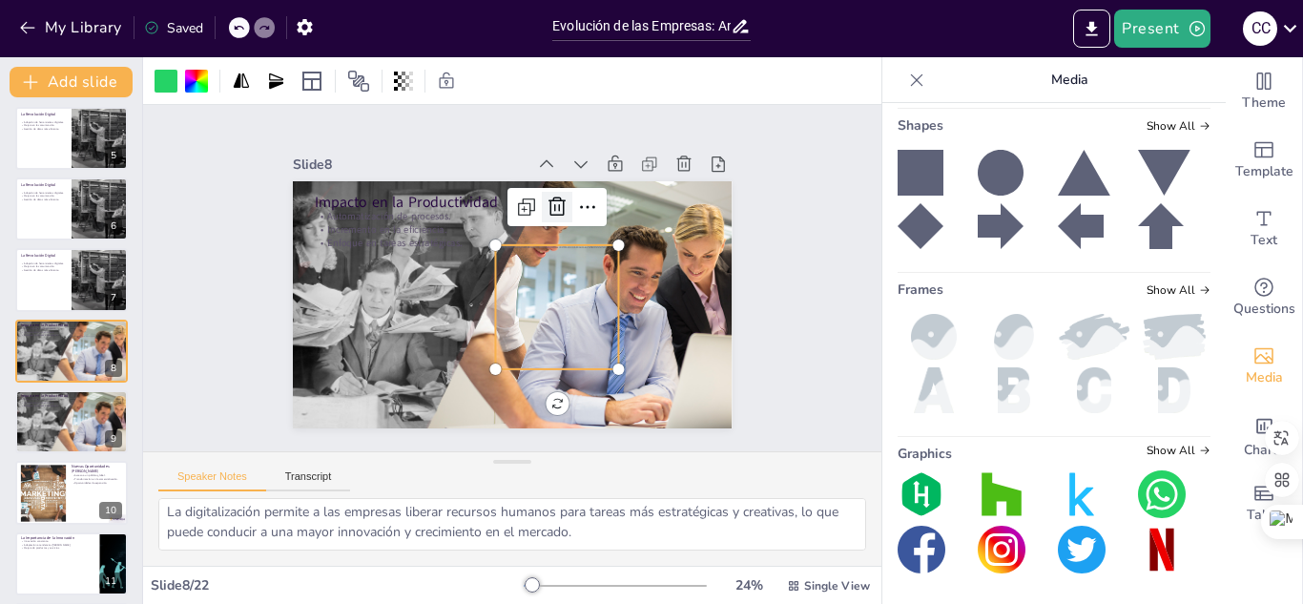
click at [569, 321] on icon at bounding box center [579, 330] width 20 height 19
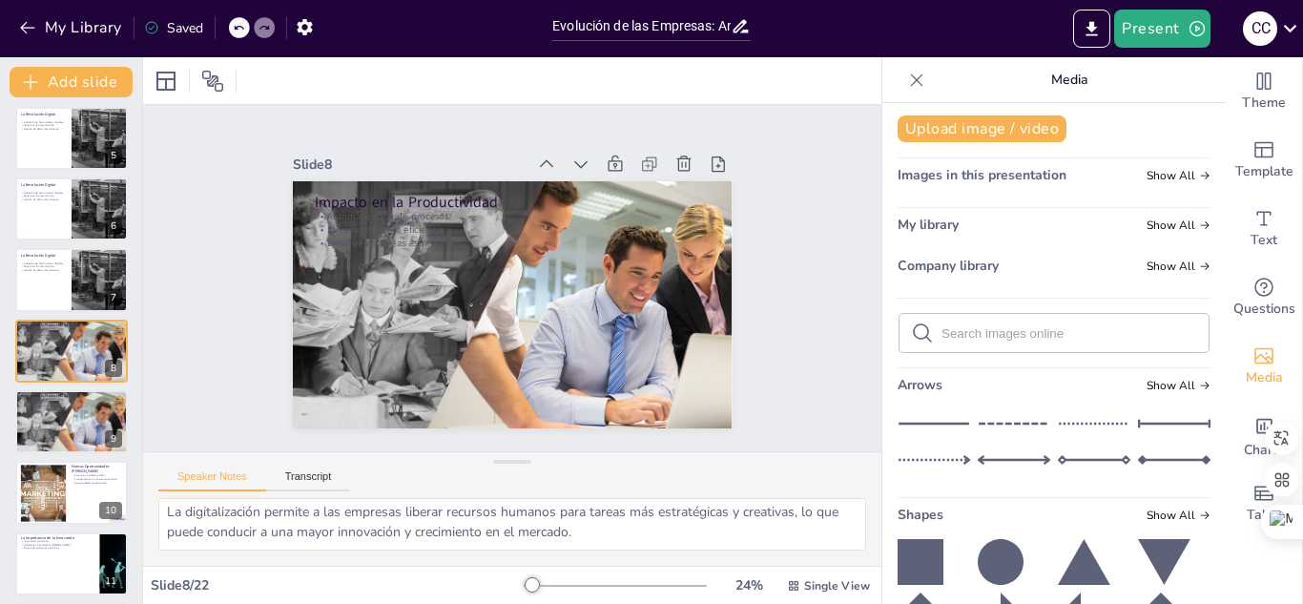
scroll to position [0, 0]
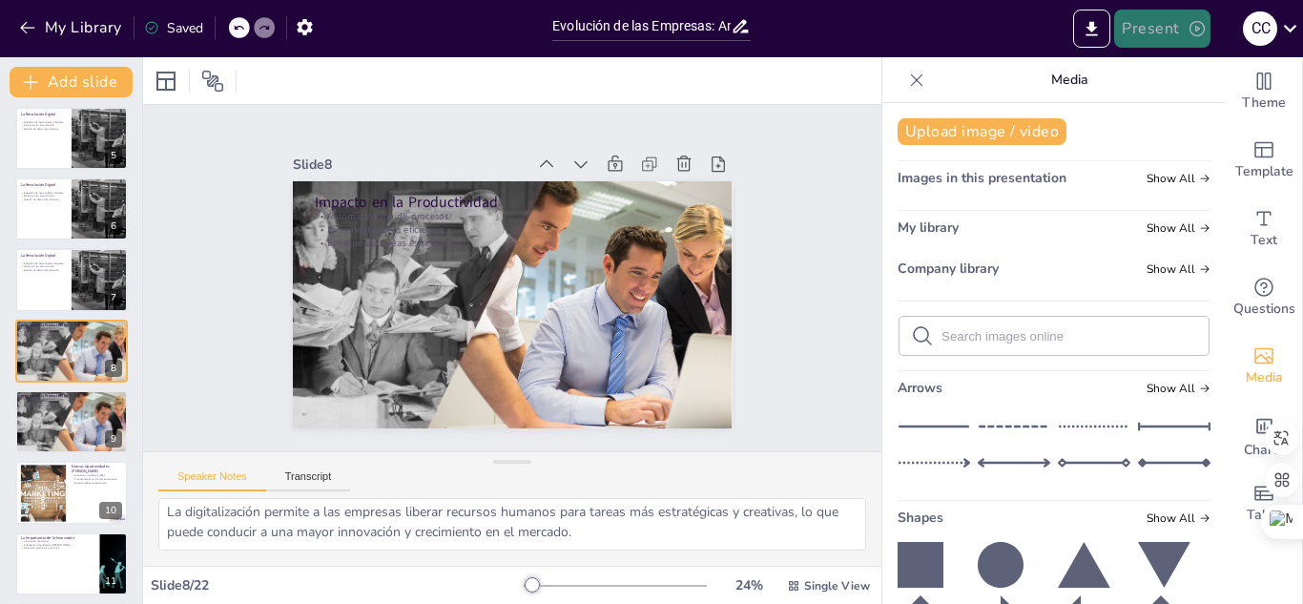
drag, startPoint x: 1191, startPoint y: 32, endPoint x: 1209, endPoint y: 33, distance: 17.2
click at [1192, 32] on icon "button" at bounding box center [1197, 28] width 19 height 19
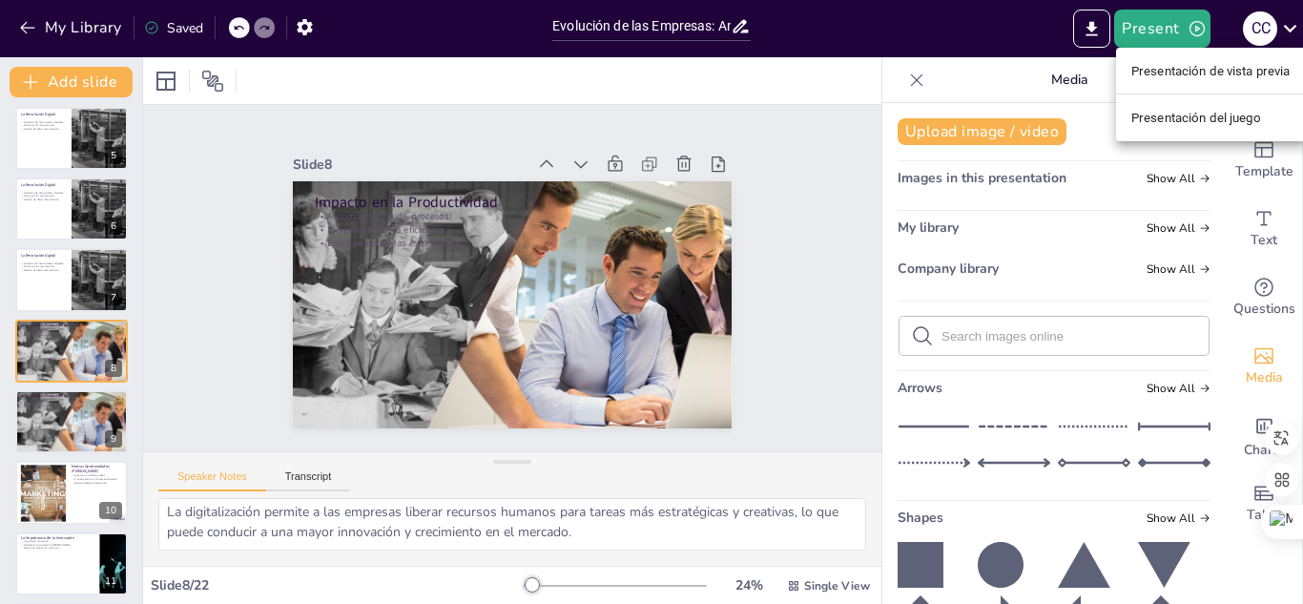
click at [1089, 31] on div at bounding box center [651, 302] width 1303 height 604
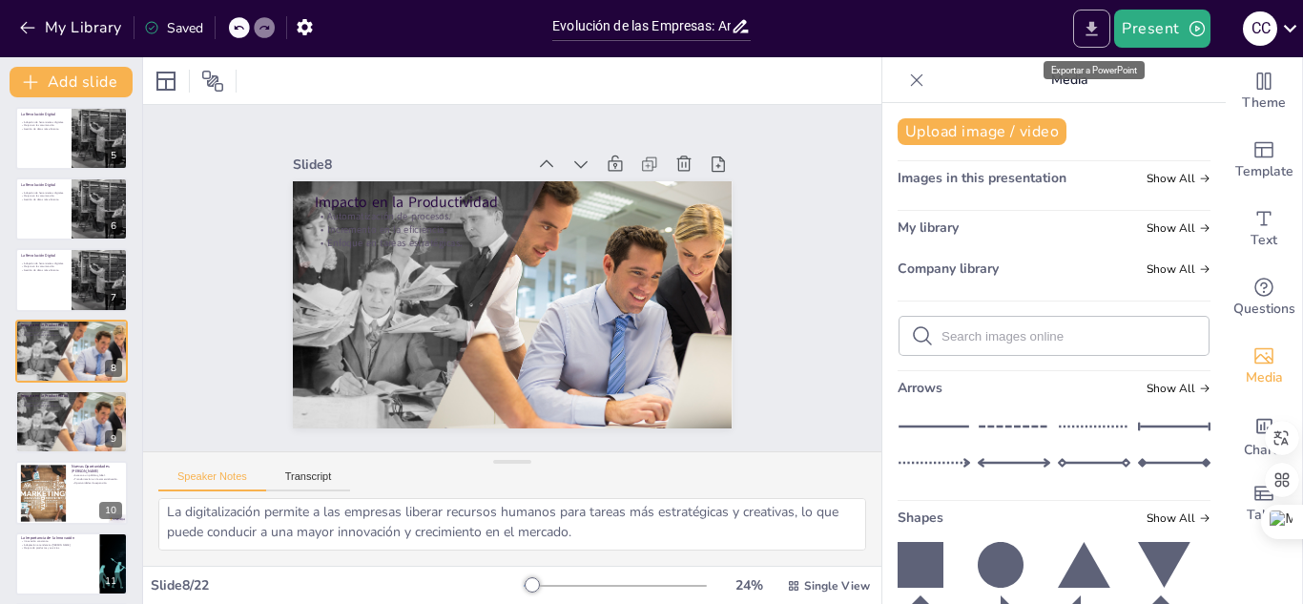
click at [1093, 33] on icon "Export to PowerPoint" at bounding box center [1092, 29] width 20 height 20
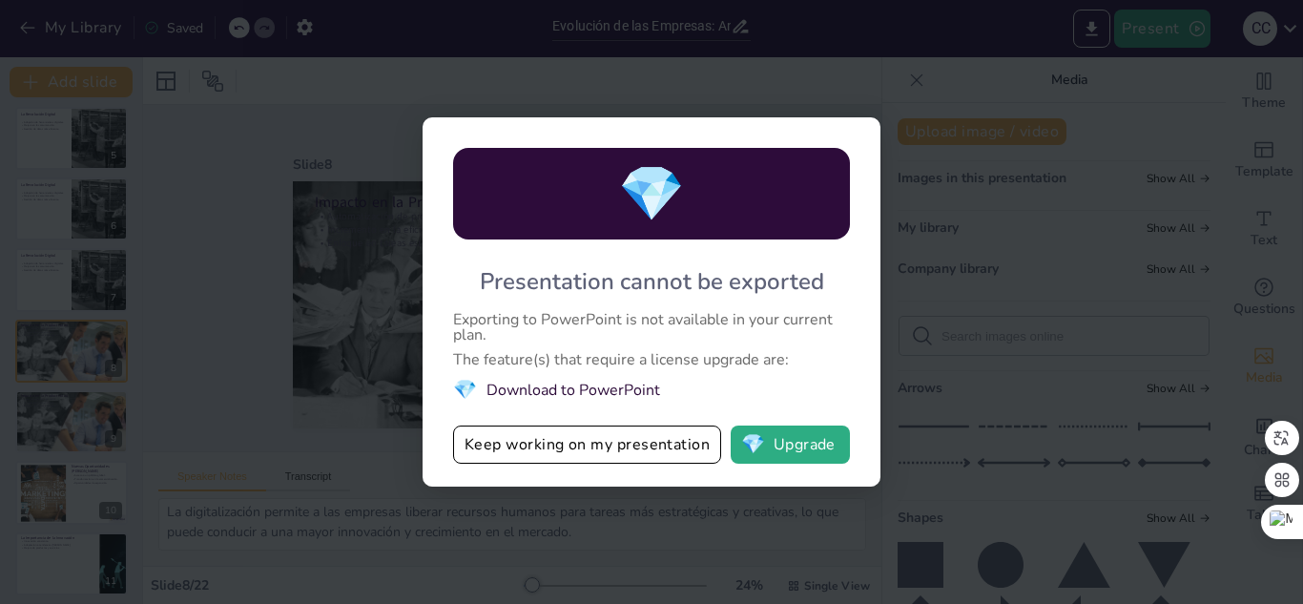
click at [314, 407] on div "💎 Presentation cannot be exported Exporting to PowerPoint is not available in y…" at bounding box center [651, 302] width 1303 height 604
click at [448, 528] on div "💎 Presentation cannot be exported Exporting to PowerPoint is not available in y…" at bounding box center [651, 302] width 1303 height 604
click at [469, 442] on button "Keep working on my presentation" at bounding box center [587, 444] width 268 height 38
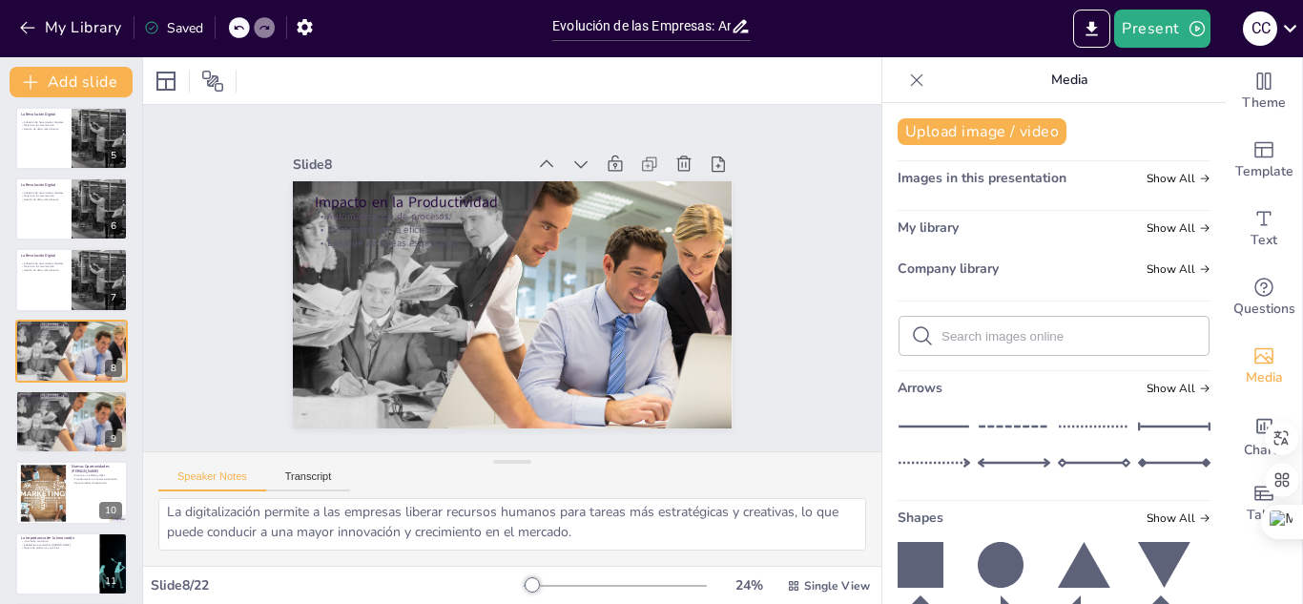
click at [171, 23] on div "Saved" at bounding box center [173, 28] width 59 height 18
click at [1095, 31] on icon "Export to PowerPoint" at bounding box center [1091, 28] width 11 height 14
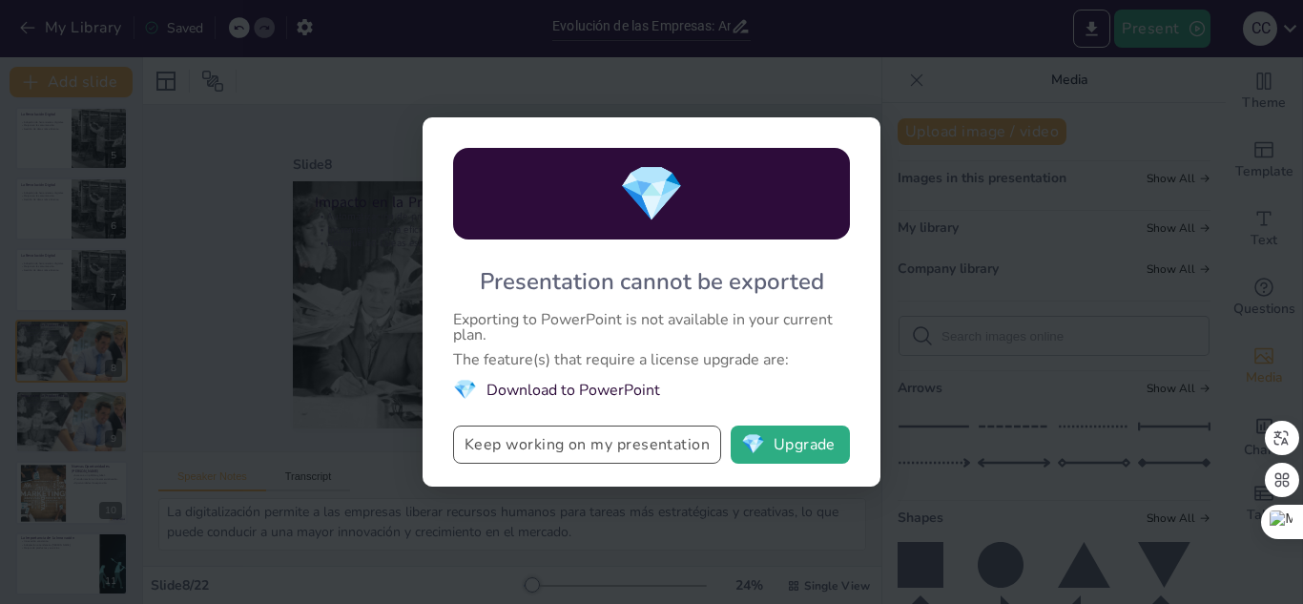
click at [557, 455] on button "Keep working on my presentation" at bounding box center [587, 444] width 268 height 38
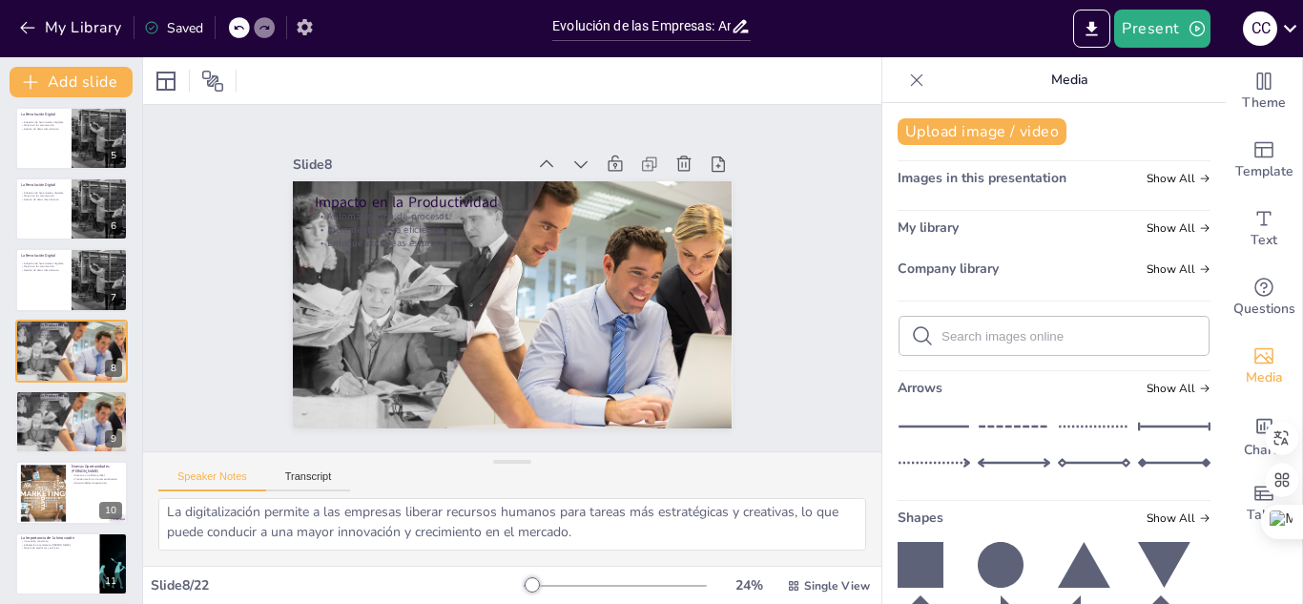
click at [309, 31] on icon "button" at bounding box center [304, 27] width 15 height 16
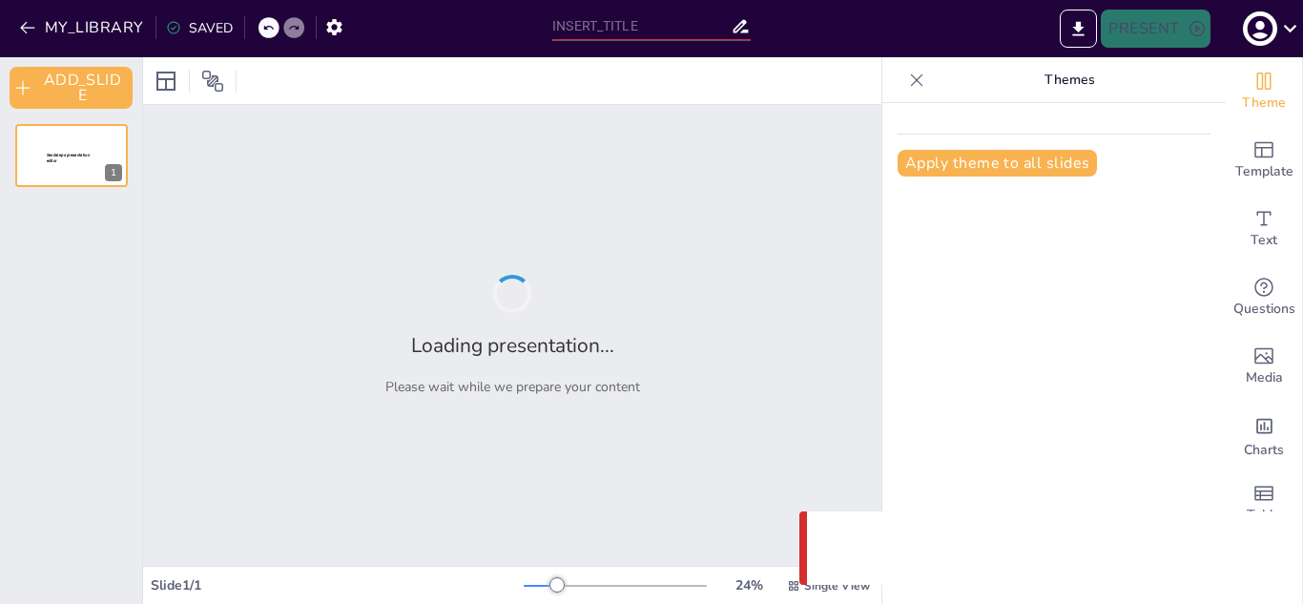
type input "Evolución de las Empresas: Antes y Después de la Era Digital"
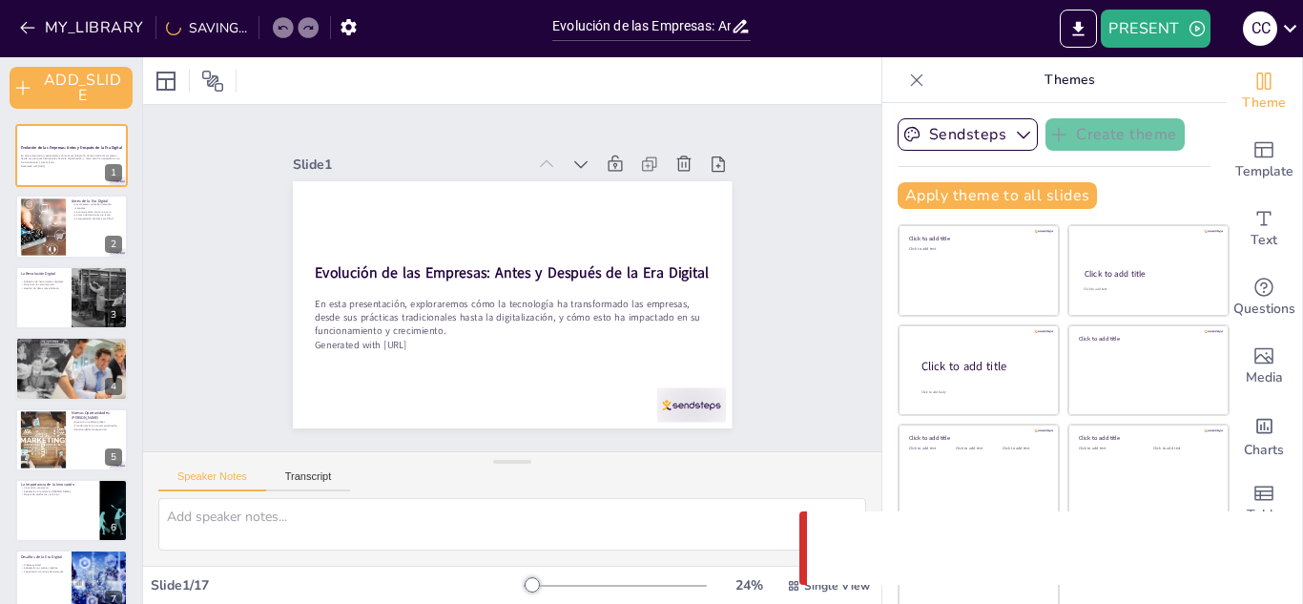
checkbox input "true"
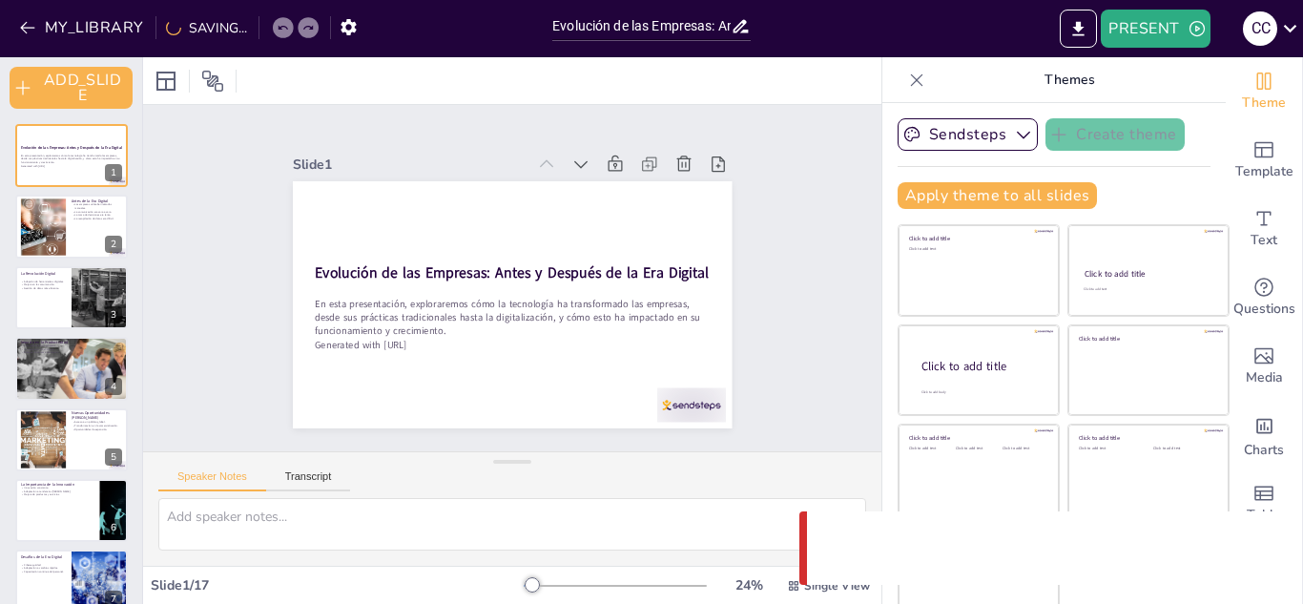
checkbox input "true"
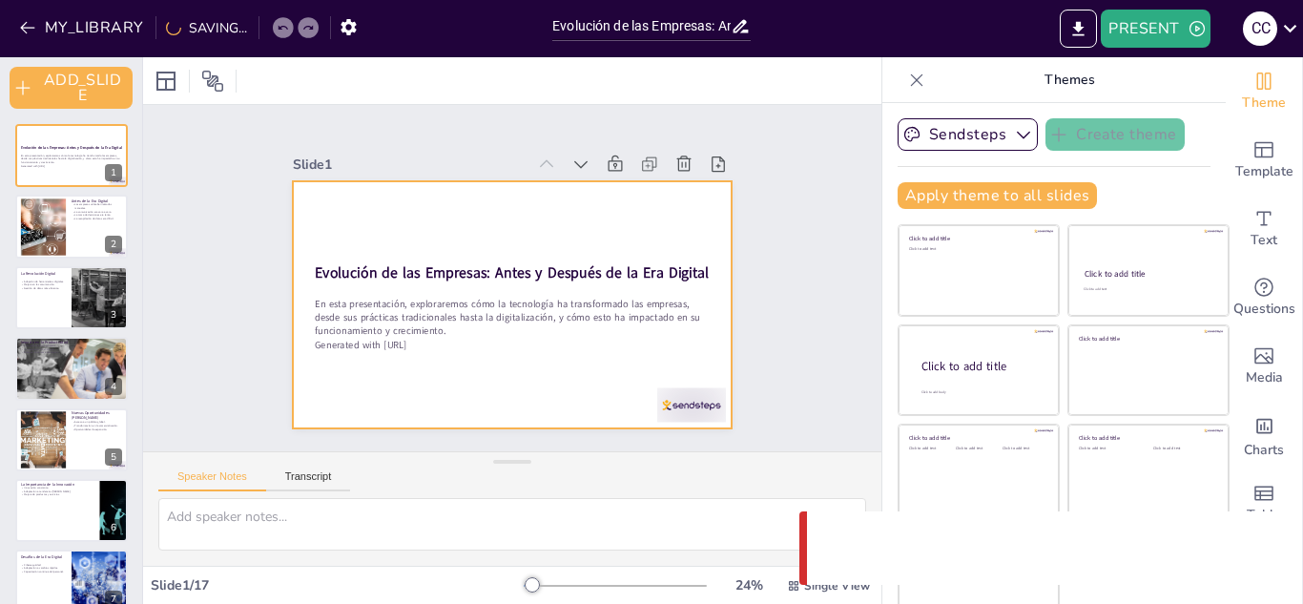
checkbox input "true"
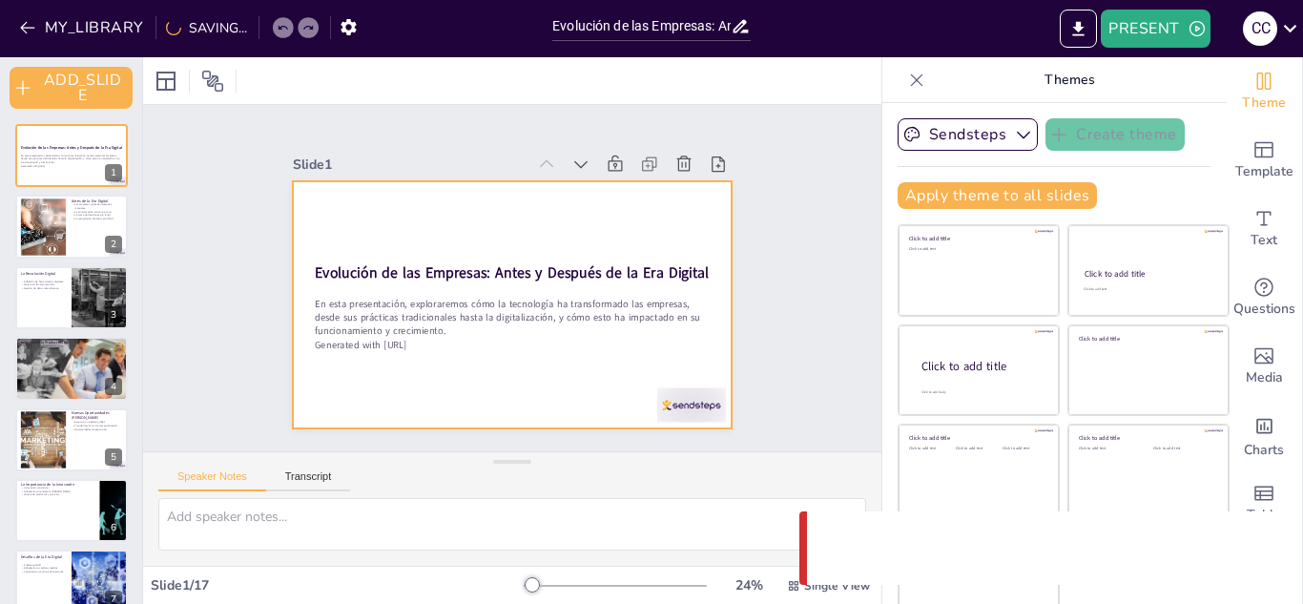
checkbox input "true"
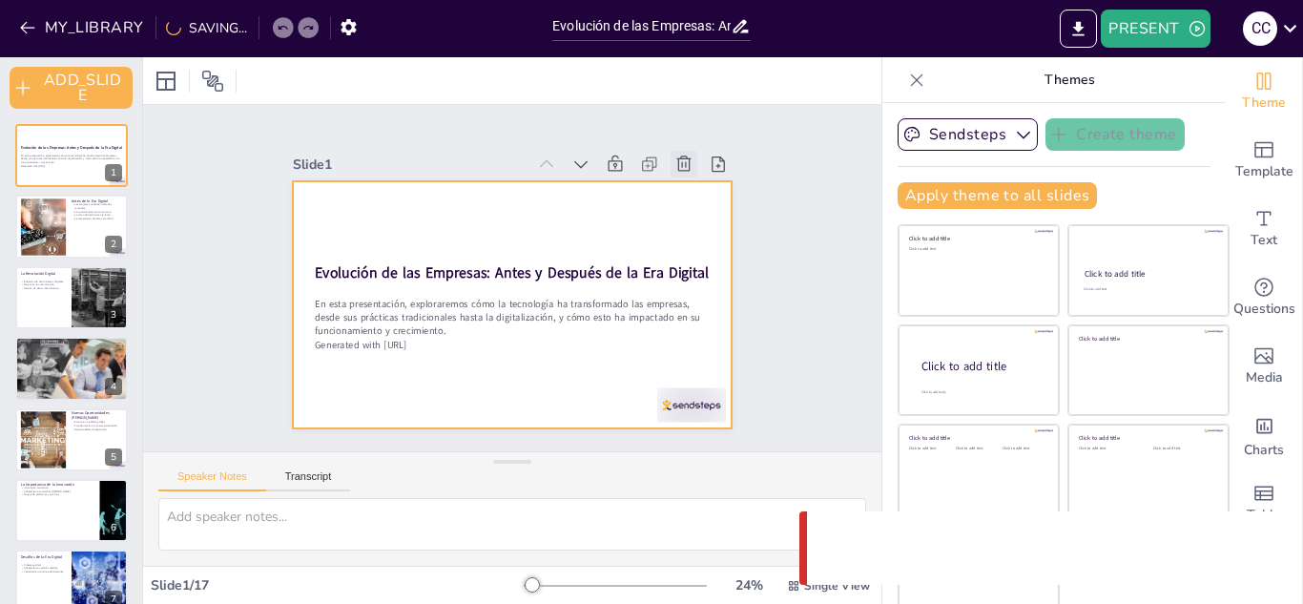
checkbox input "true"
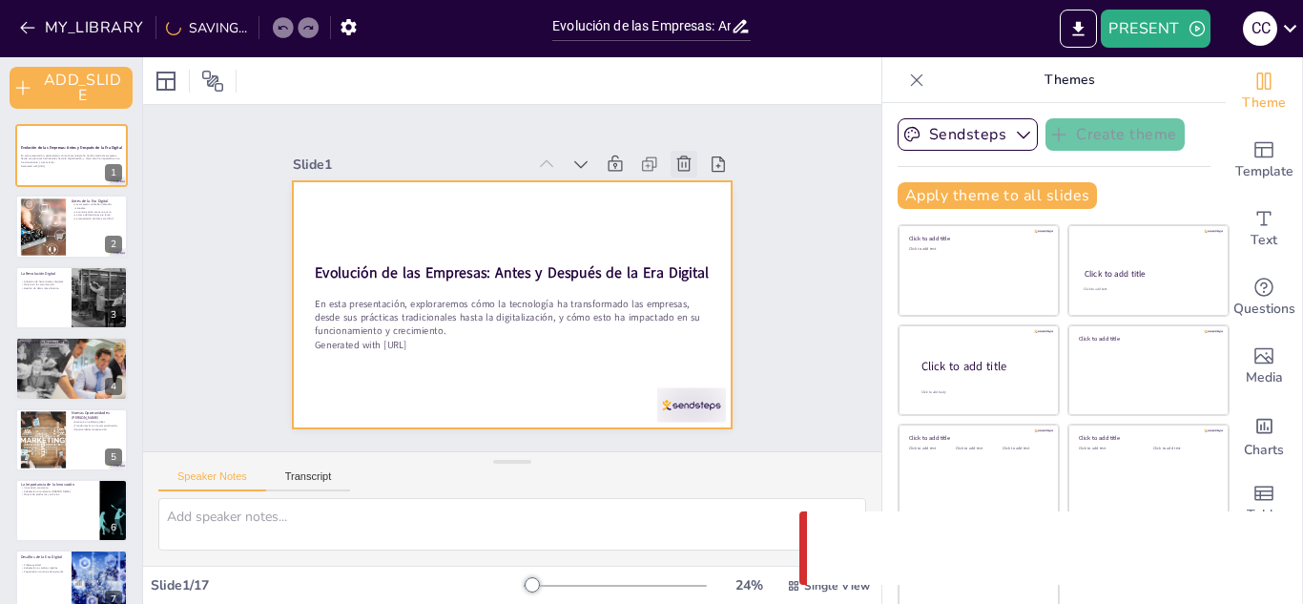
checkbox input "true"
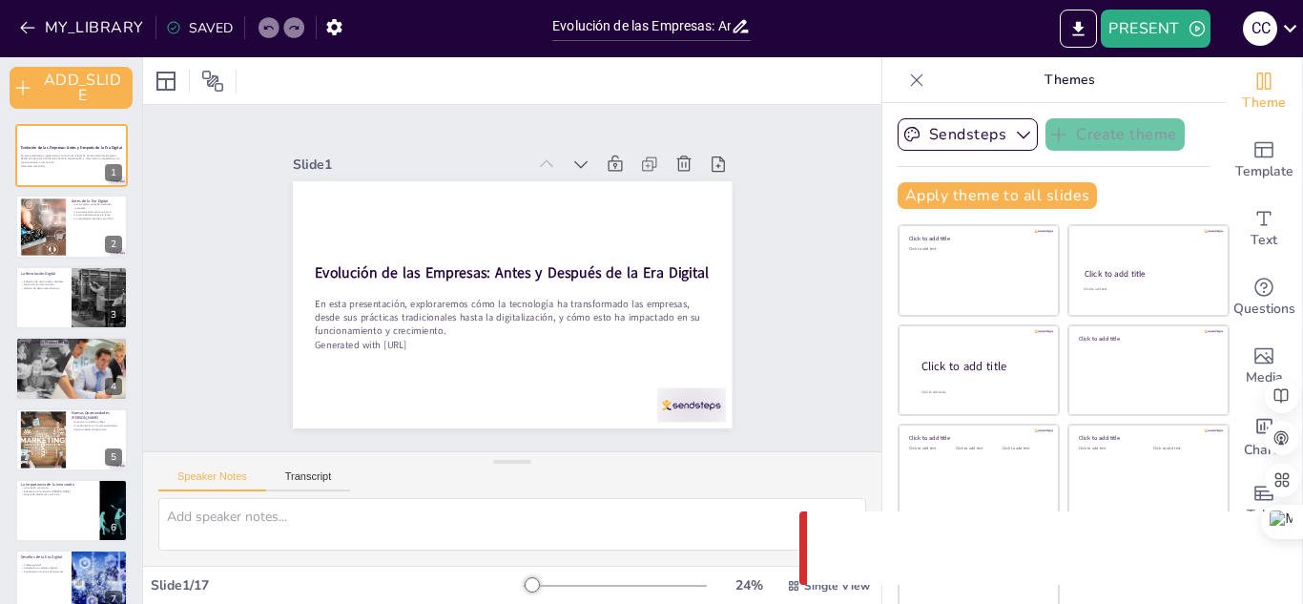
checkbox input "true"
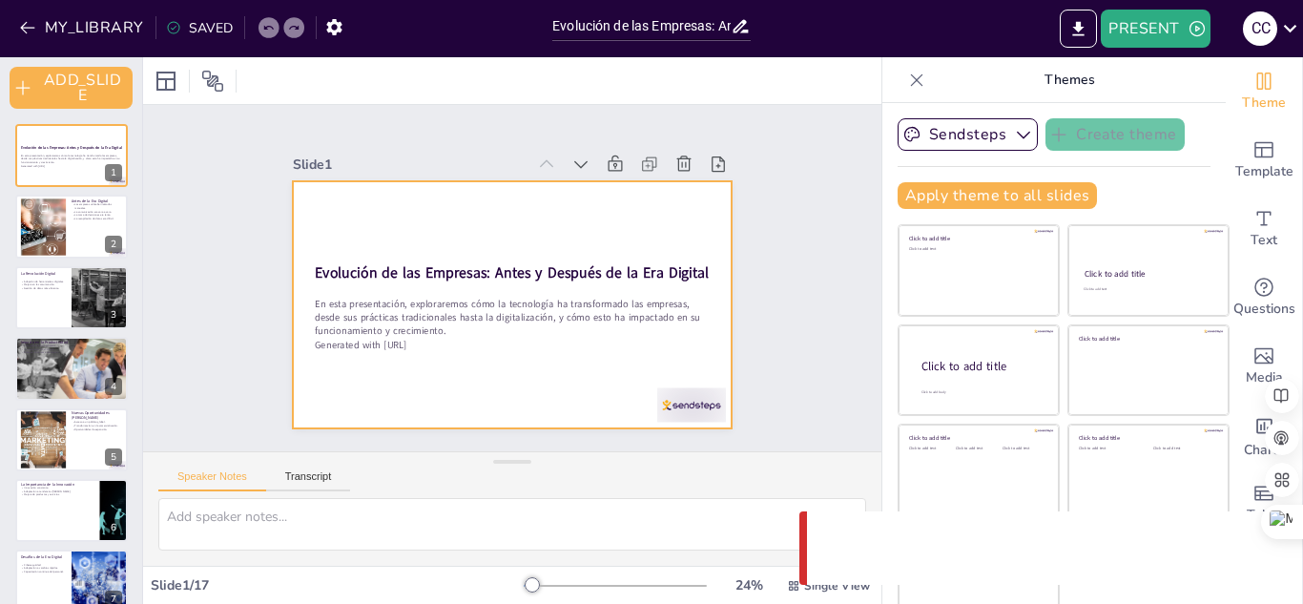
checkbox input "true"
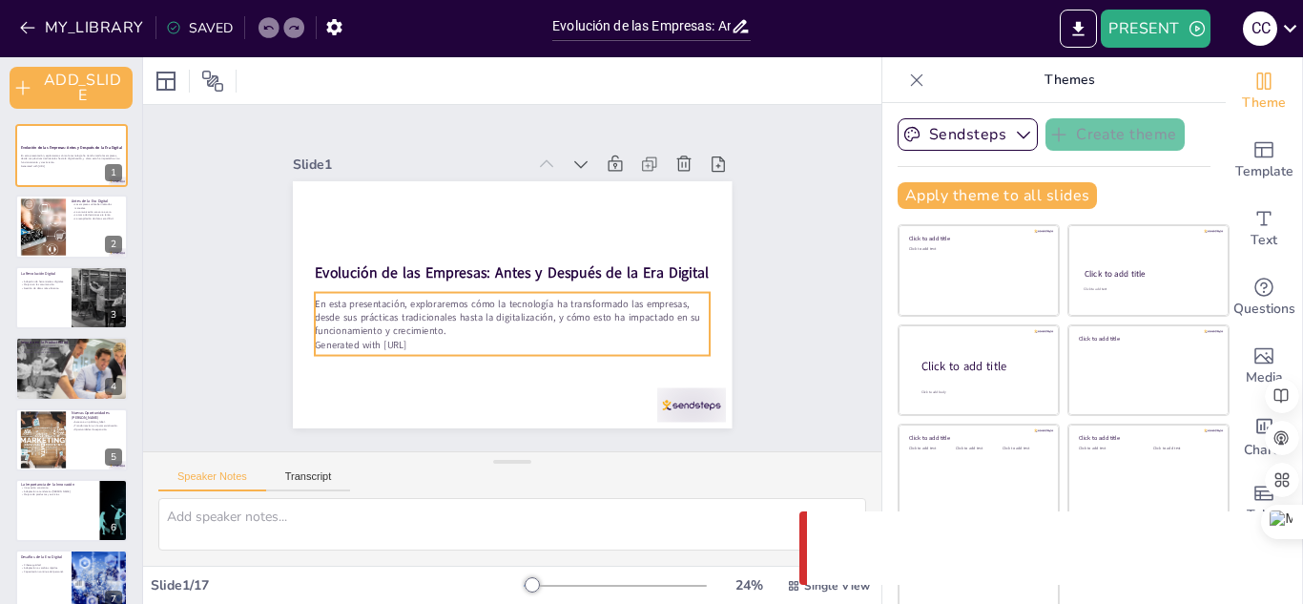
checkbox input "true"
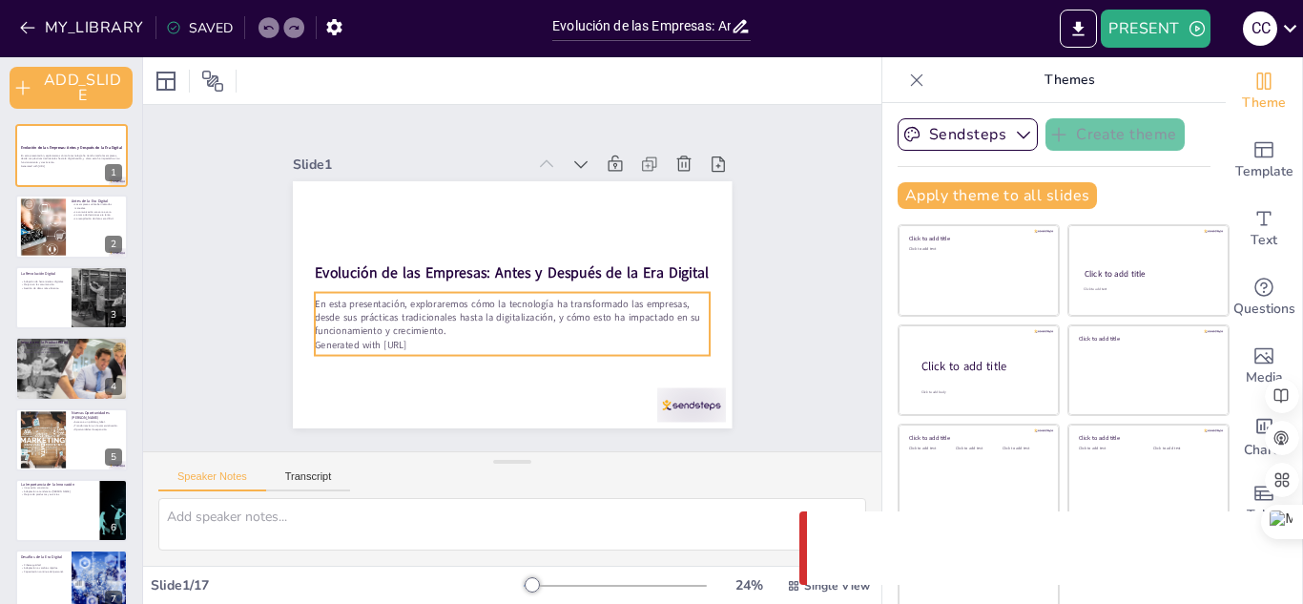
checkbox input "true"
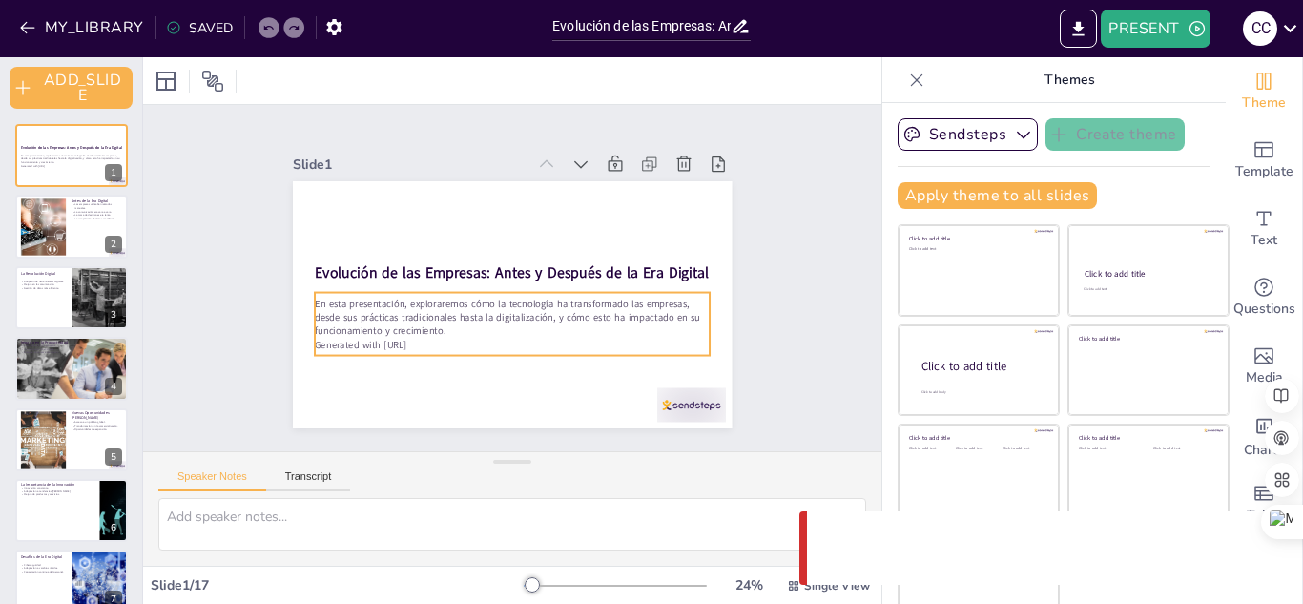
checkbox input "true"
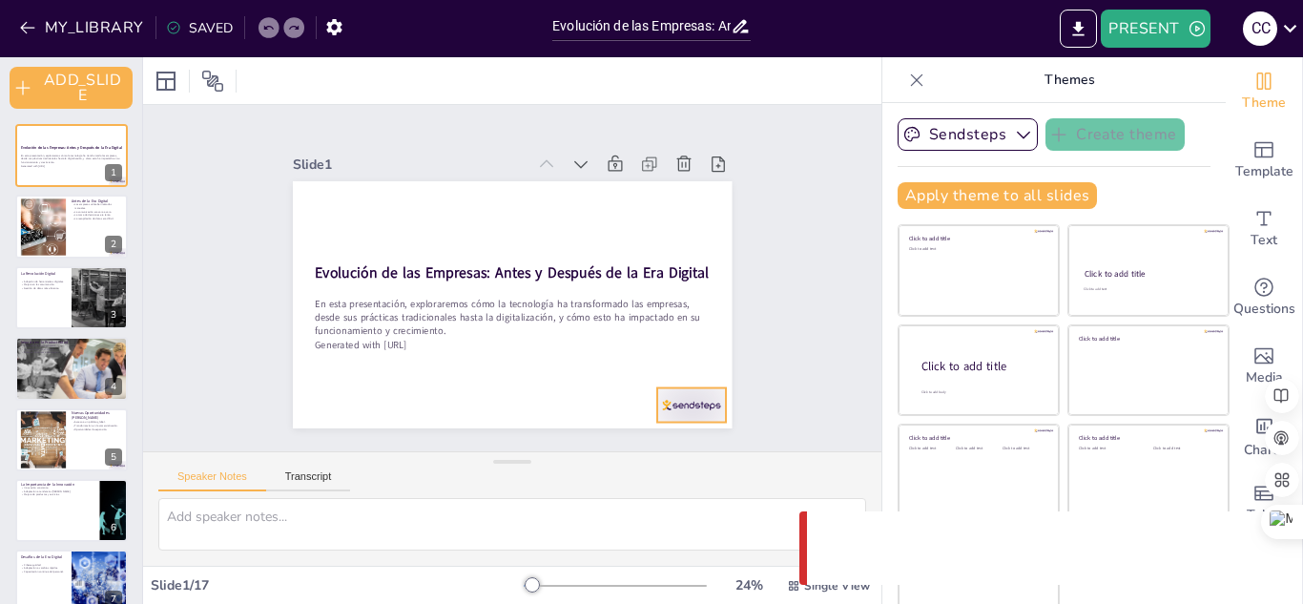
checkbox input "true"
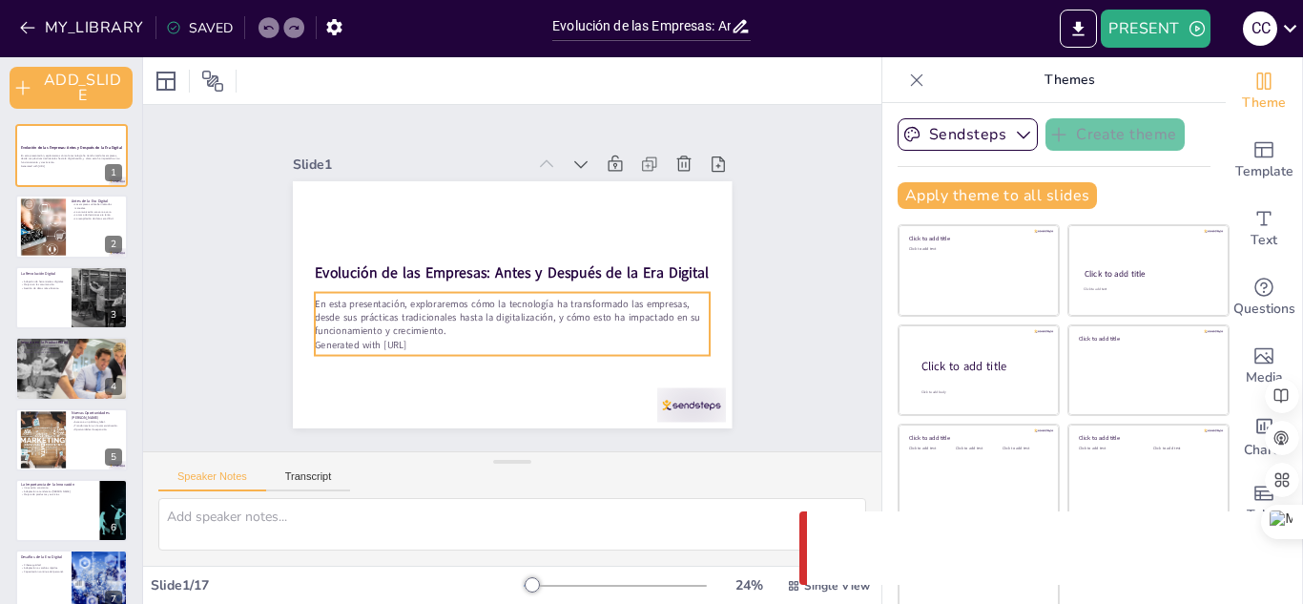
checkbox input "true"
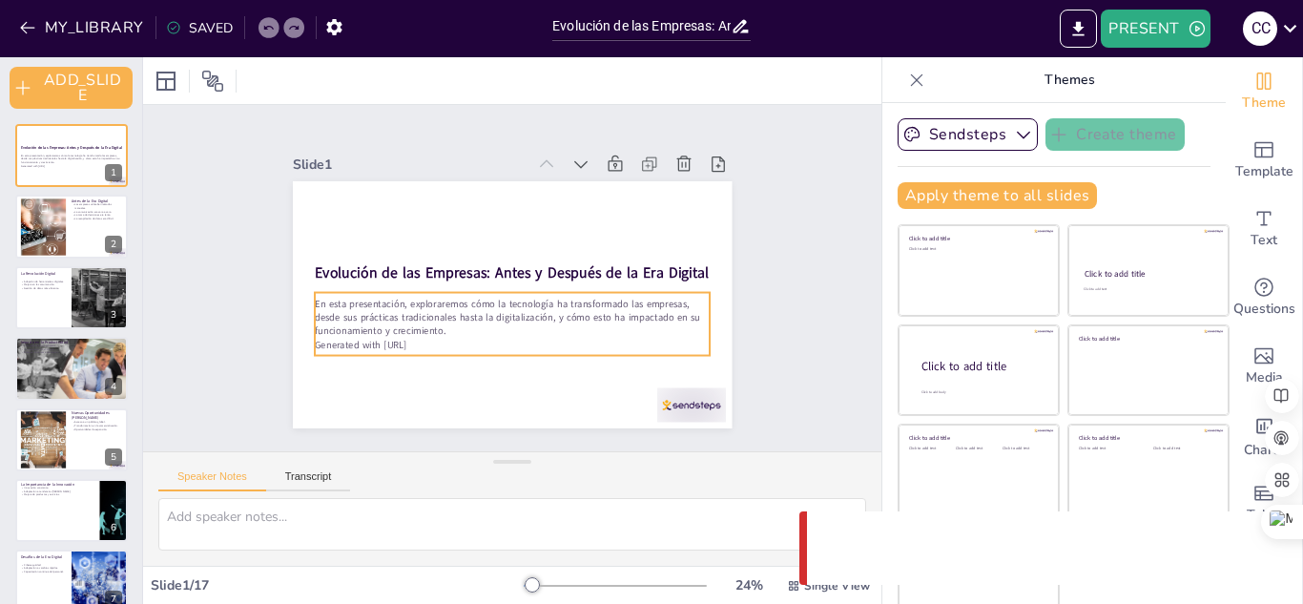
checkbox input "true"
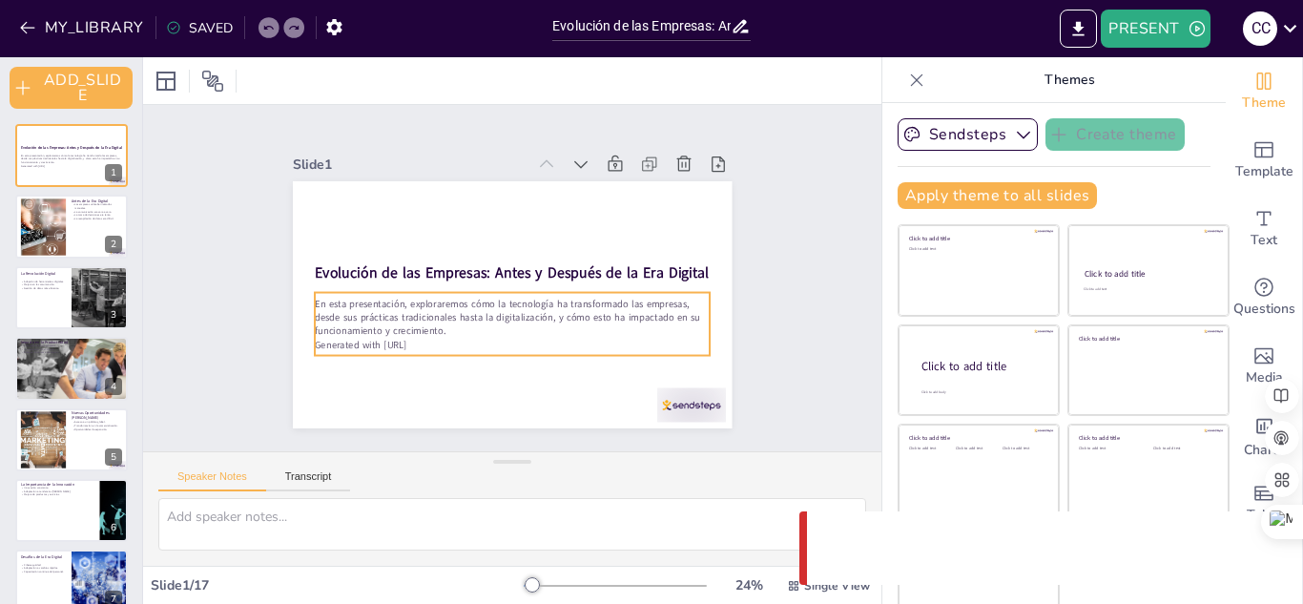
checkbox input "true"
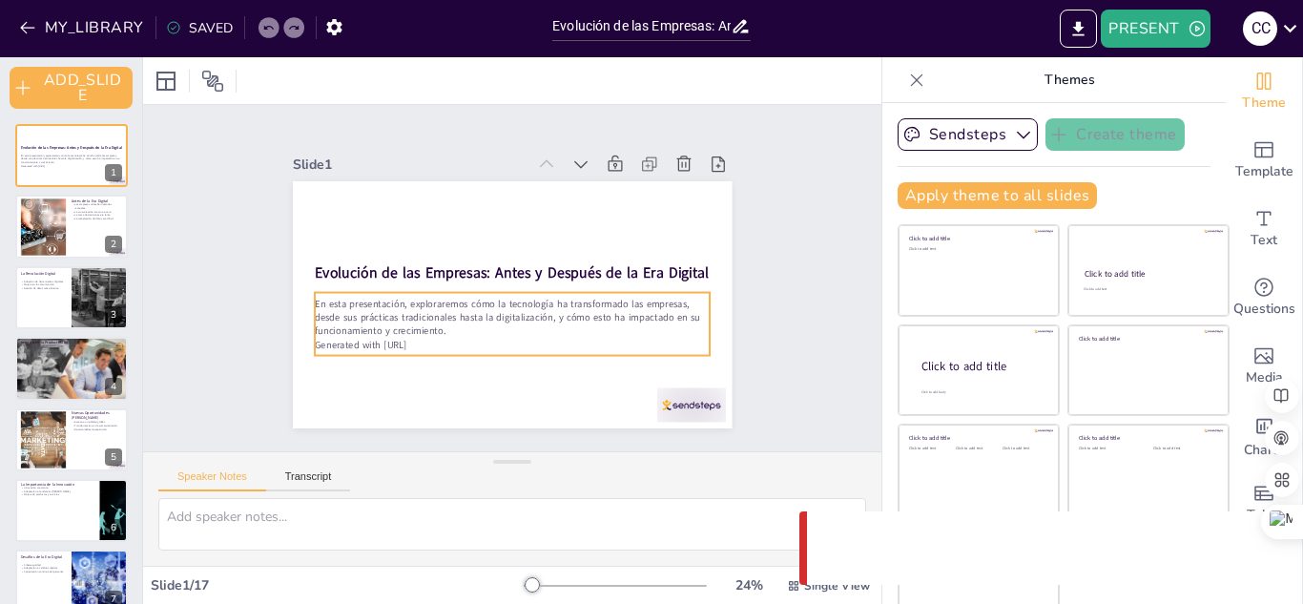
checkbox input "true"
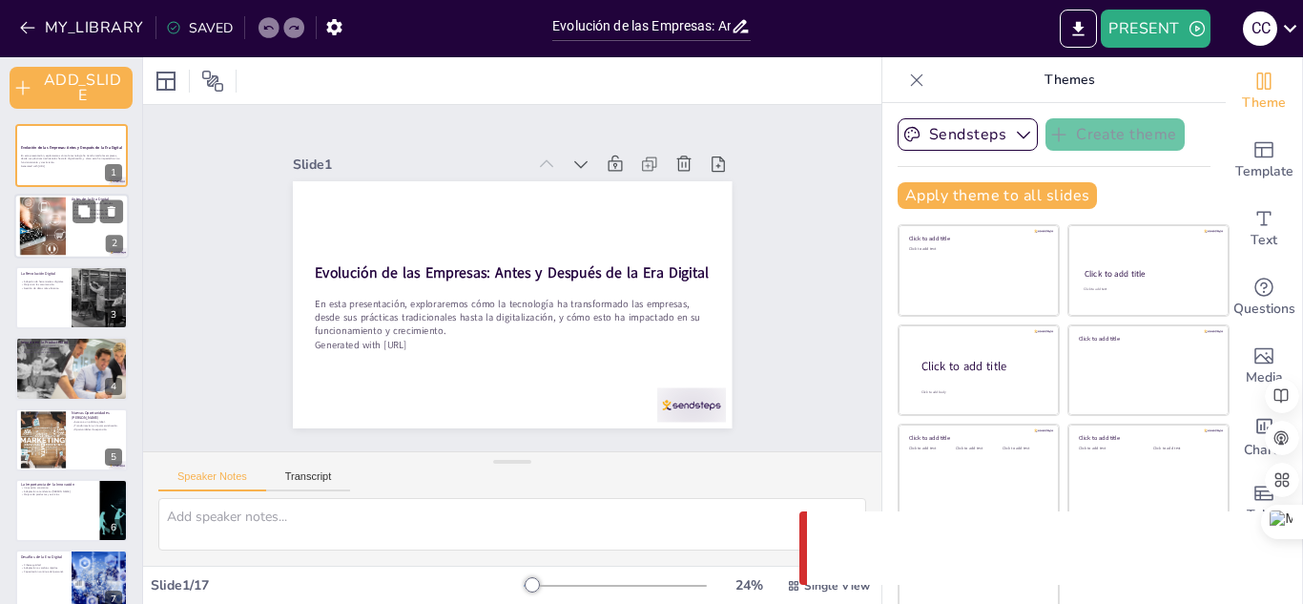
checkbox input "true"
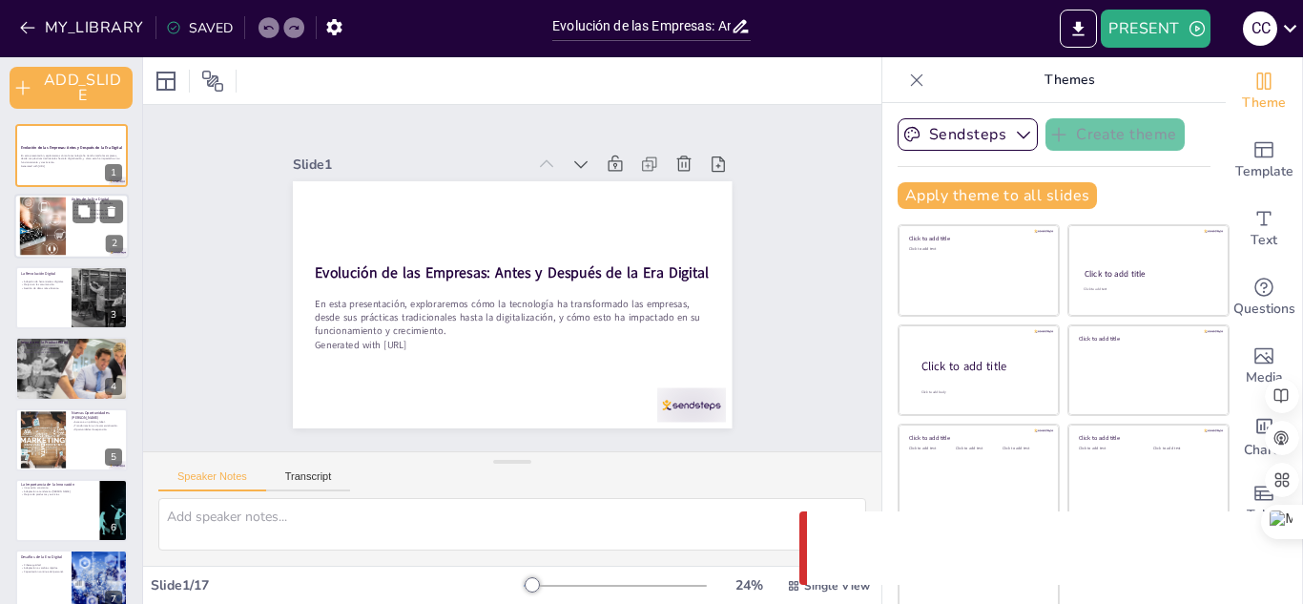
click at [67, 213] on div at bounding box center [71, 227] width 114 height 65
type textarea "Las empresas antes de la era digital dependían en gran medida de métodos manual…"
checkbox input "true"
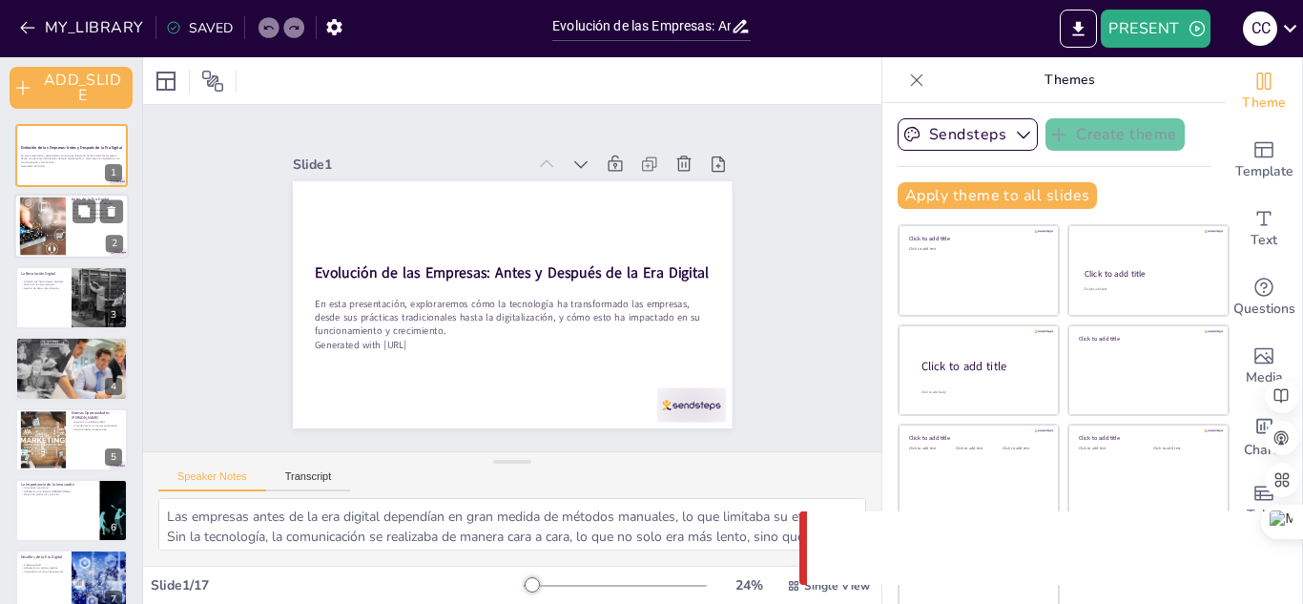
checkbox input "true"
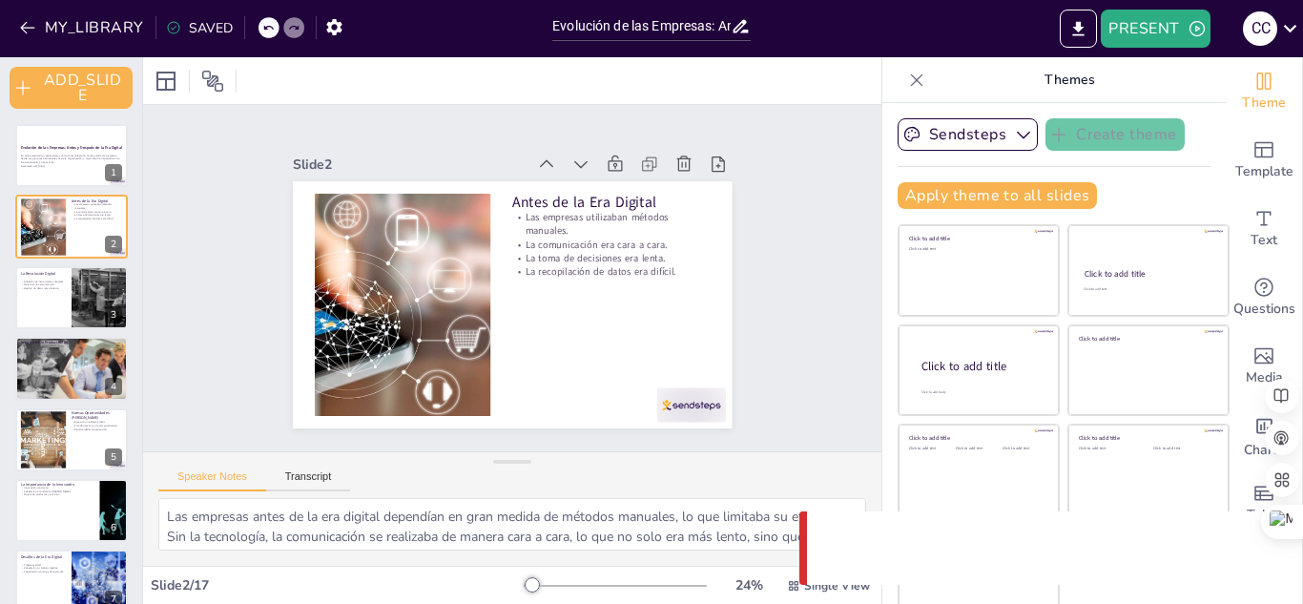
checkbox input "true"
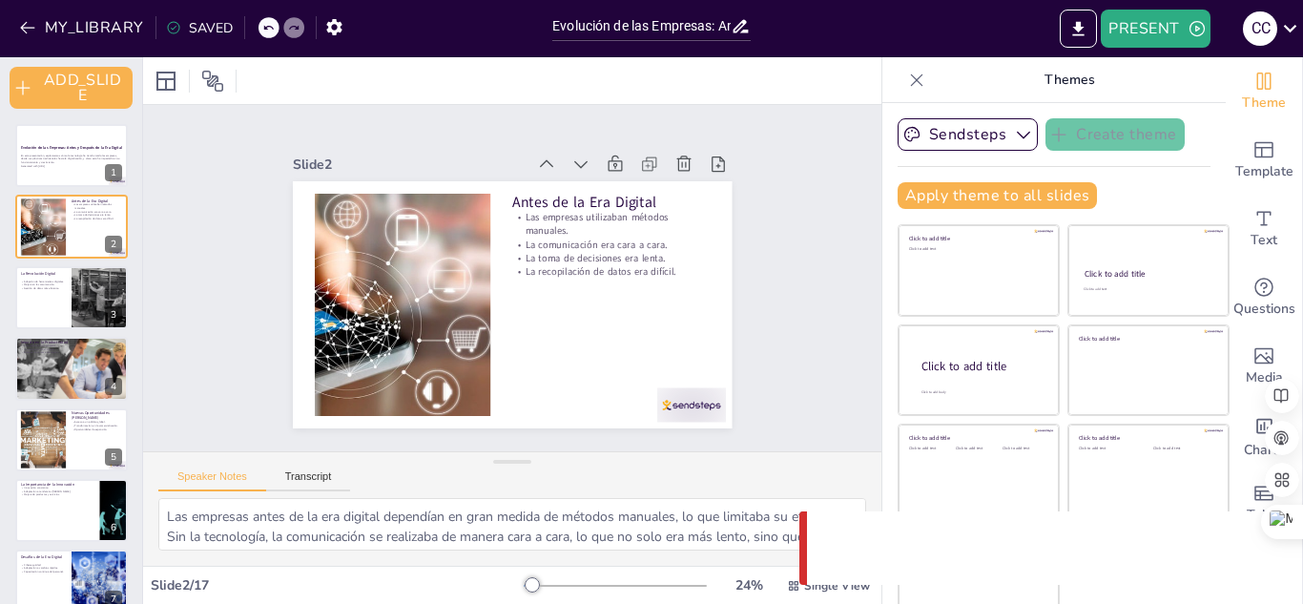
checkbox input "true"
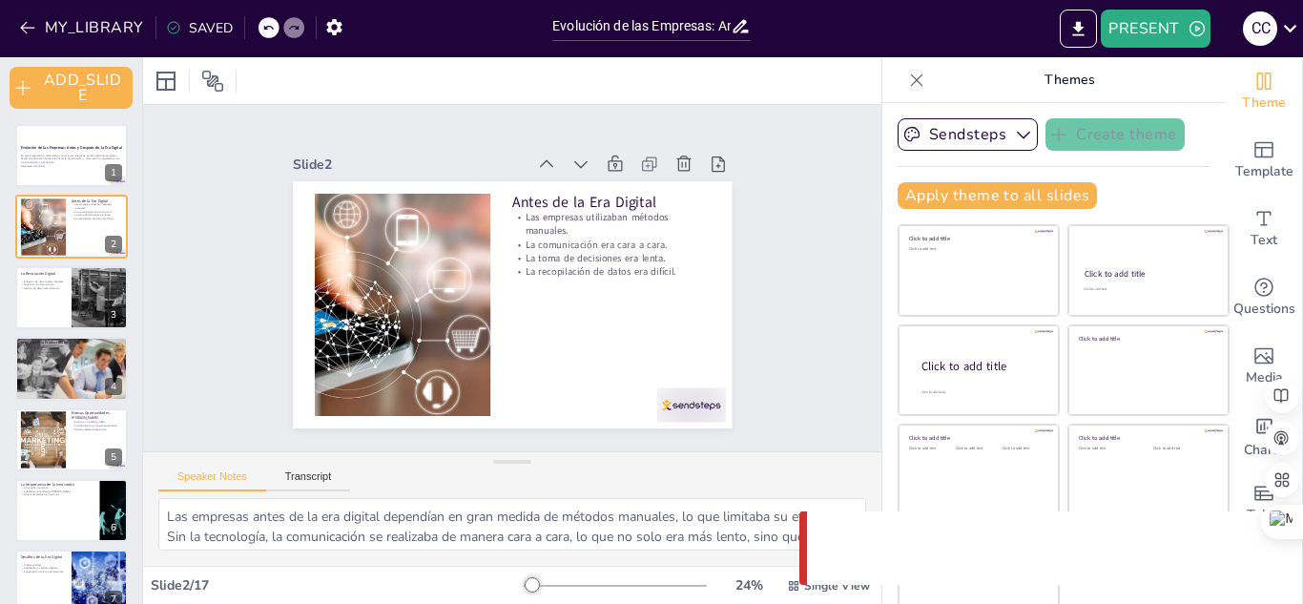
checkbox input "true"
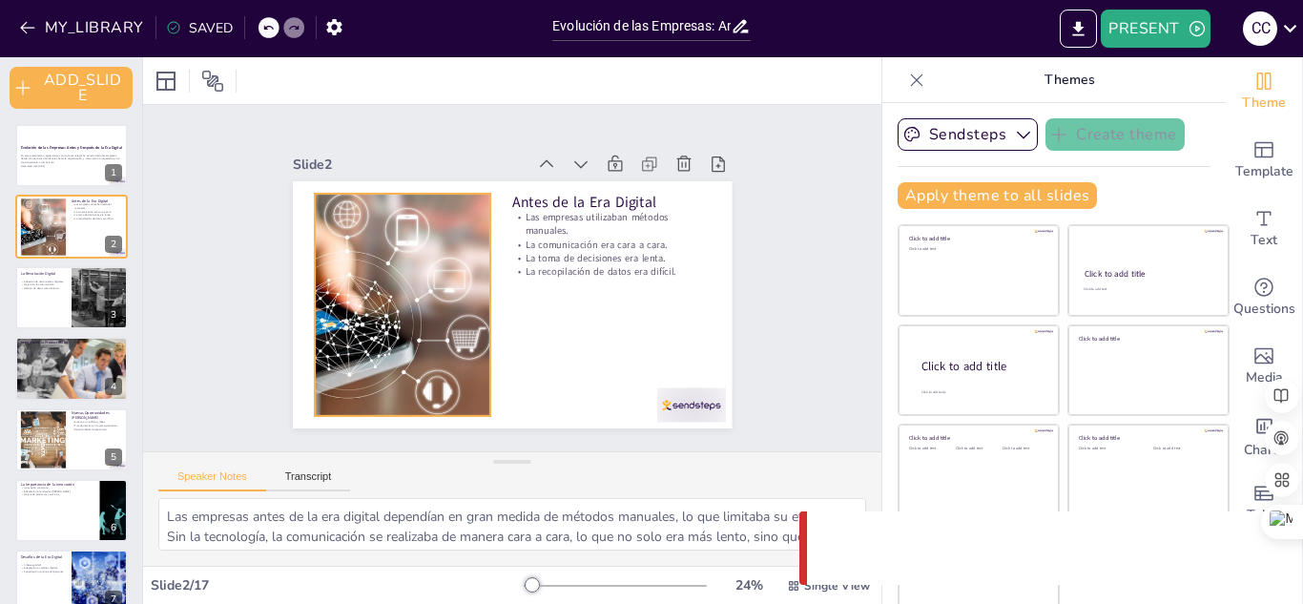
checkbox input "true"
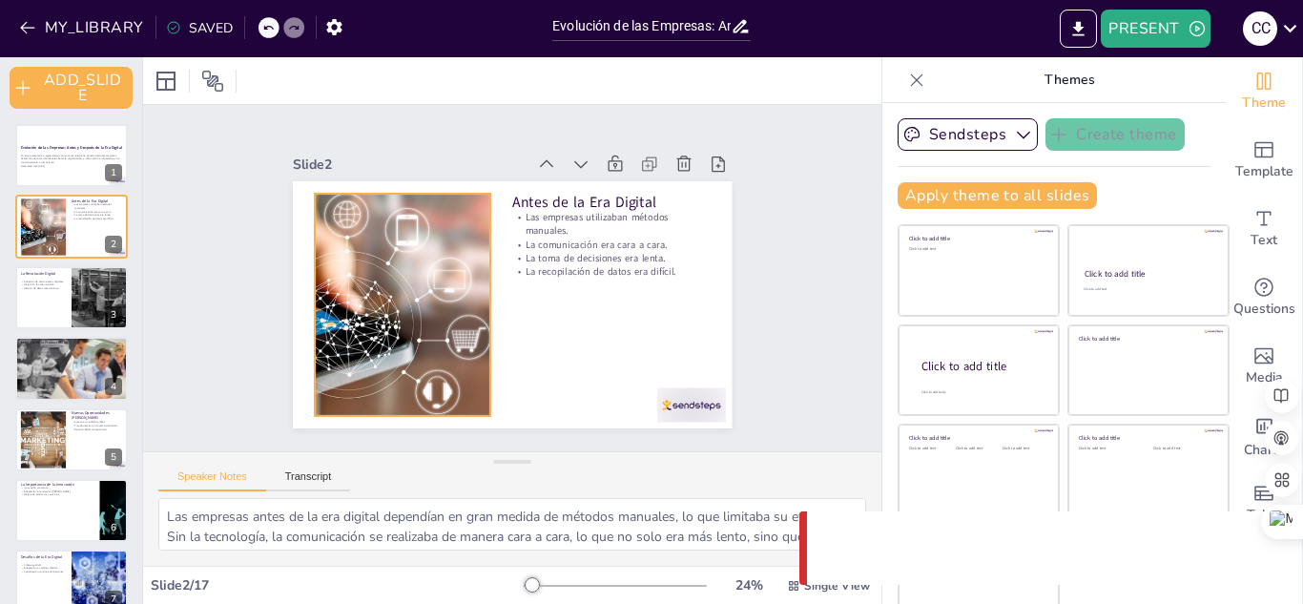
checkbox input "true"
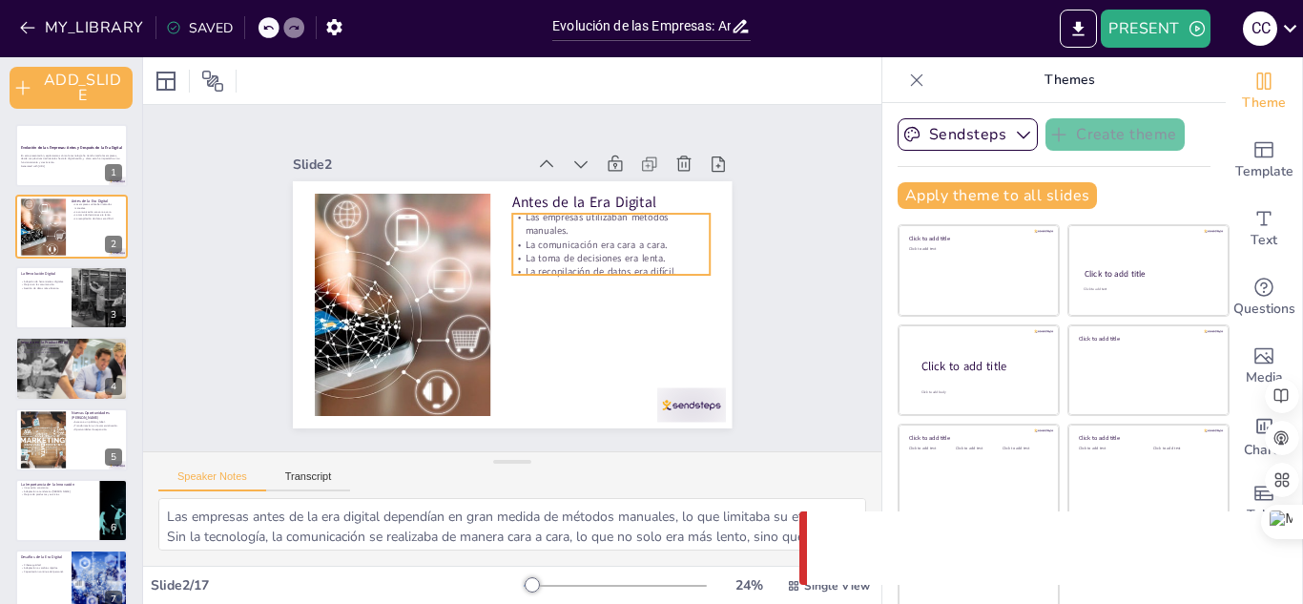
checkbox input "true"
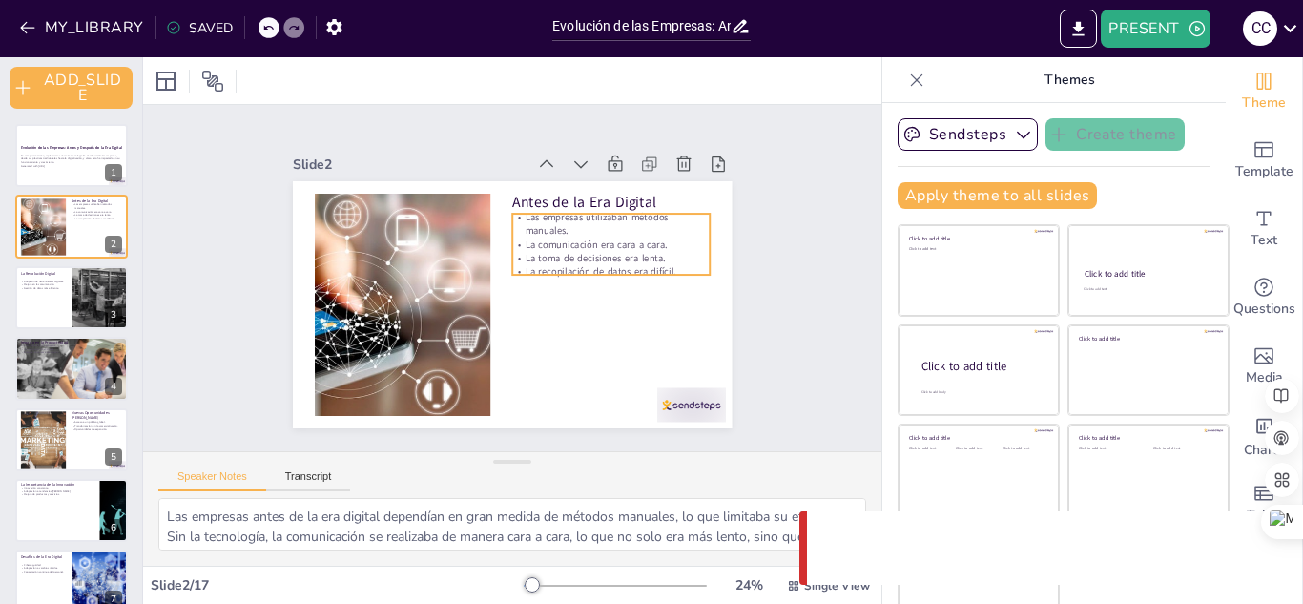
checkbox input "true"
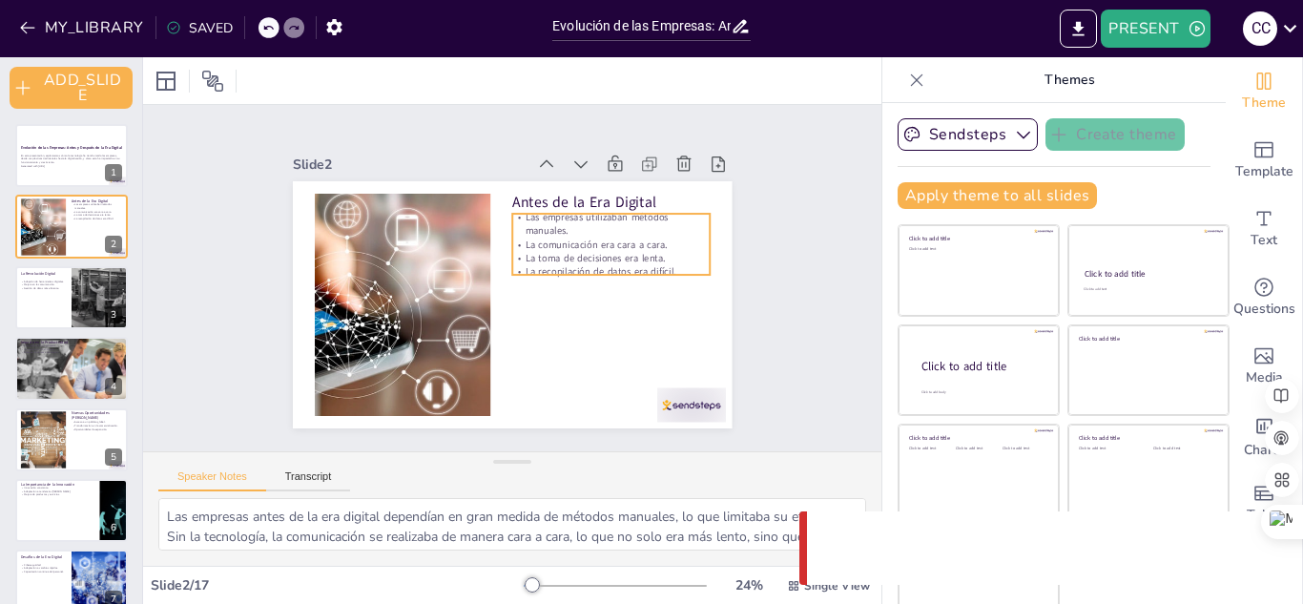
checkbox input "true"
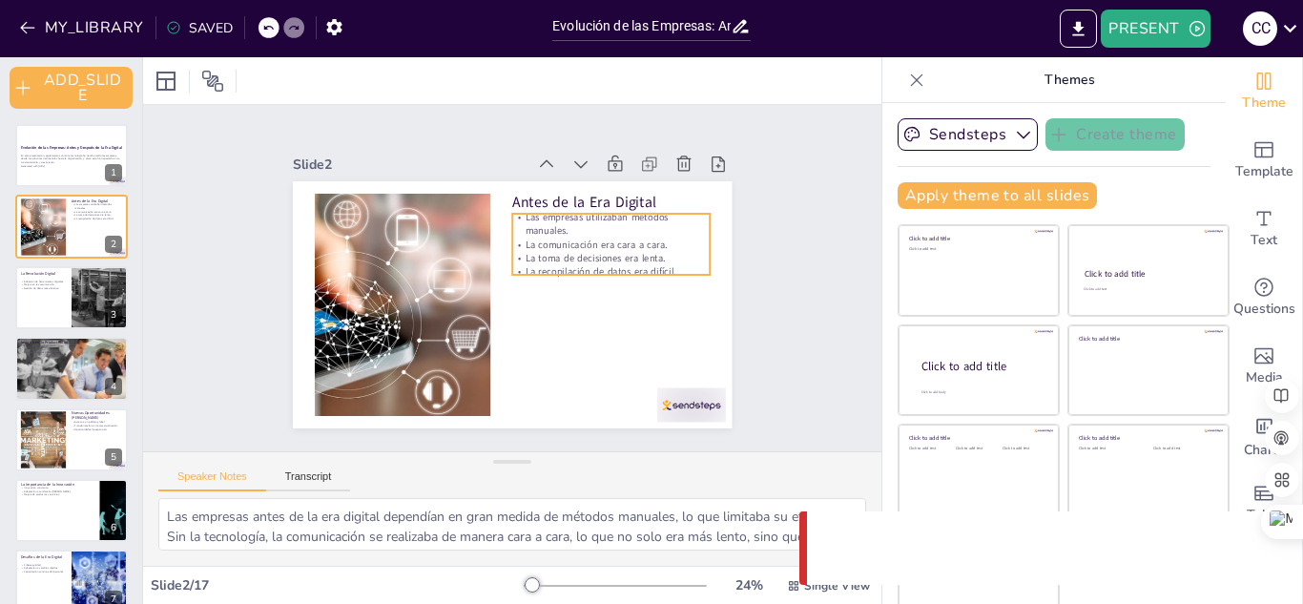
checkbox input "true"
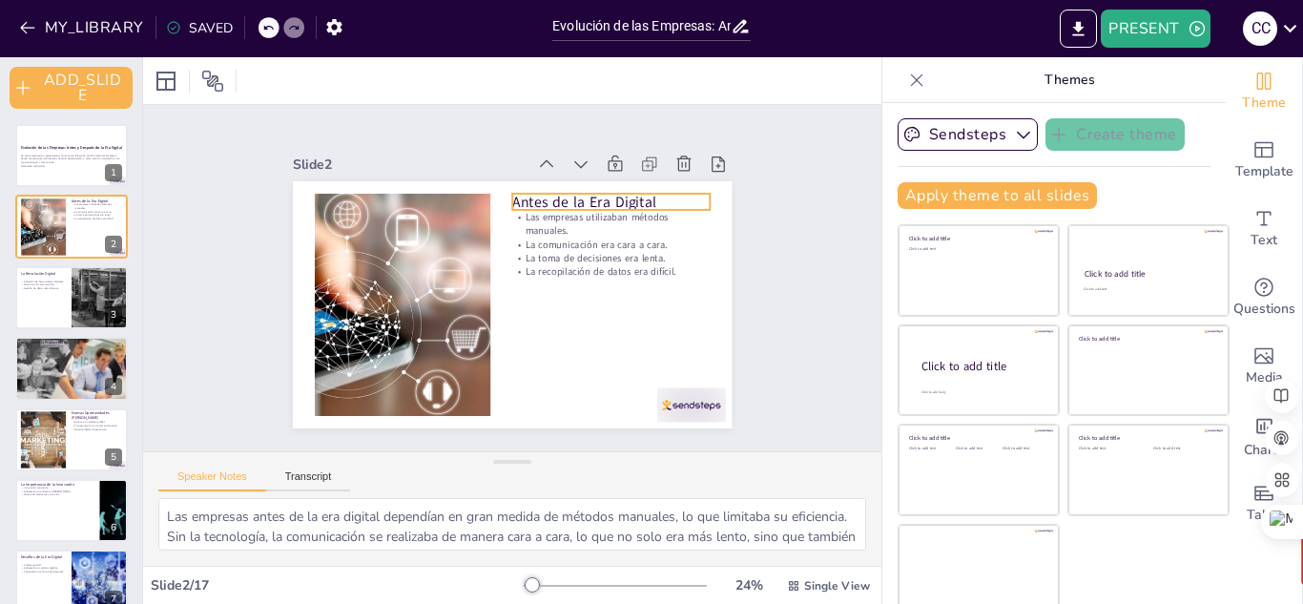
checkbox input "true"
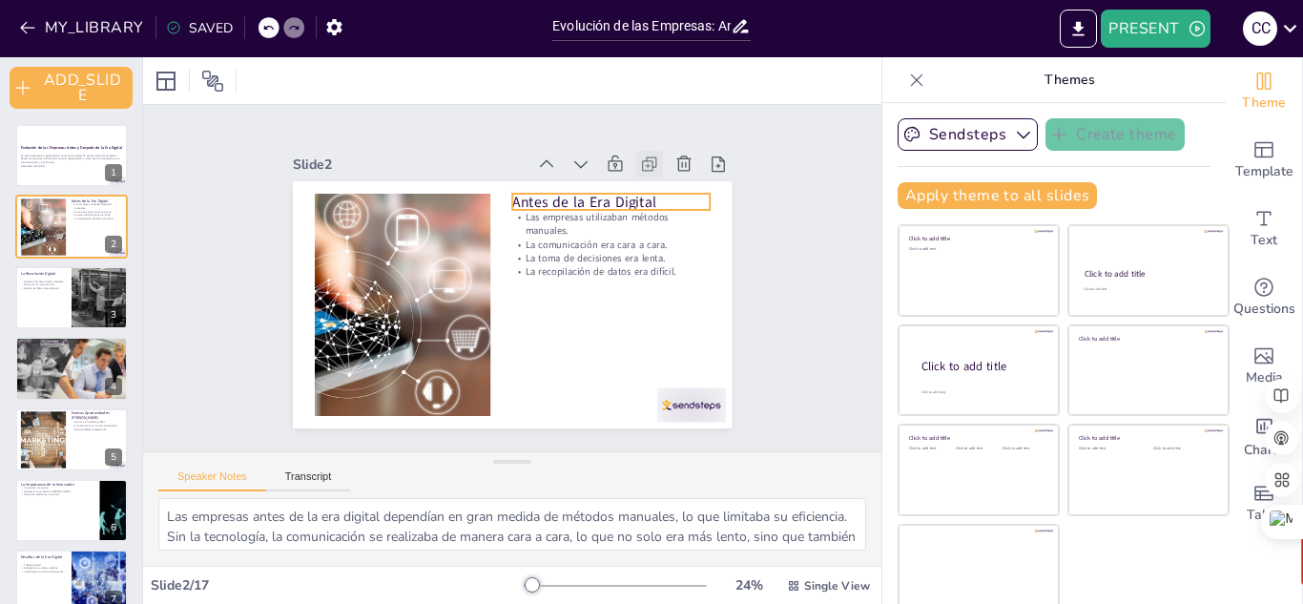
checkbox input "true"
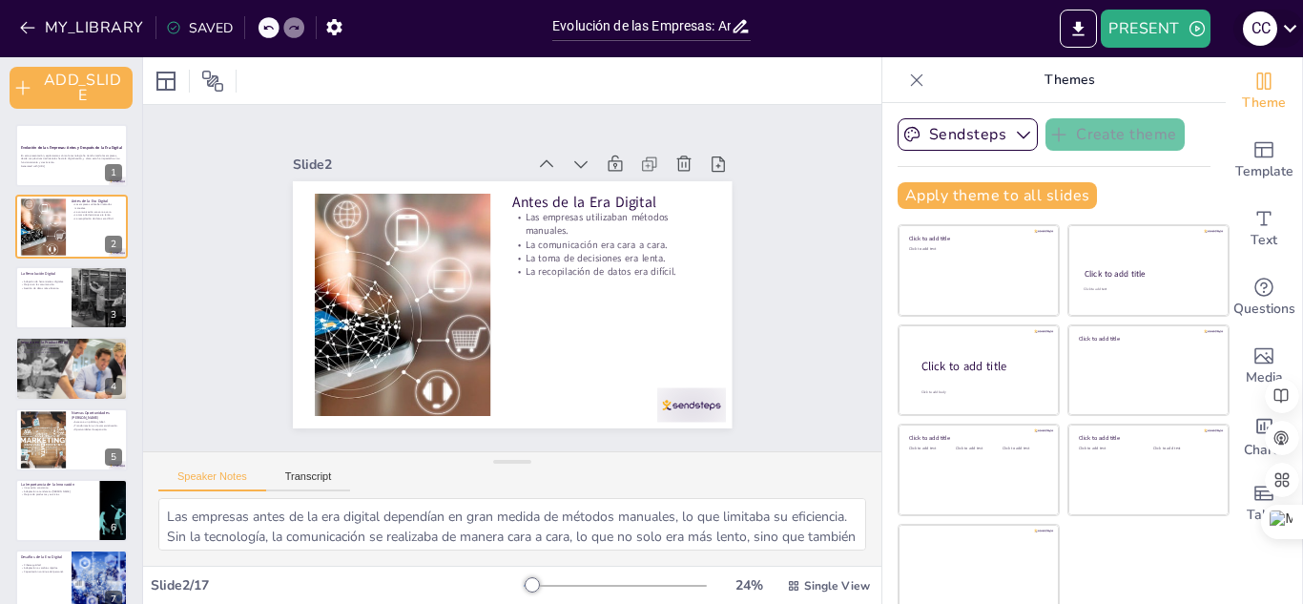
click at [1290, 32] on icon at bounding box center [1290, 28] width 26 height 26
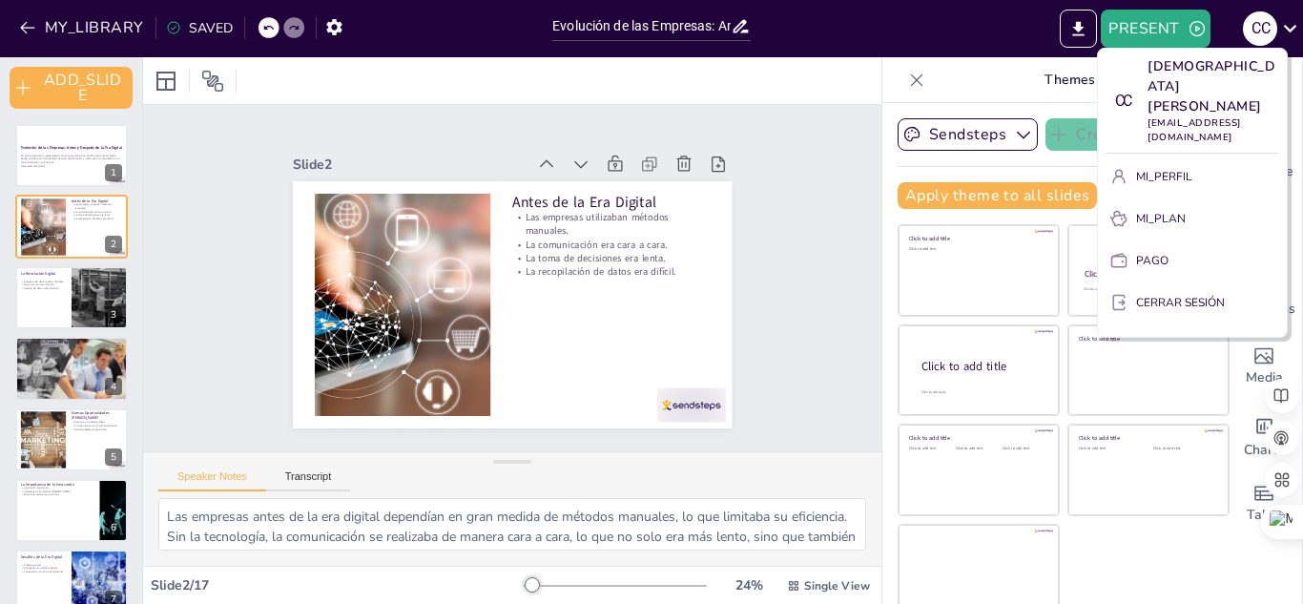
click at [1152, 295] on font "CERRAR SESIÓN" at bounding box center [1180, 302] width 89 height 15
